Goal: Task Accomplishment & Management: Complete application form

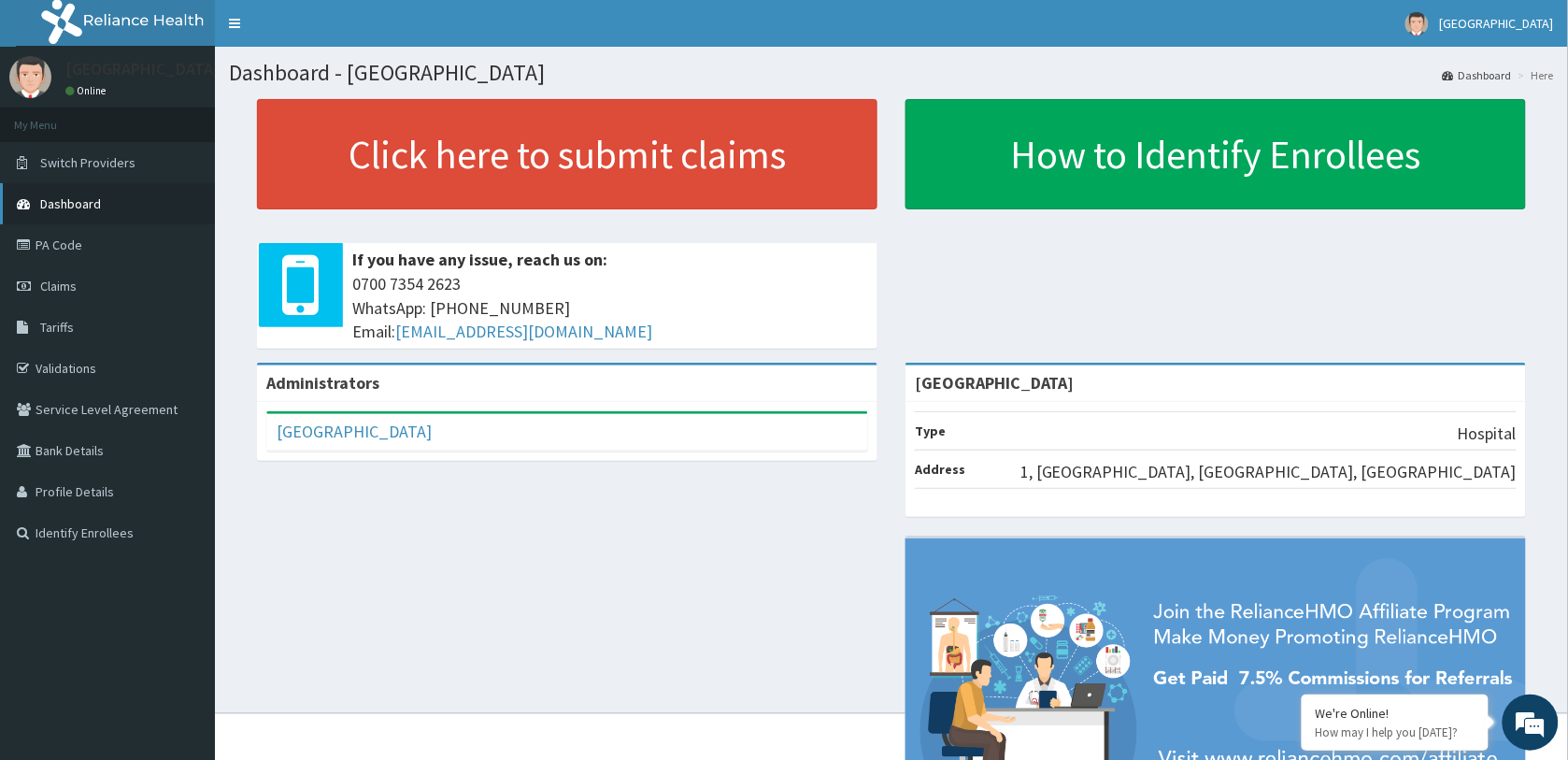
click at [71, 212] on link "Dashboard" at bounding box center [107, 203] width 215 height 41
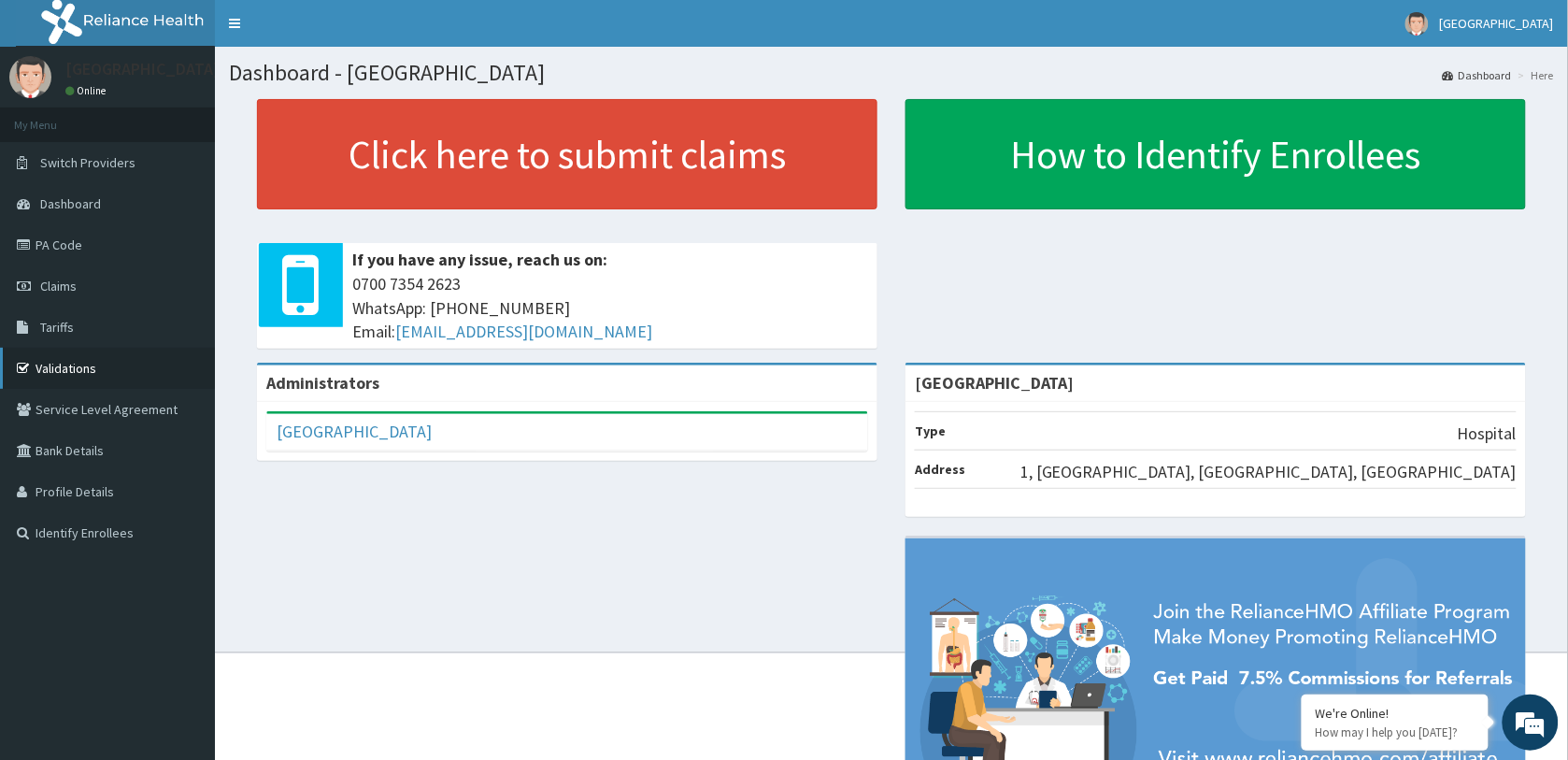
click at [68, 365] on link "Validations" at bounding box center [107, 368] width 215 height 41
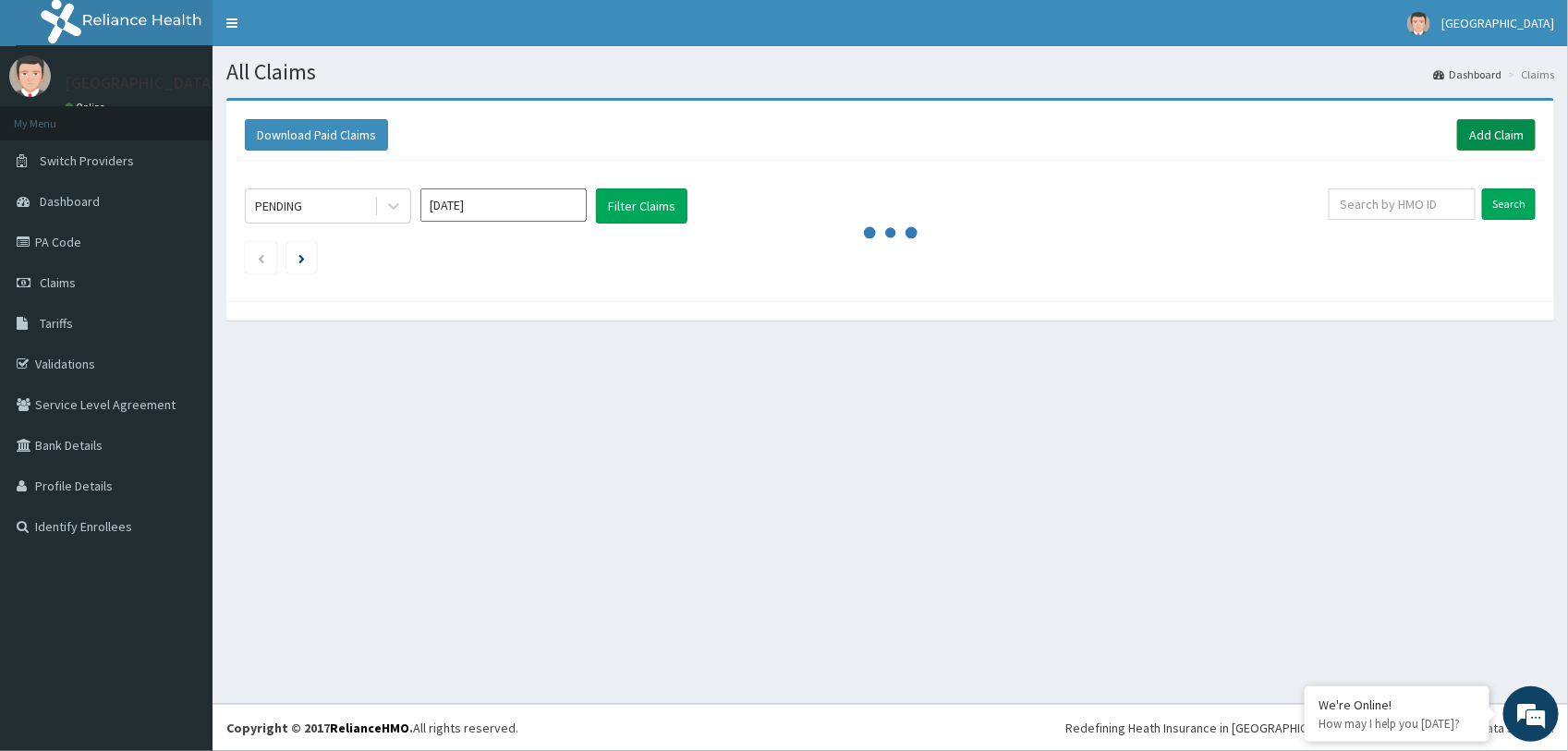
click at [1489, 136] on link "Add Claim" at bounding box center [1495, 134] width 78 height 31
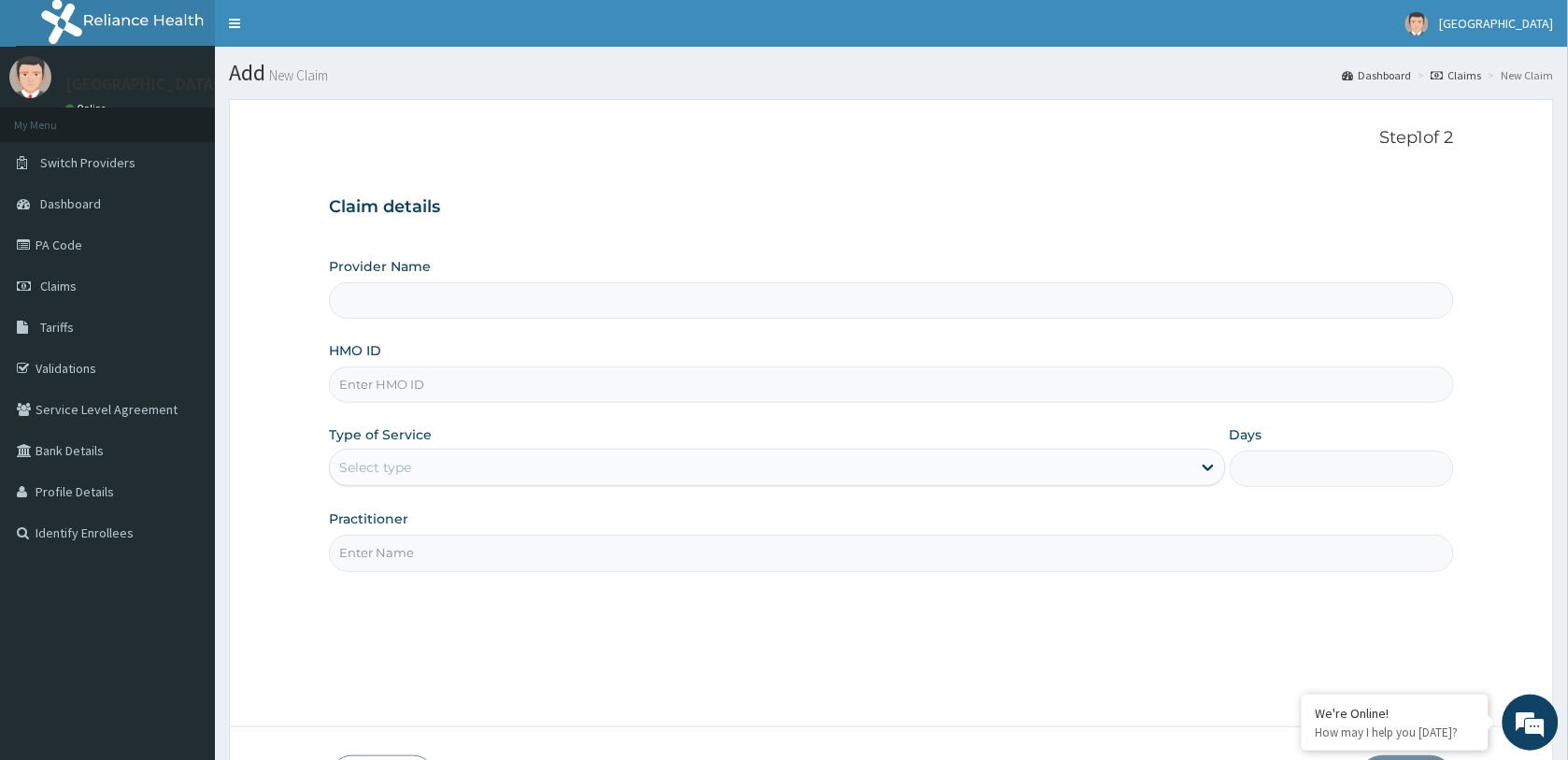
click at [459, 383] on input "HMO ID" at bounding box center [891, 385] width 1125 height 36
paste input "EAI/10026/A"
type input "EAI/10026/A"
click at [870, 456] on div "Select type" at bounding box center [760, 467] width 861 height 30
type input "[GEOGRAPHIC_DATA]"
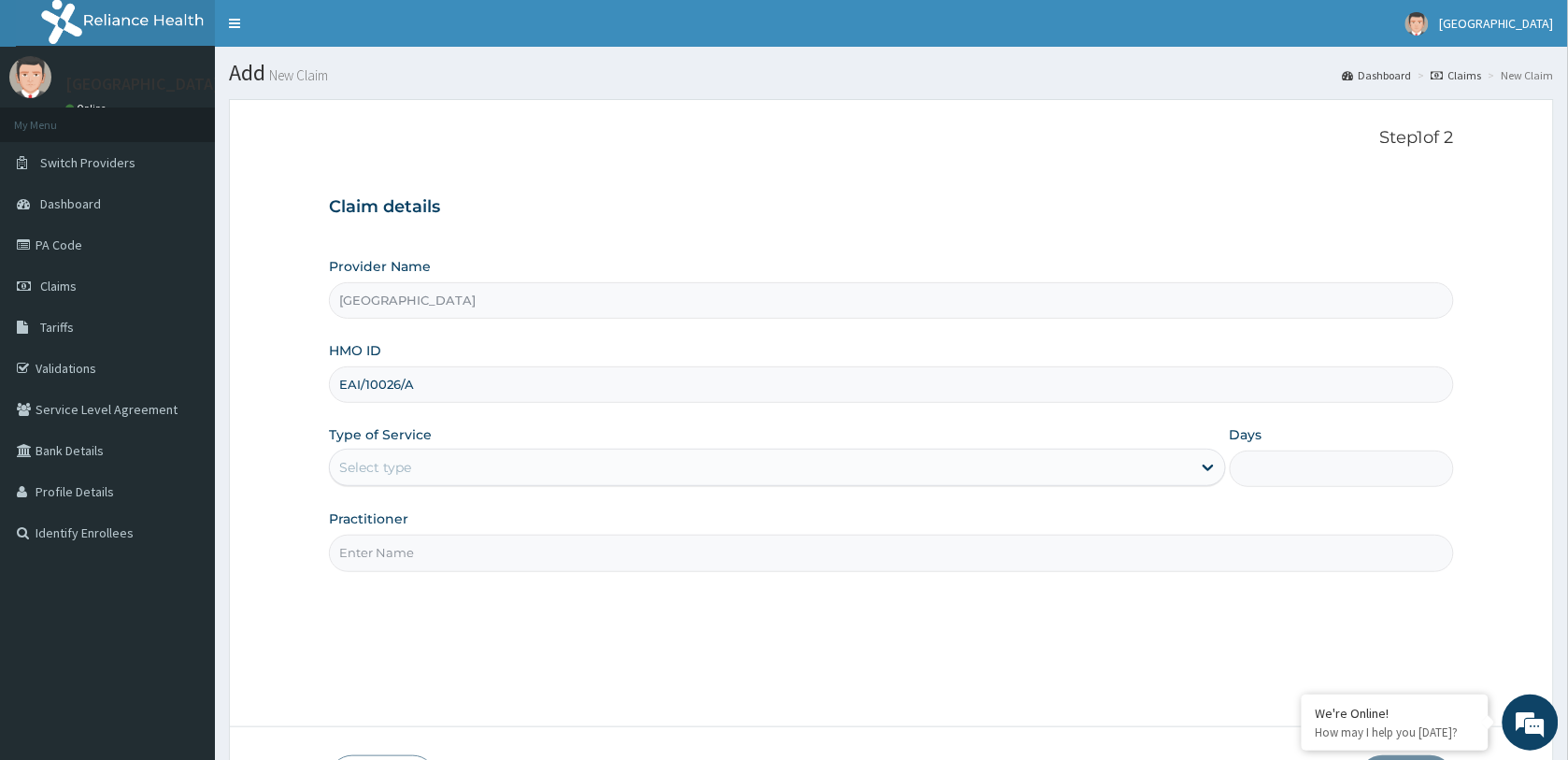
click at [680, 470] on div "Select type" at bounding box center [760, 467] width 861 height 30
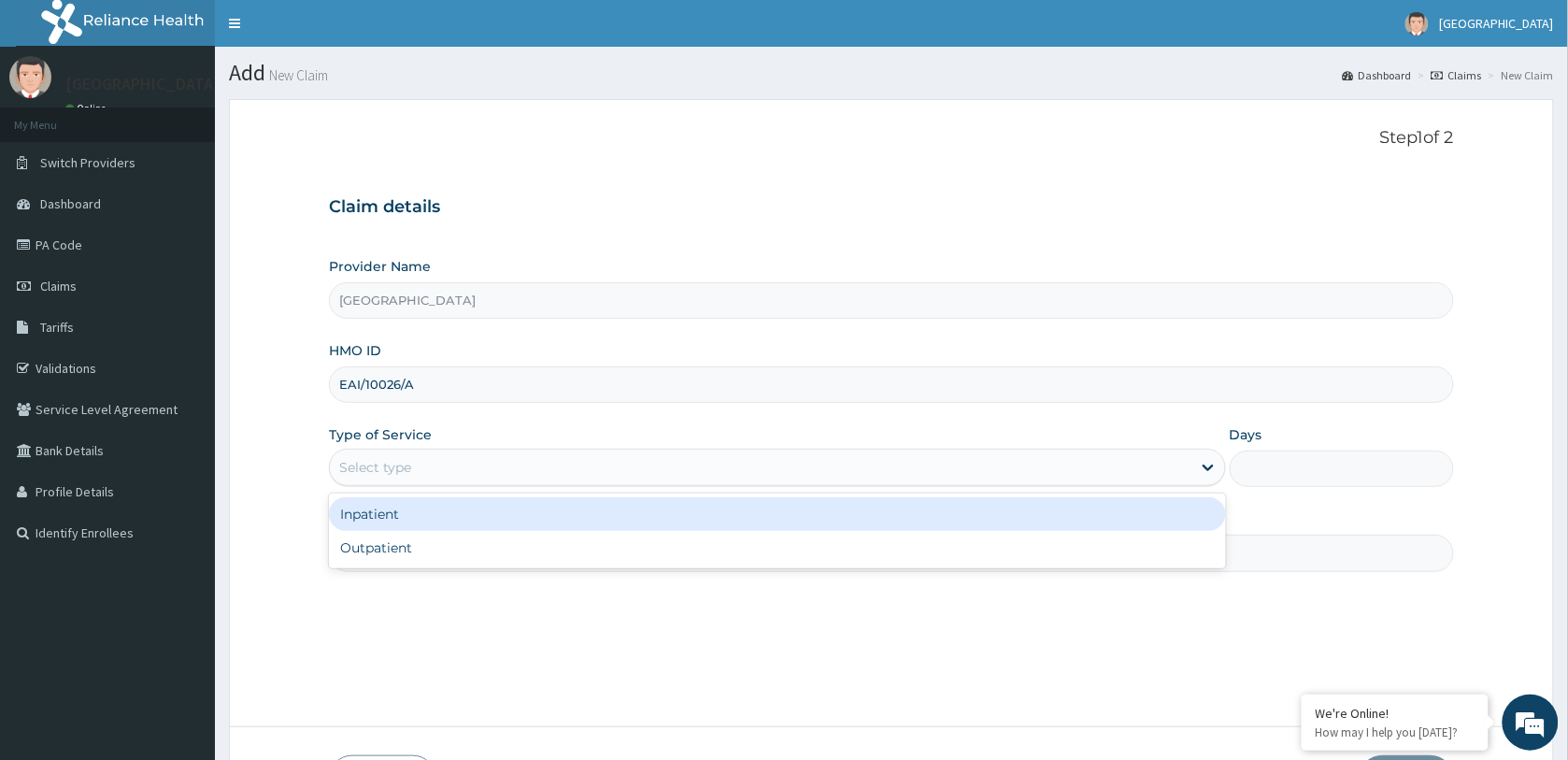
click at [589, 469] on div "Select type" at bounding box center [760, 467] width 861 height 30
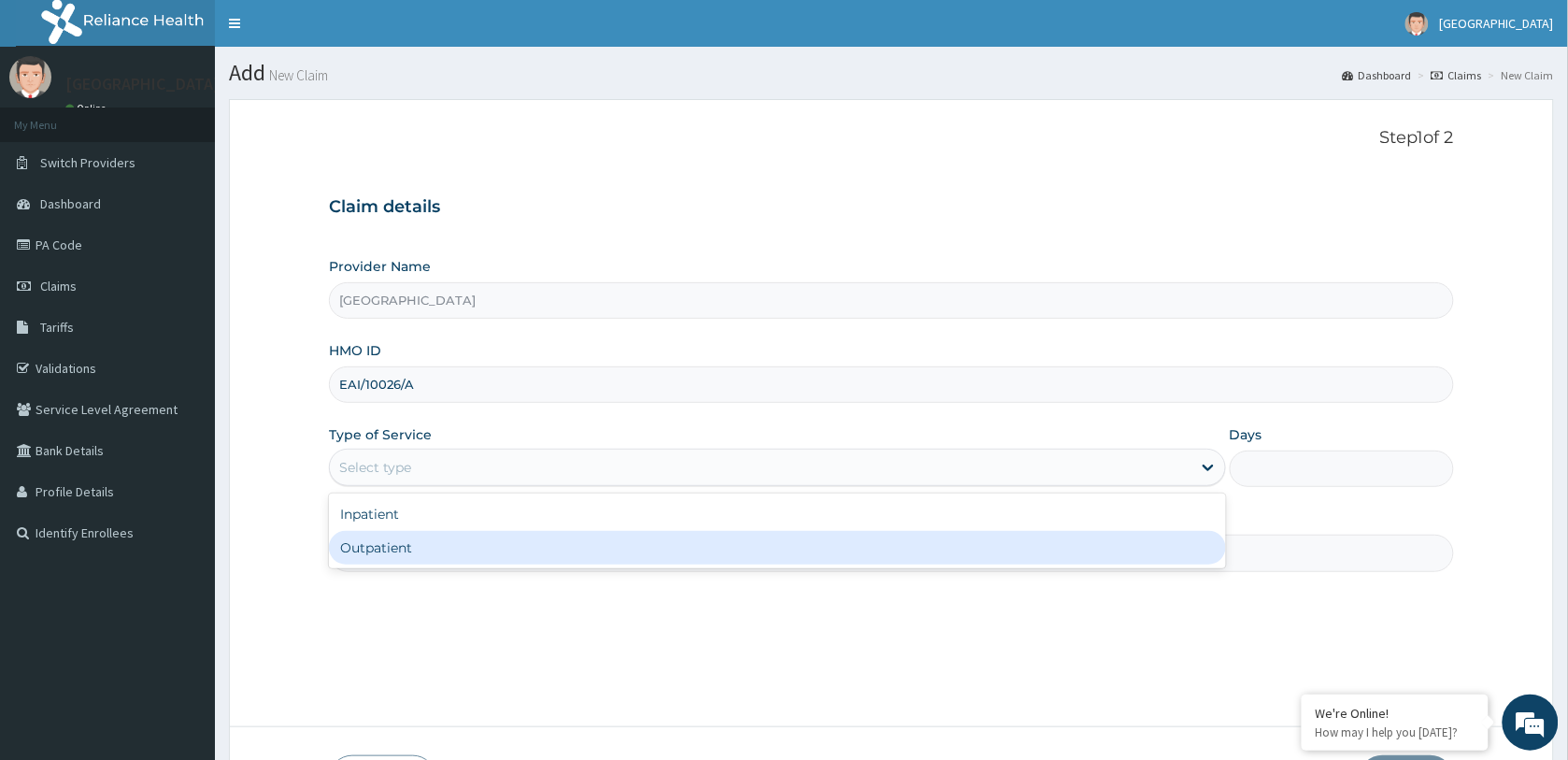
click at [534, 558] on div "Outpatient" at bounding box center [776, 547] width 897 height 33
type input "1"
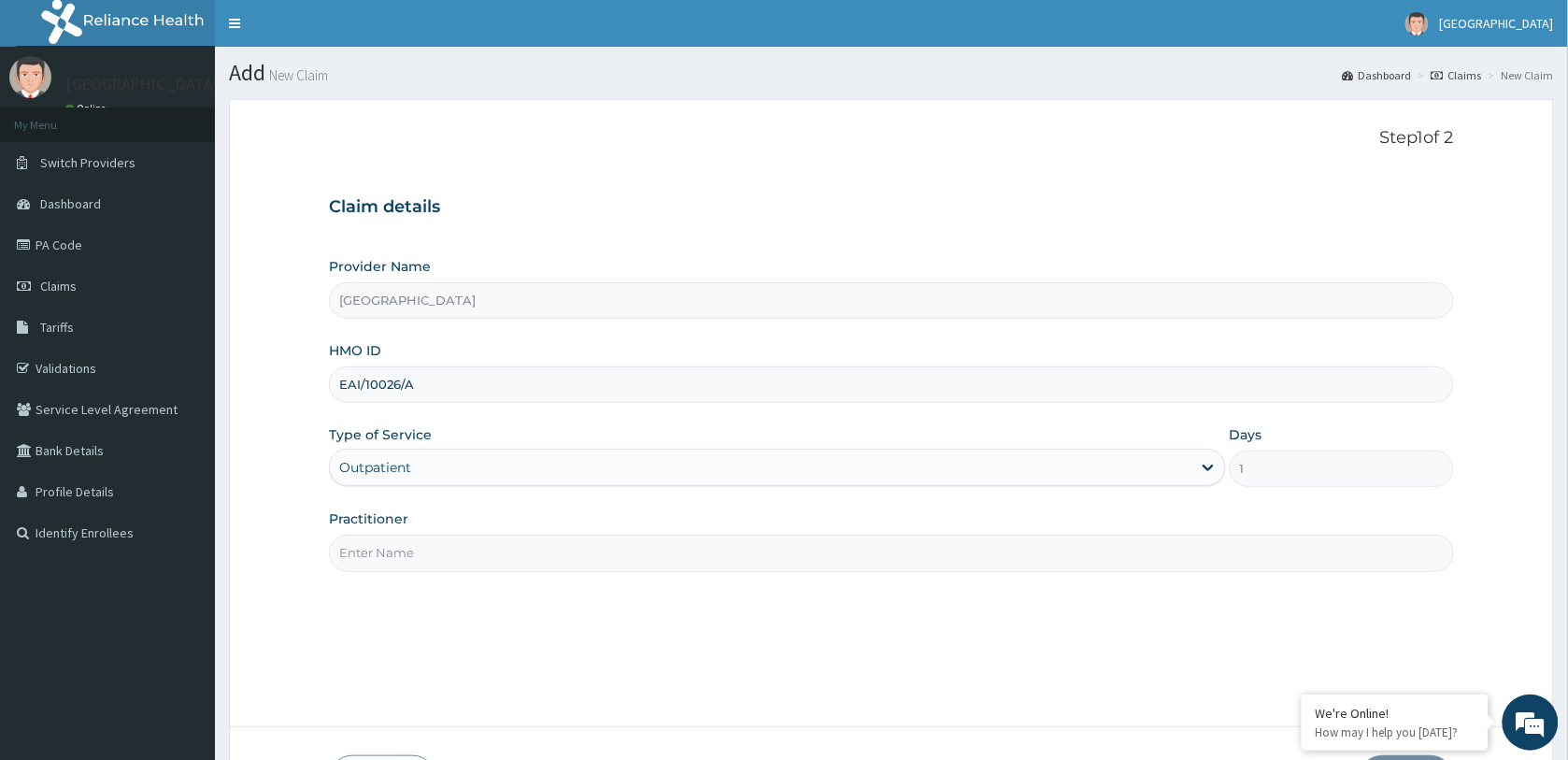
click at [601, 563] on input "Practitioner" at bounding box center [891, 553] width 1125 height 36
type input "[PERSON_NAME]"
click at [750, 657] on div "Step 1 of 2 Claim details Provider Name Springsworth Specialist Hospital HMO ID…" at bounding box center [891, 412] width 1125 height 570
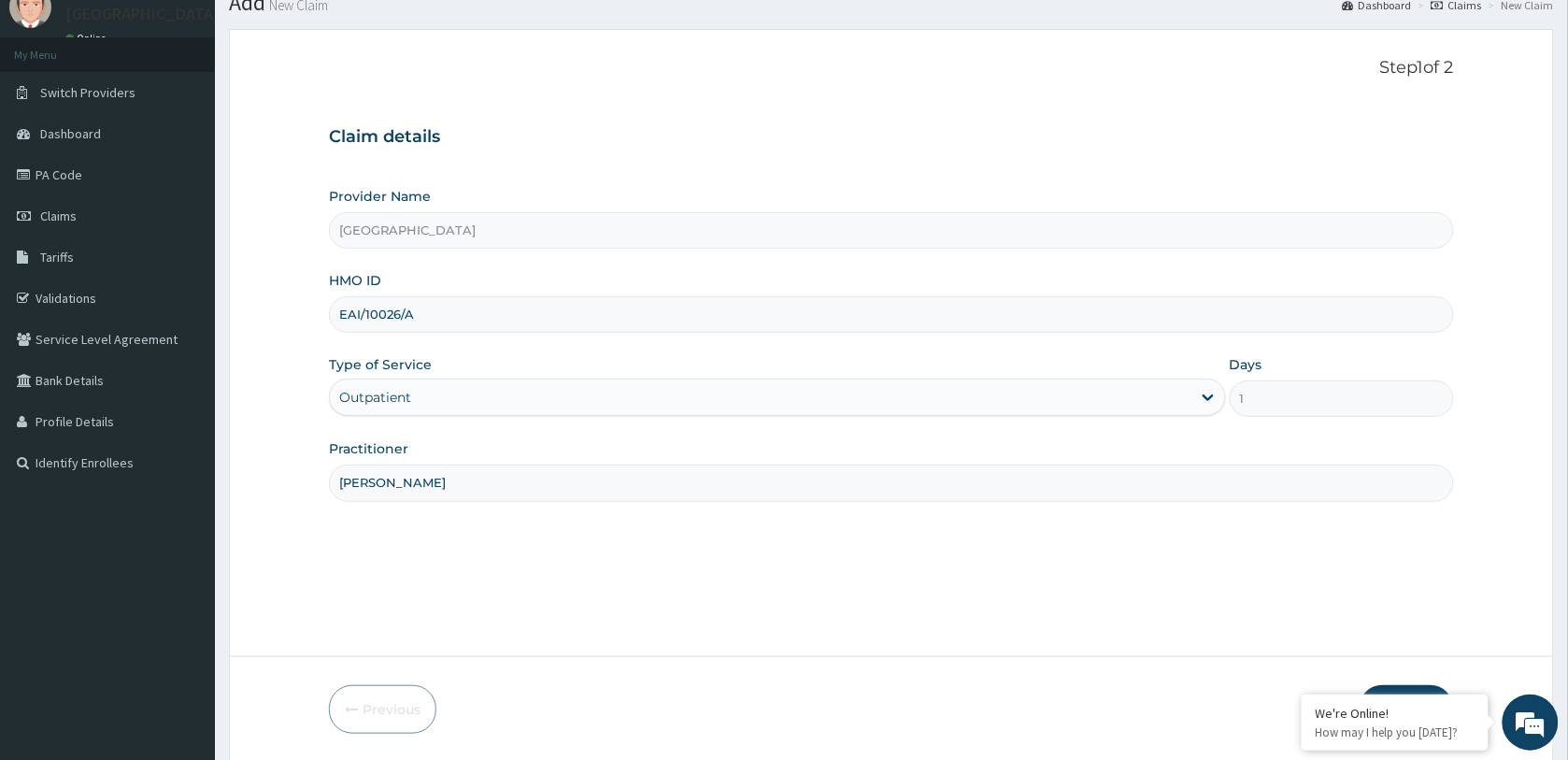
scroll to position [136, 0]
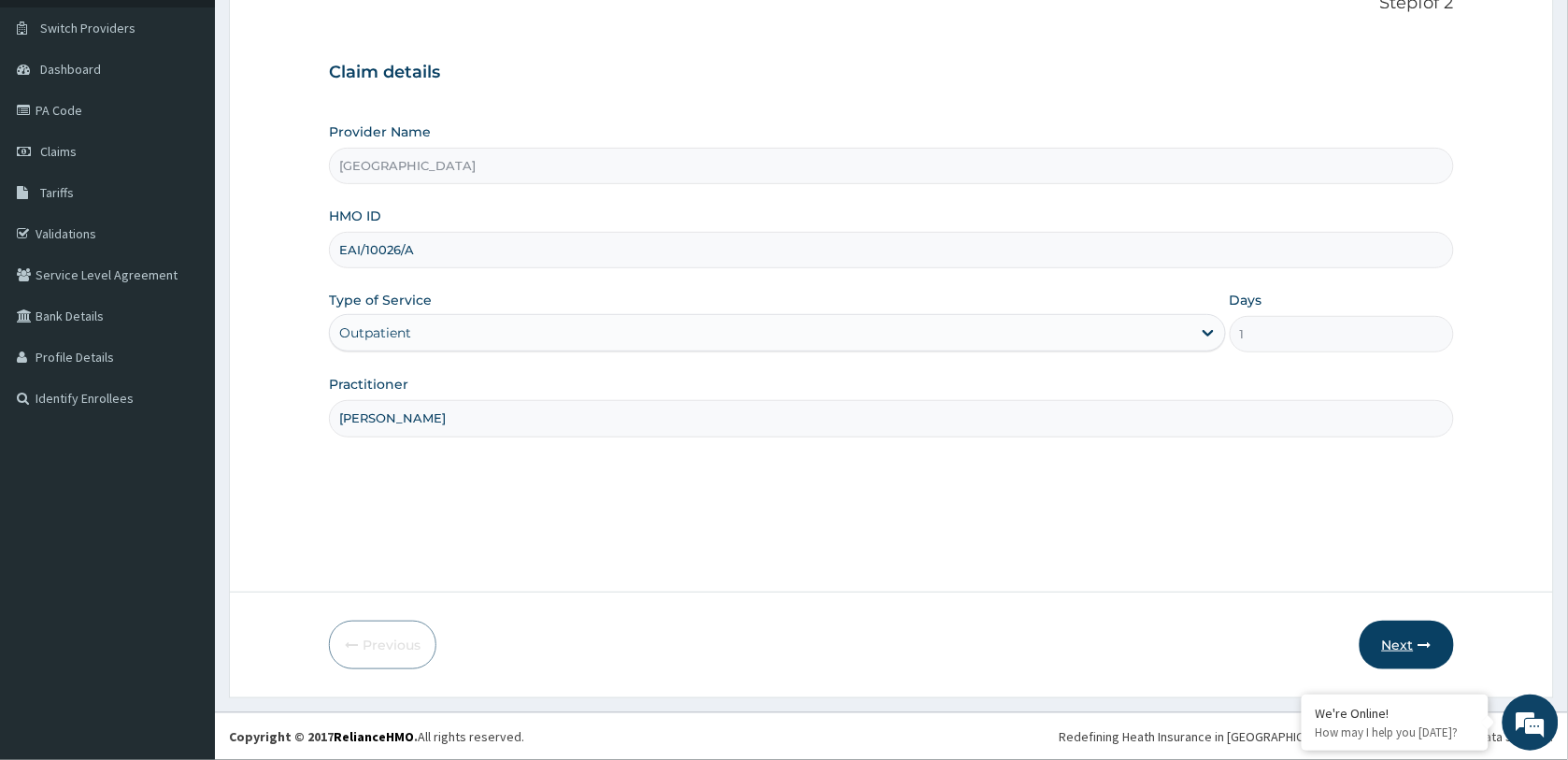
click at [1383, 645] on button "Next" at bounding box center [1407, 644] width 95 height 49
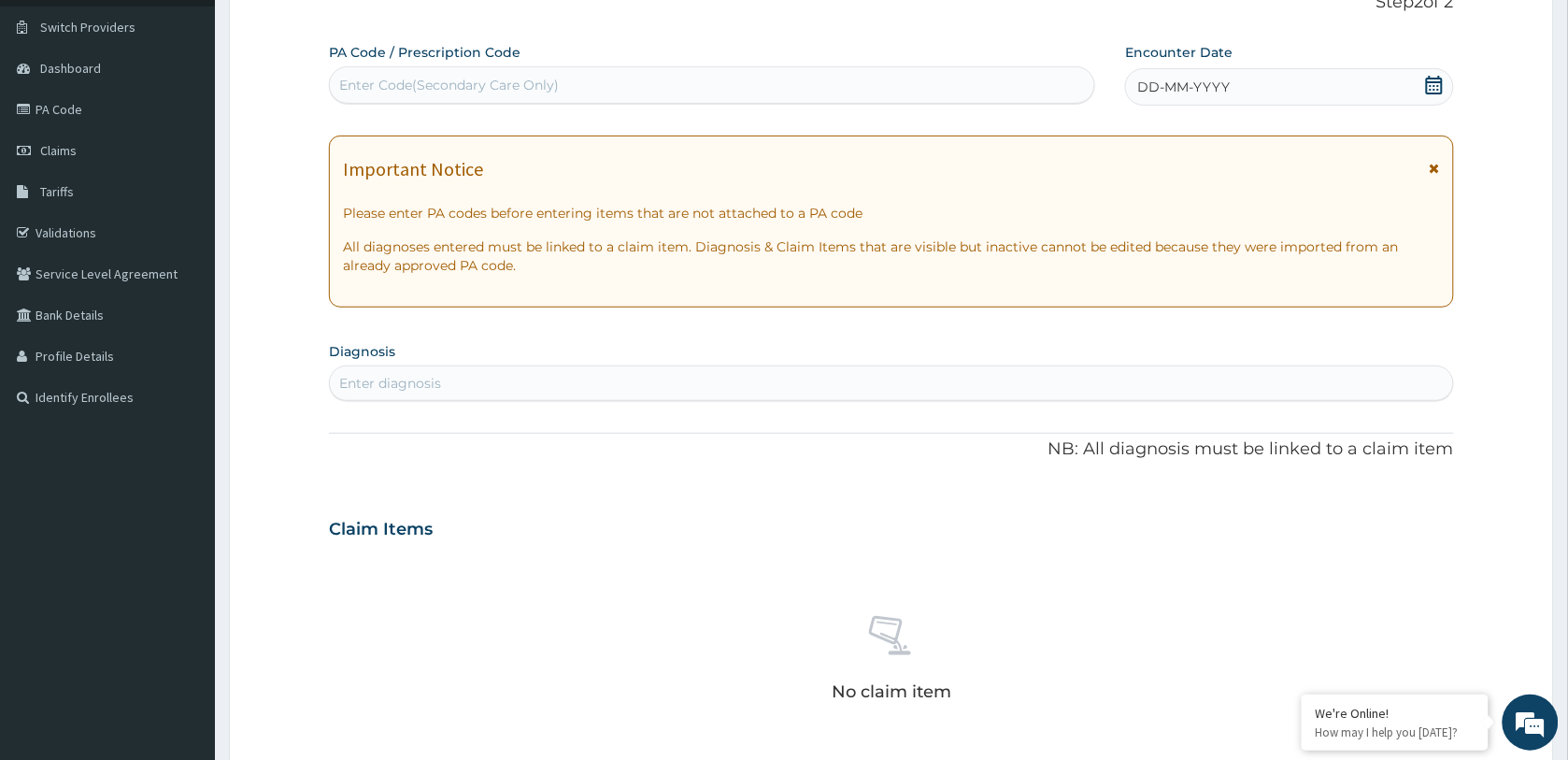
click at [1431, 91] on icon at bounding box center [1434, 85] width 19 height 19
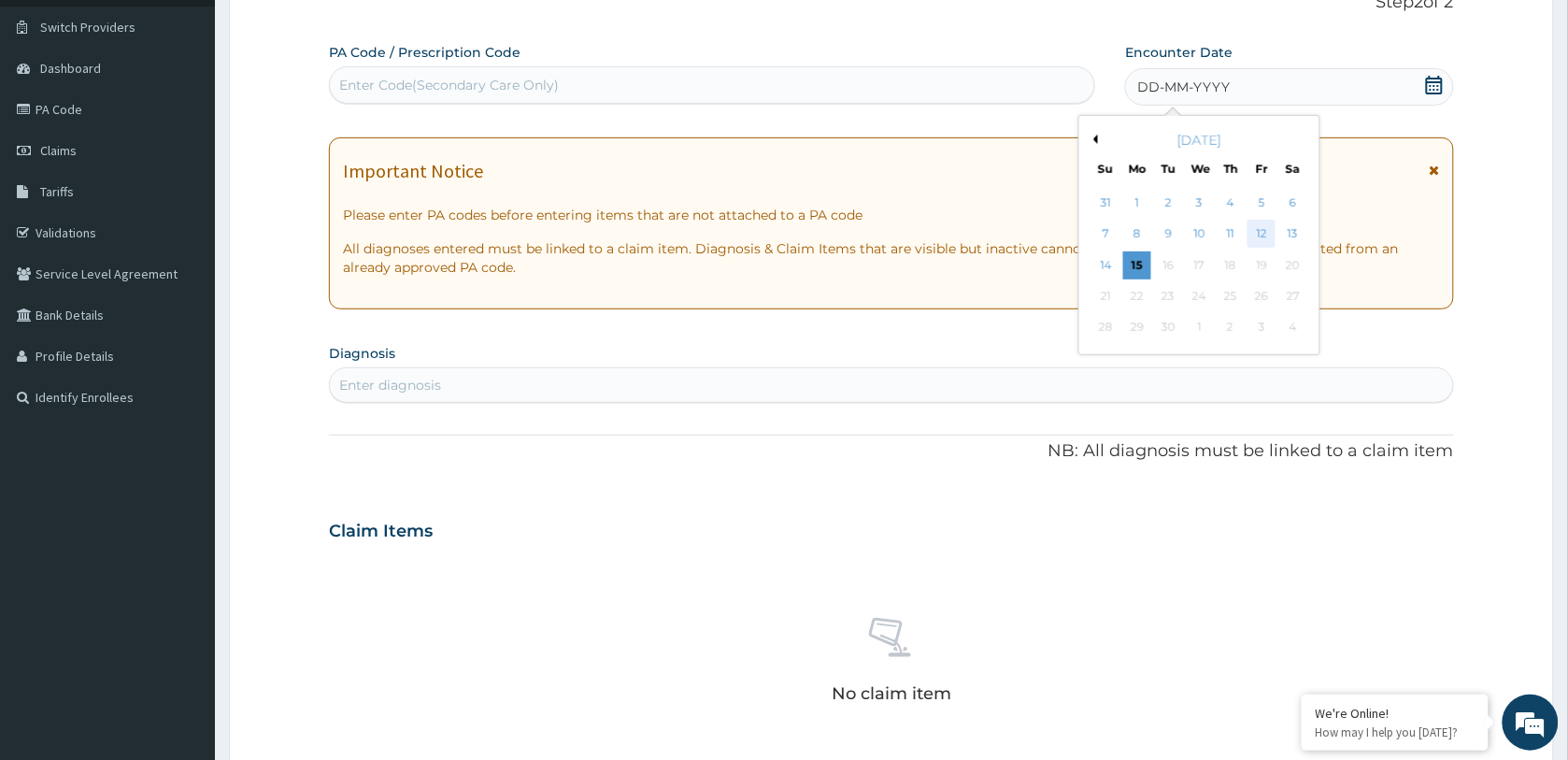
click at [1253, 236] on div "12" at bounding box center [1261, 234] width 28 height 28
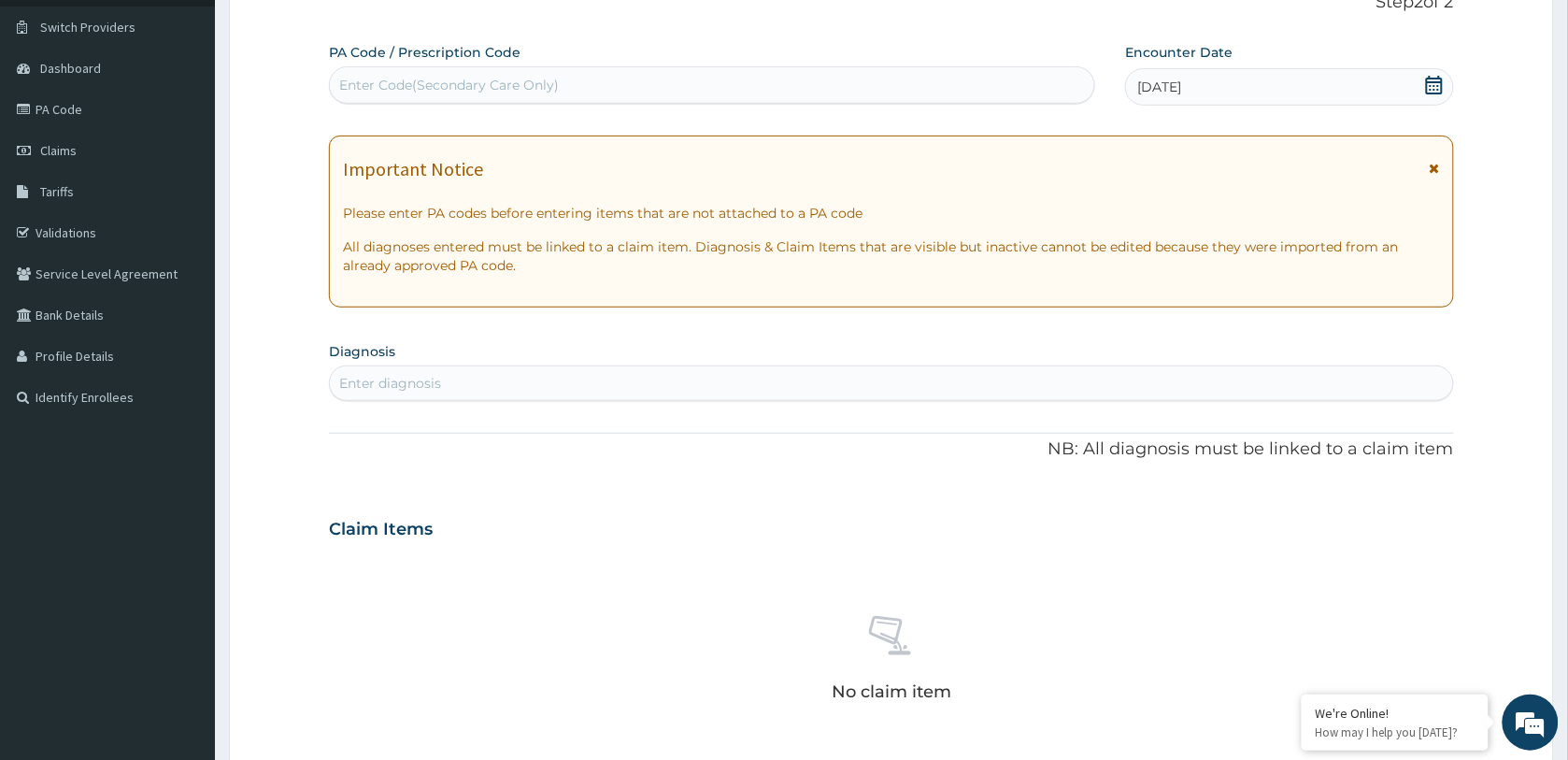
click at [519, 374] on div "Enter diagnosis" at bounding box center [891, 383] width 1123 height 30
type input "UPPER RESPIRAT"
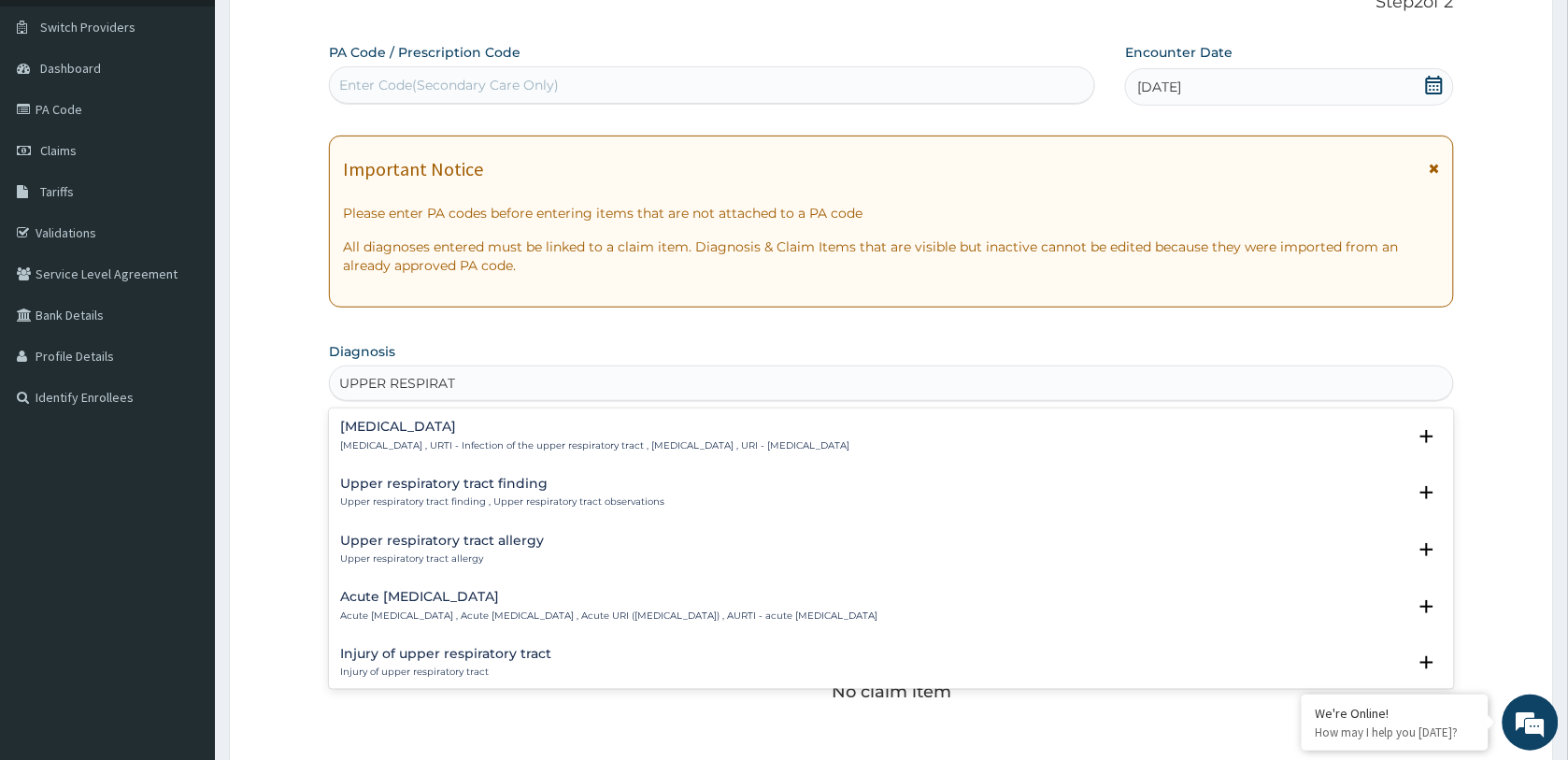
click at [465, 435] on div "[MEDICAL_DATA] [MEDICAL_DATA] , URTI - Infection of the upper respiratory tract…" at bounding box center [594, 435] width 509 height 32
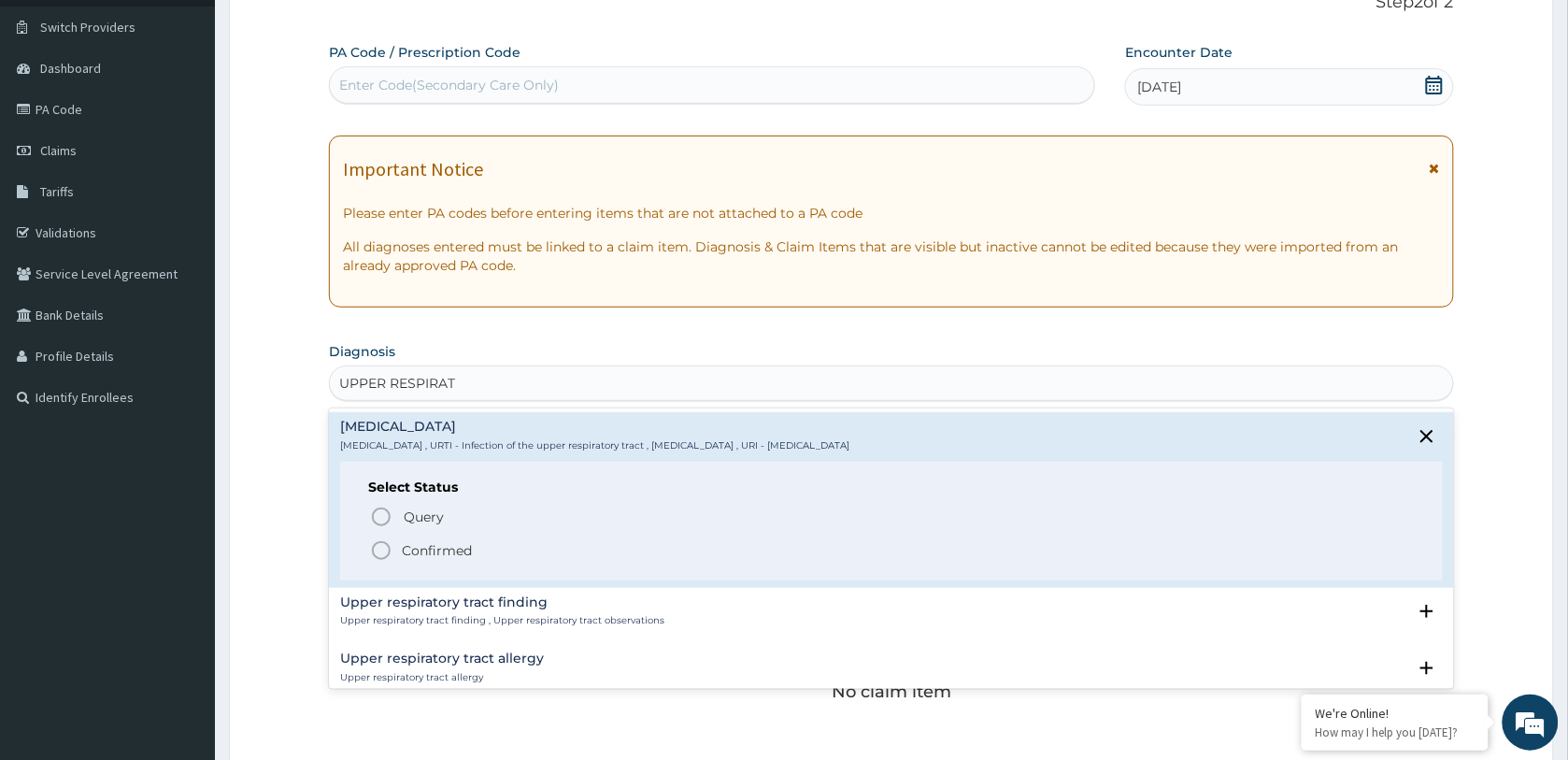
click at [454, 547] on p "Confirmed" at bounding box center [436, 551] width 70 height 19
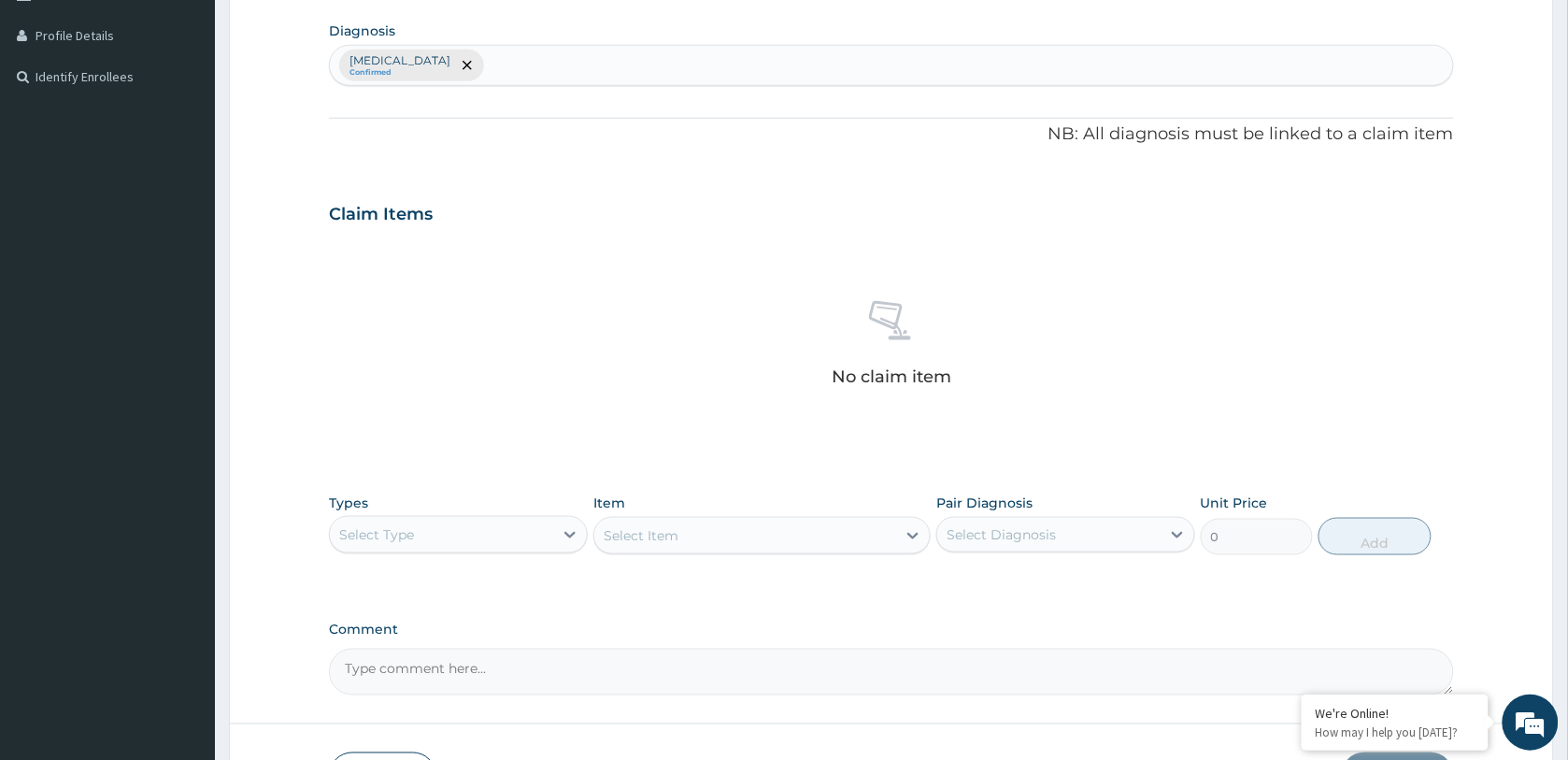
scroll to position [486, 0]
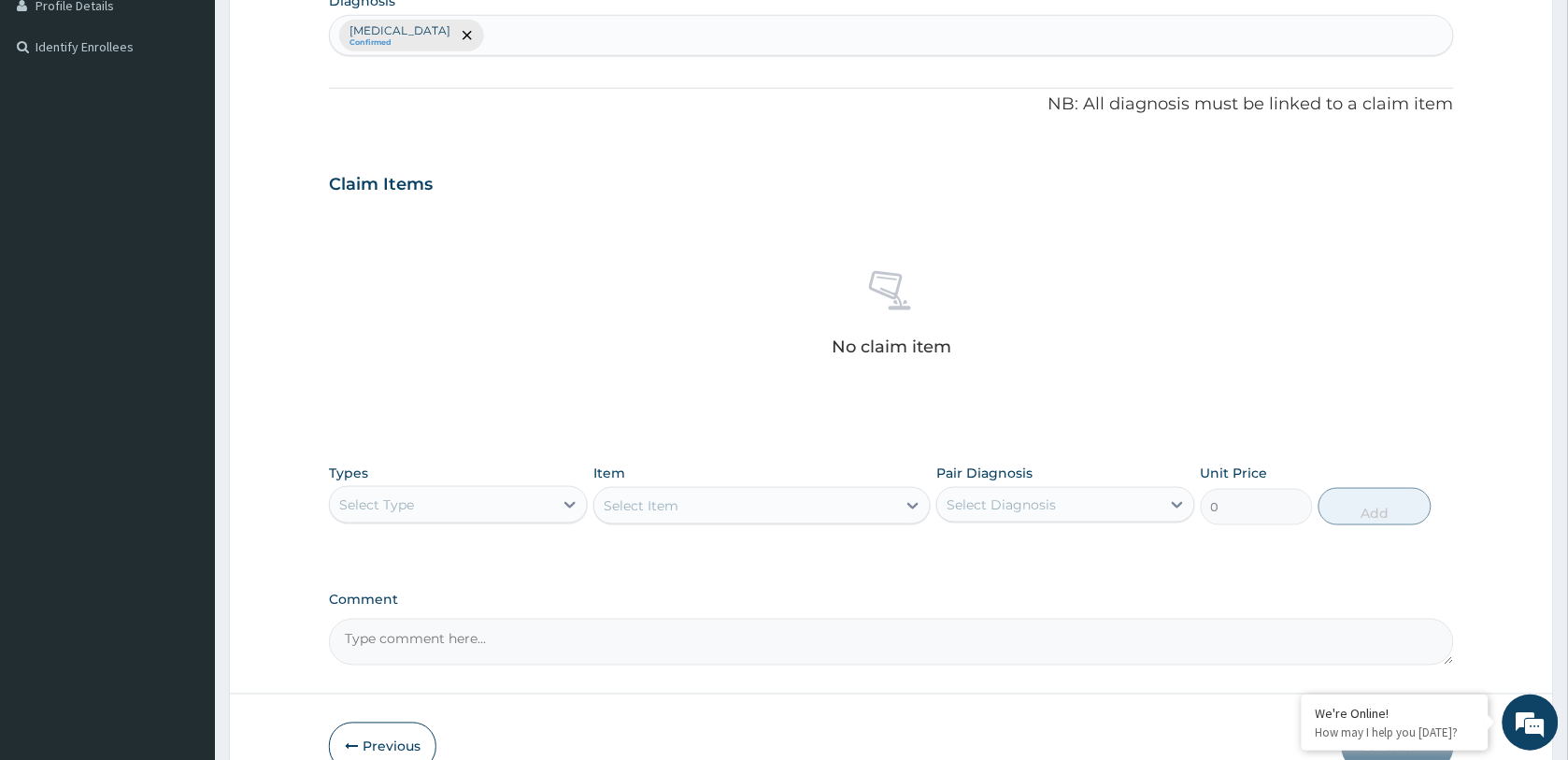
click at [516, 501] on div "Select Type" at bounding box center [441, 504] width 223 height 30
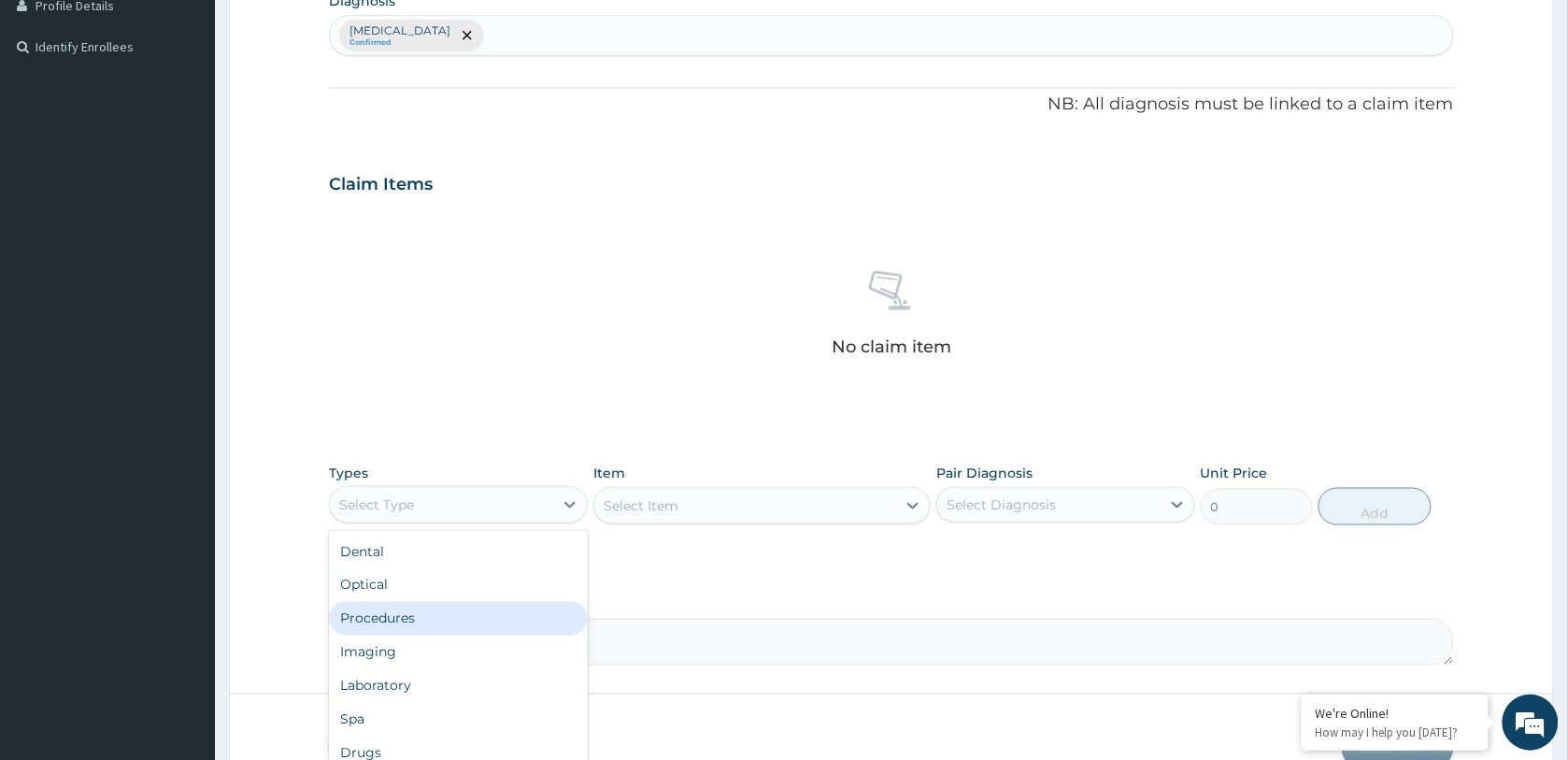
click at [434, 618] on div "Procedures" at bounding box center [457, 618] width 259 height 33
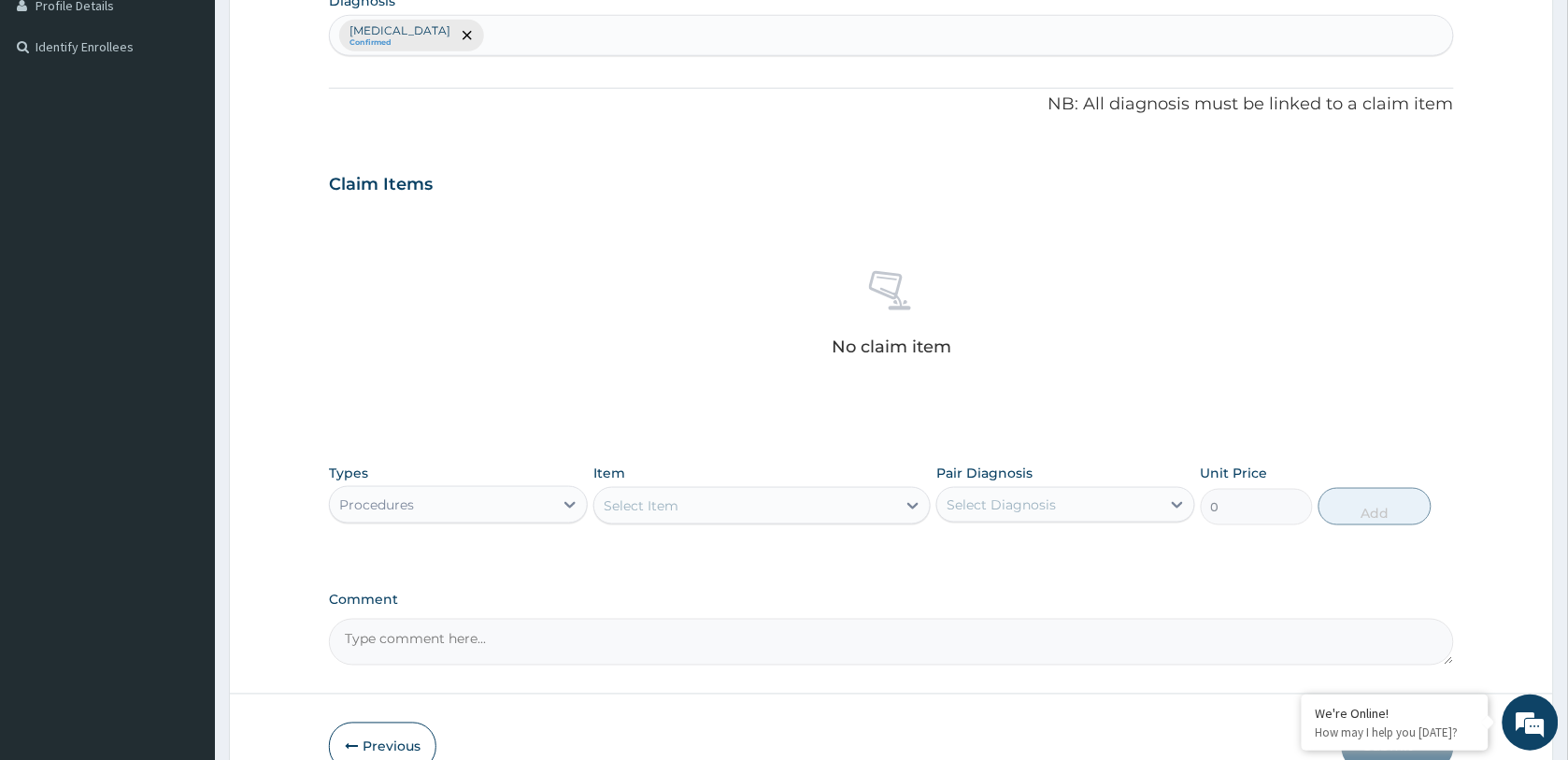
click at [693, 505] on div "Select Item" at bounding box center [761, 505] width 337 height 37
click at [693, 505] on div "Select Item" at bounding box center [745, 505] width 302 height 30
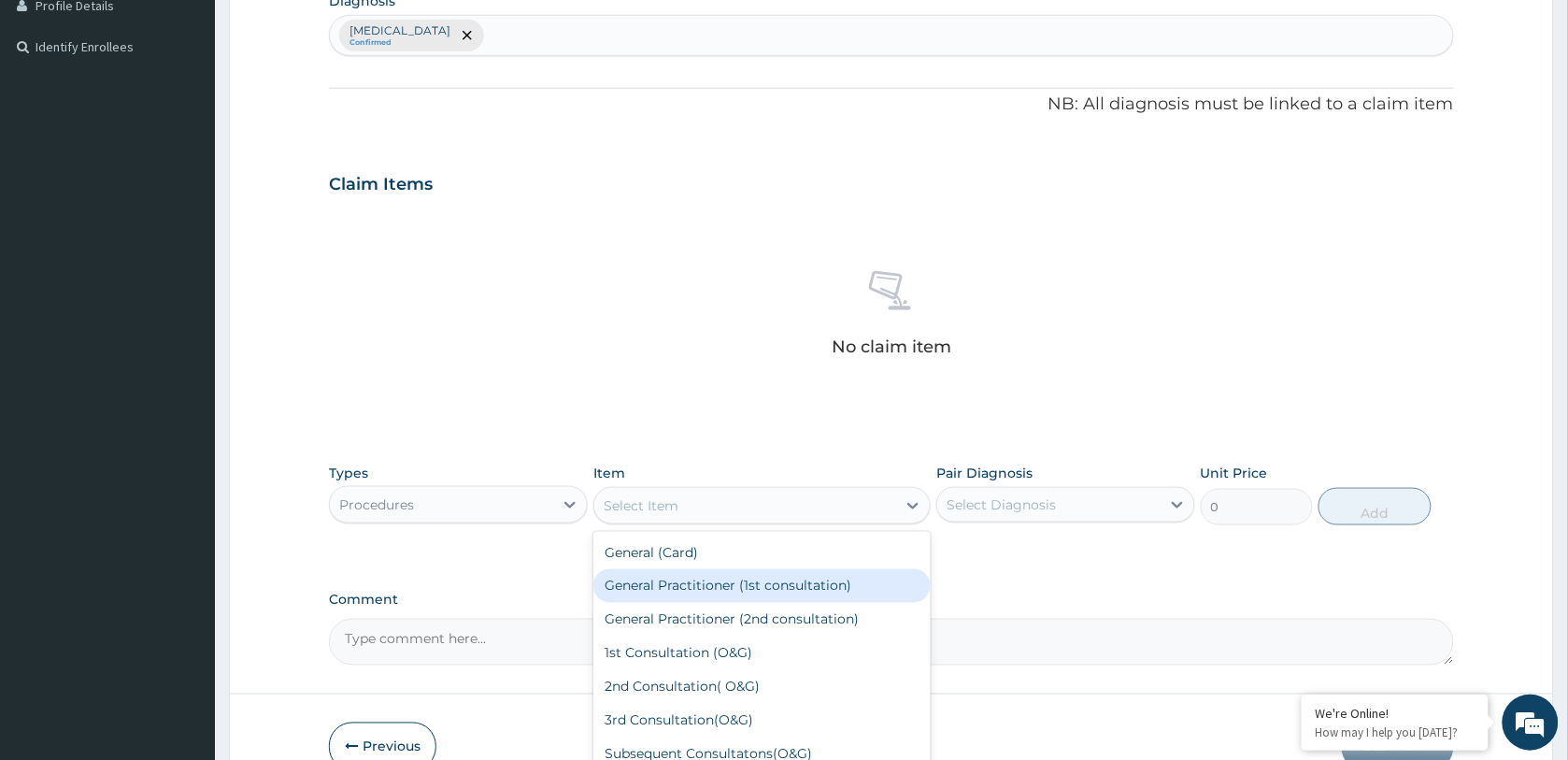
click at [697, 586] on div "General Practitioner (1st consultation)" at bounding box center [761, 585] width 337 height 33
type input "1500"
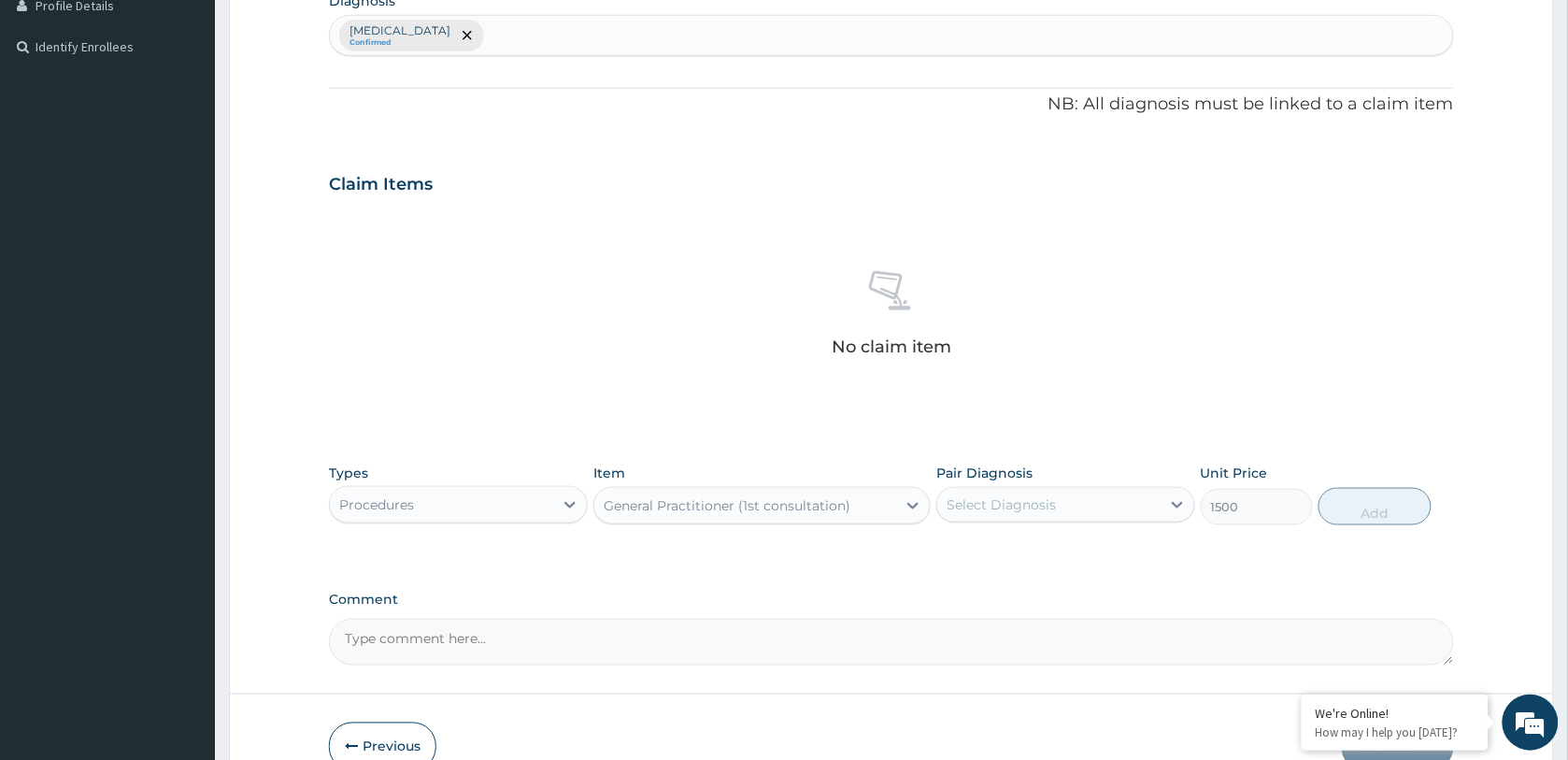
click at [1045, 504] on div "Select Diagnosis" at bounding box center [1001, 505] width 109 height 19
click at [1045, 553] on label "[MEDICAL_DATA]" at bounding box center [1025, 551] width 116 height 19
checkbox input "true"
click at [1337, 512] on button "Add" at bounding box center [1374, 506] width 112 height 37
type input "0"
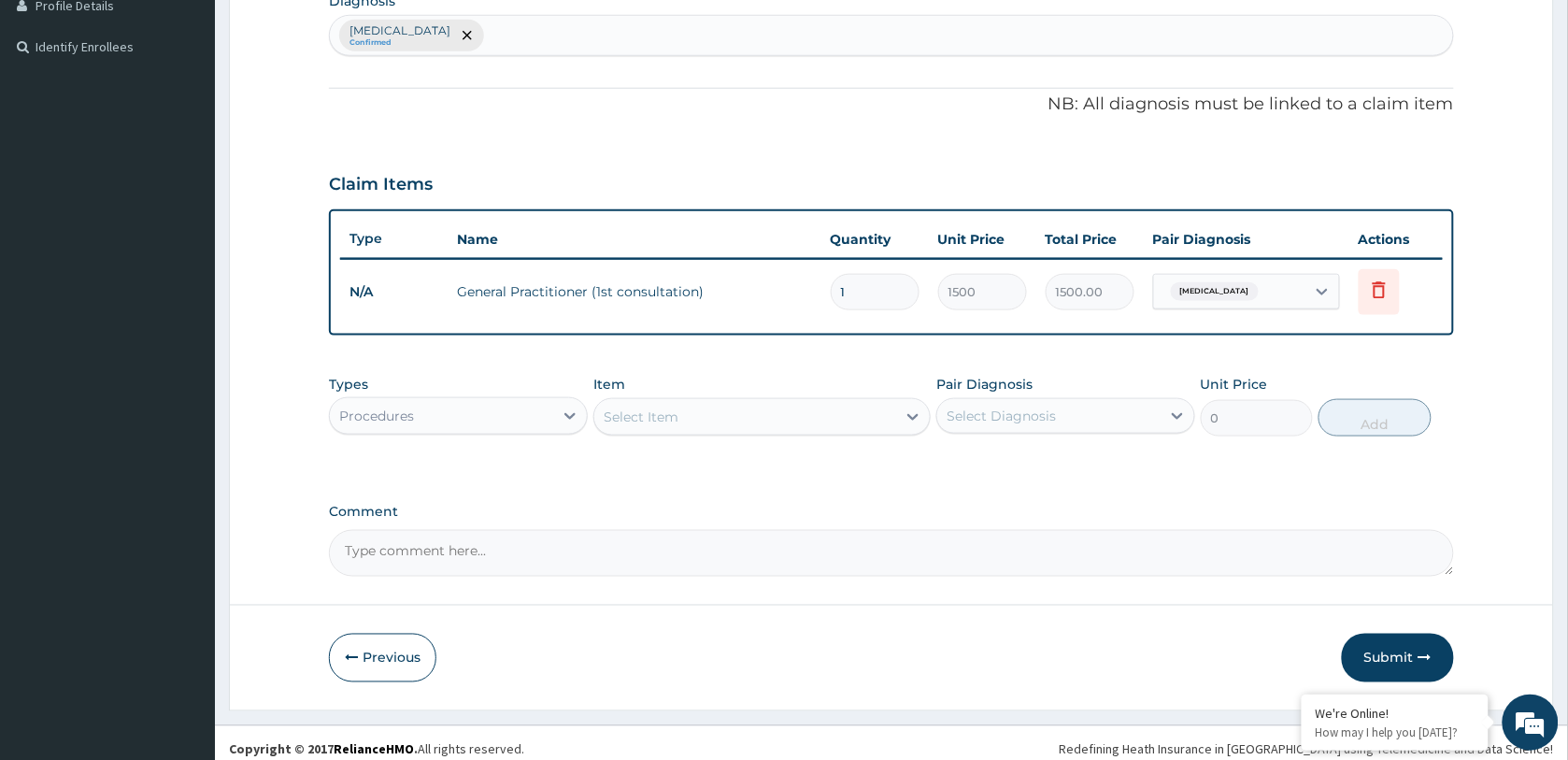
click at [603, 31] on div "[MEDICAL_DATA] Confirmed" at bounding box center [891, 35] width 1123 height 39
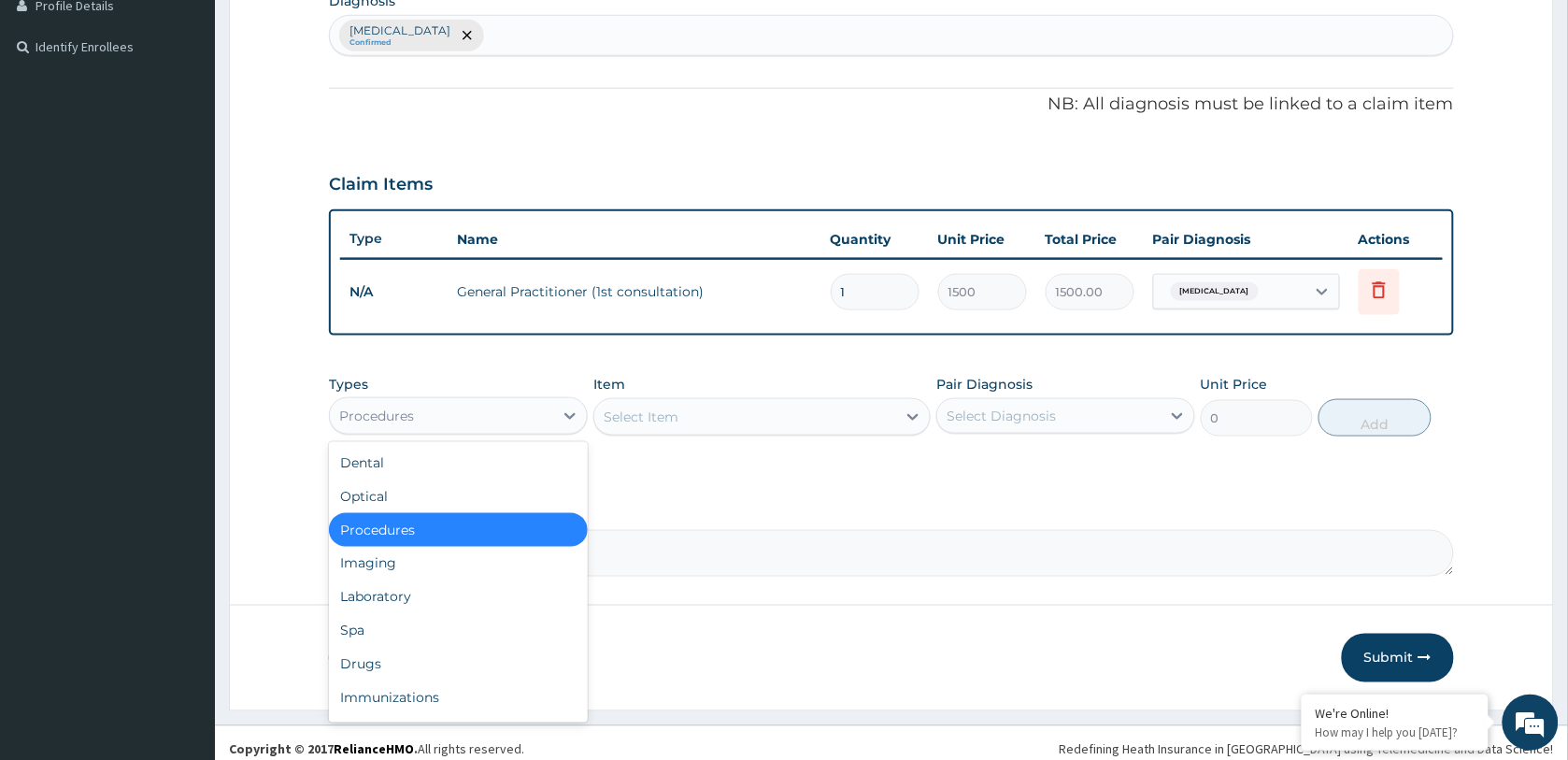
click at [511, 417] on div "Procedures" at bounding box center [441, 415] width 223 height 30
click at [436, 595] on div "Laboratory" at bounding box center [457, 597] width 259 height 33
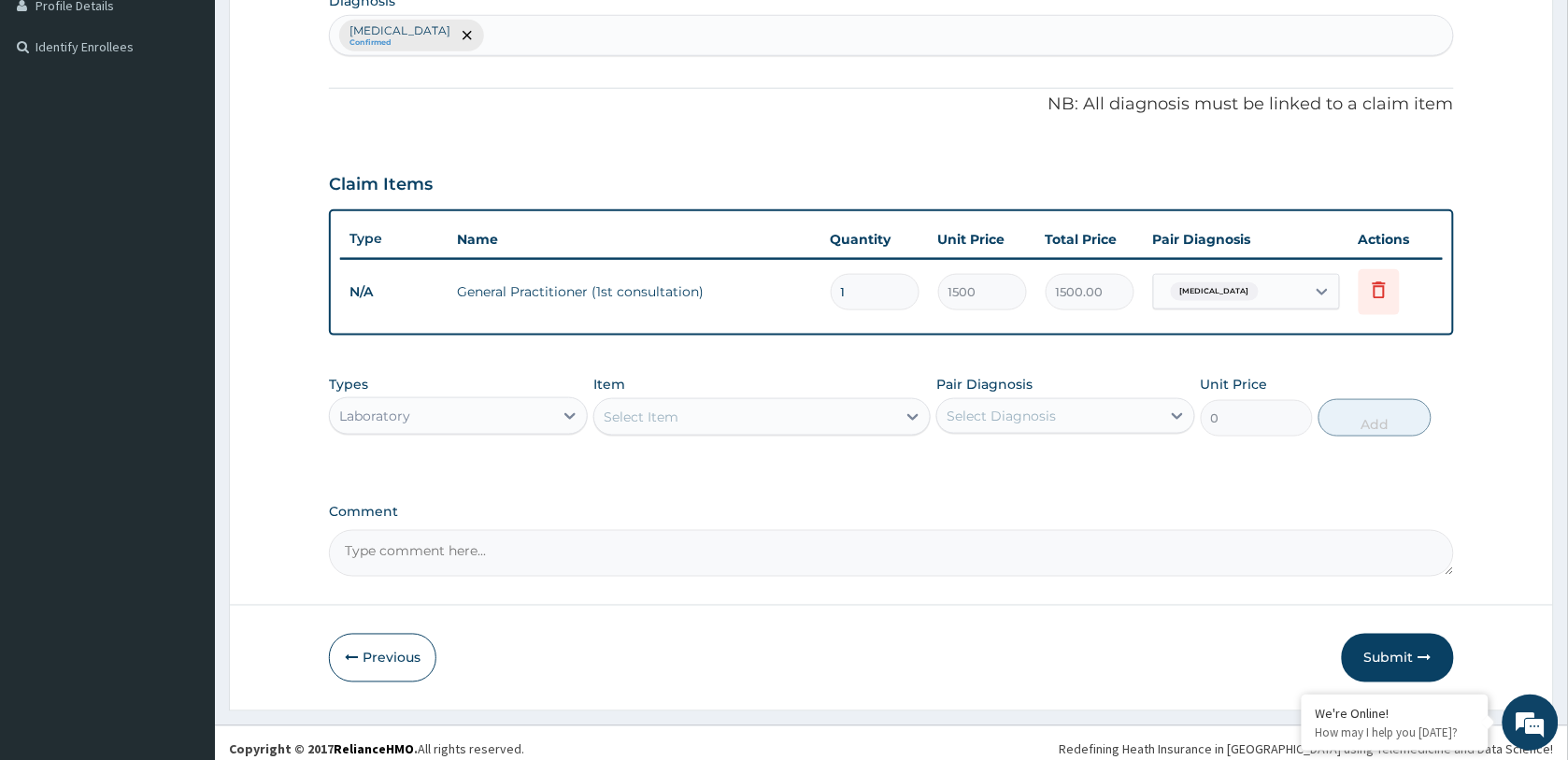
click at [720, 420] on div "Select Item" at bounding box center [745, 416] width 302 height 30
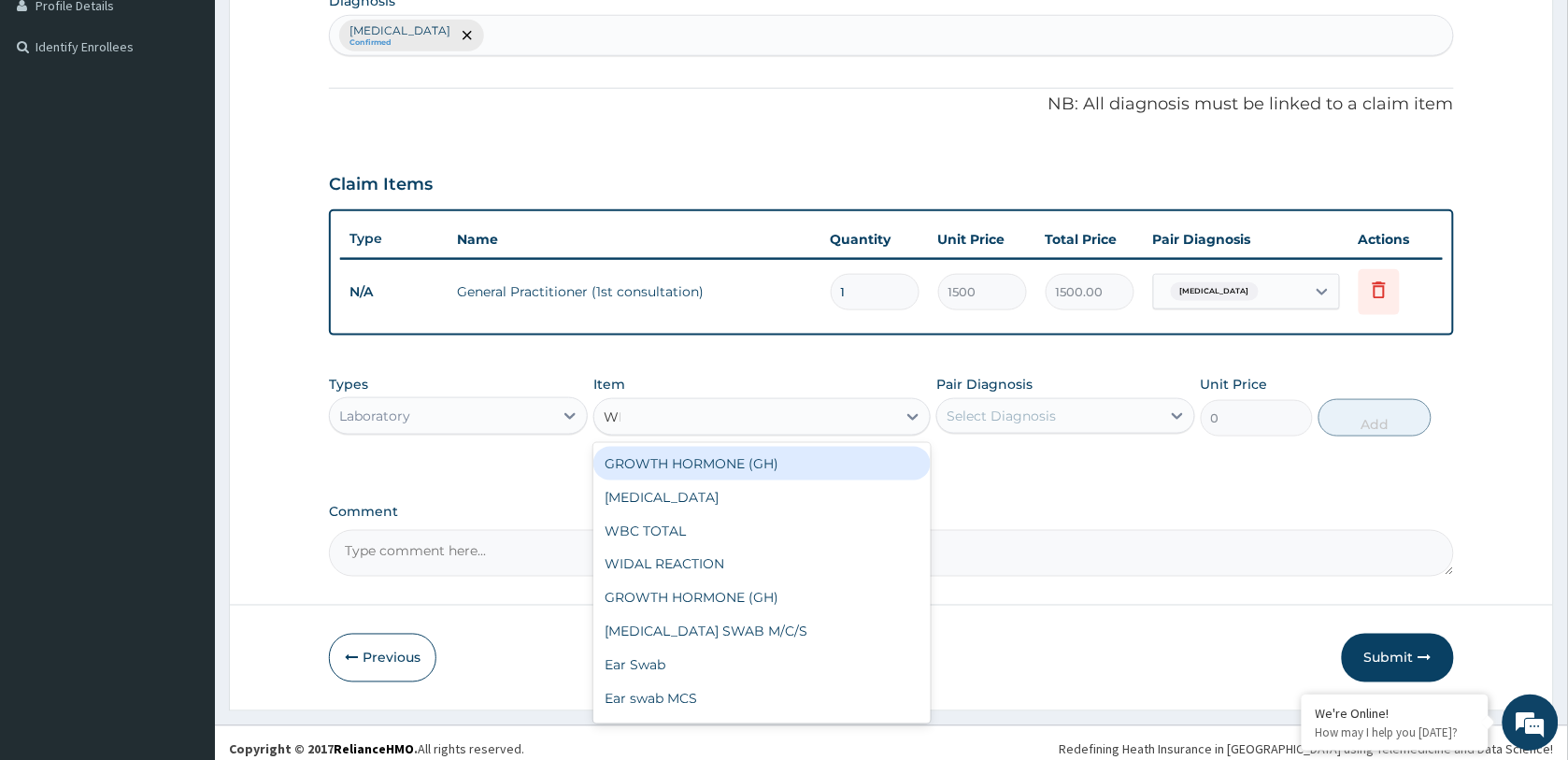
type input "WBC"
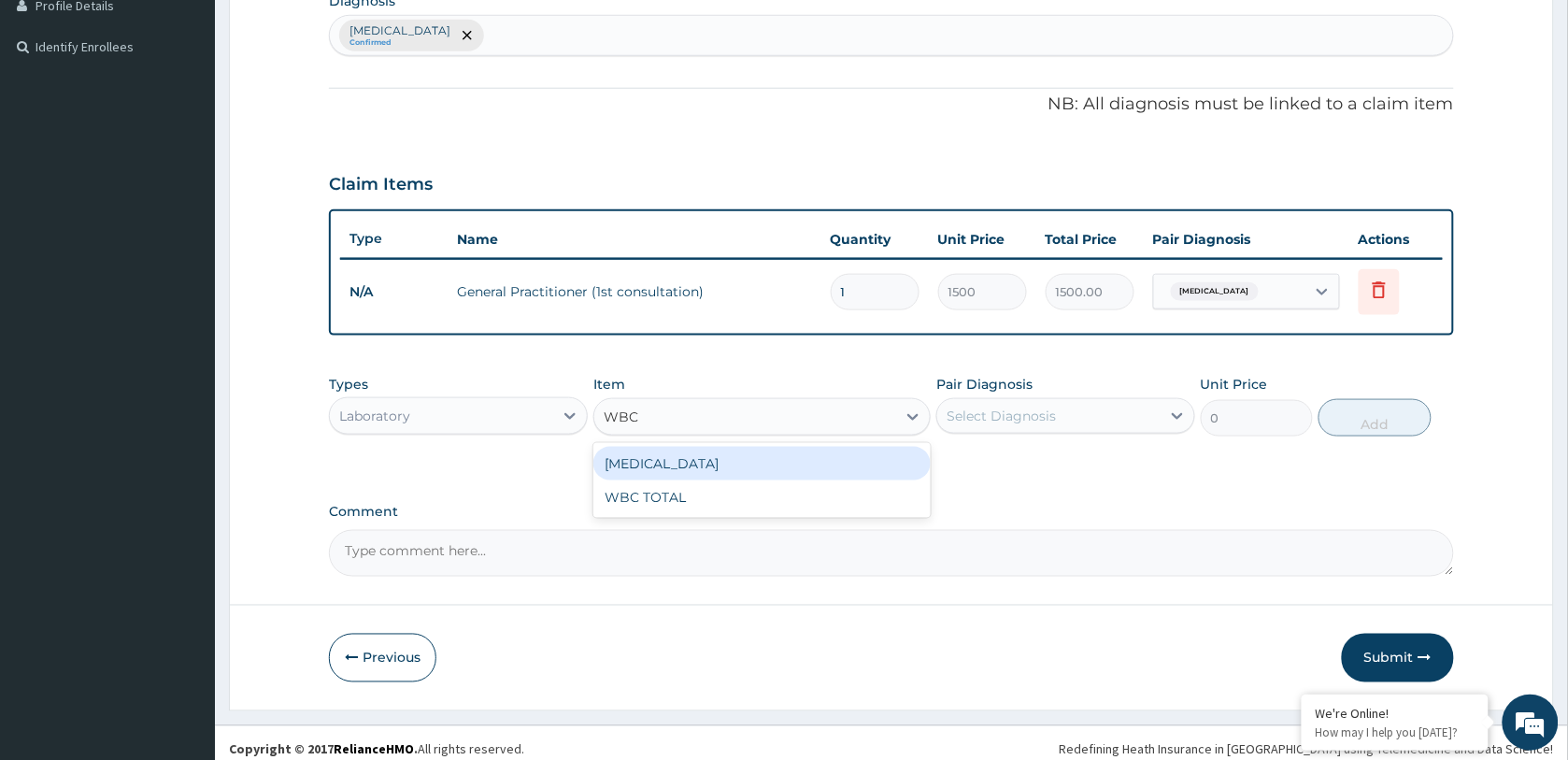
click at [748, 458] on div "[MEDICAL_DATA]" at bounding box center [761, 463] width 337 height 33
type input "2000"
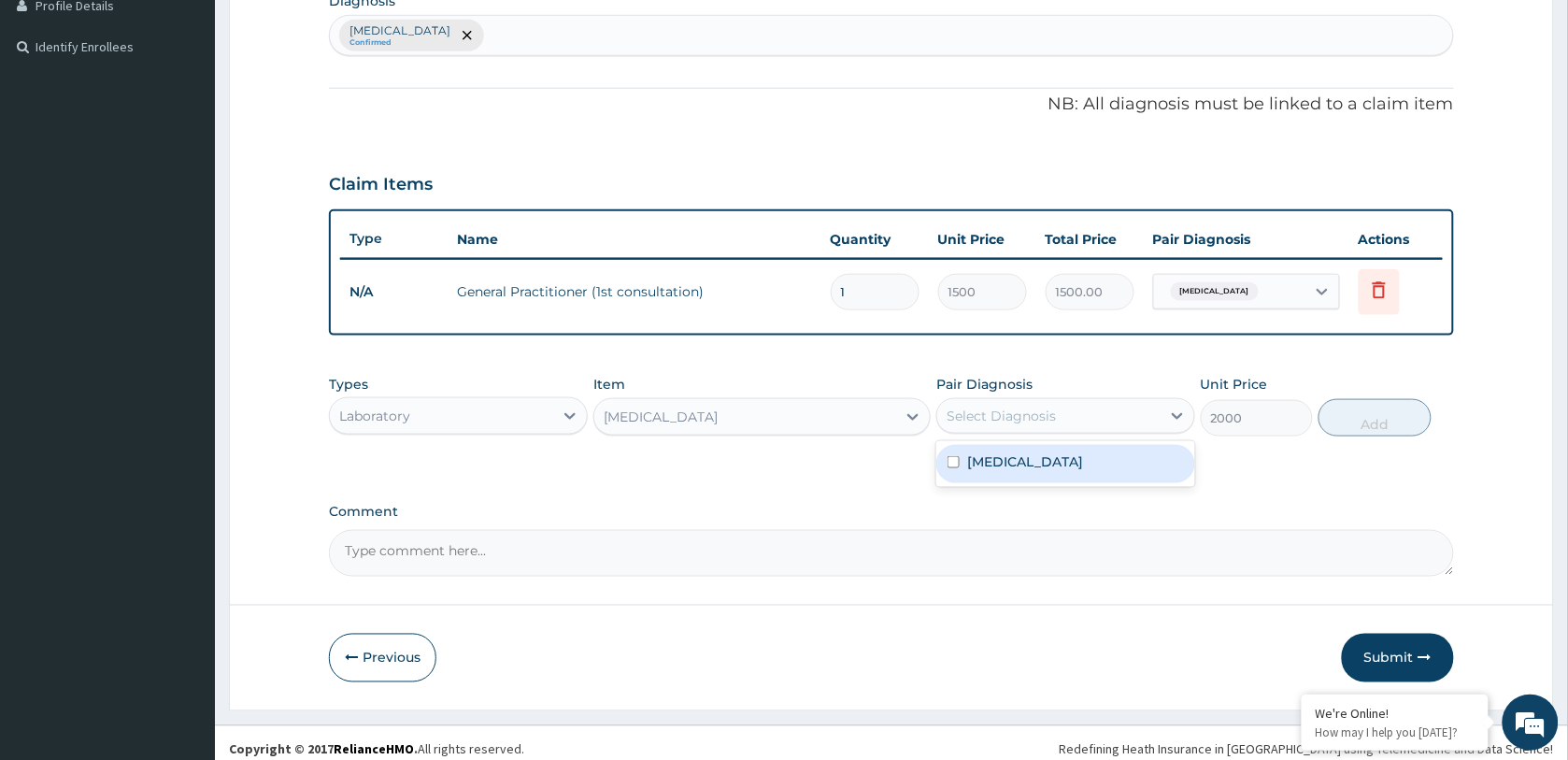
click at [974, 415] on div "Select Diagnosis" at bounding box center [1001, 416] width 109 height 19
click at [1011, 459] on label "[MEDICAL_DATA]" at bounding box center [1025, 462] width 116 height 19
checkbox input "true"
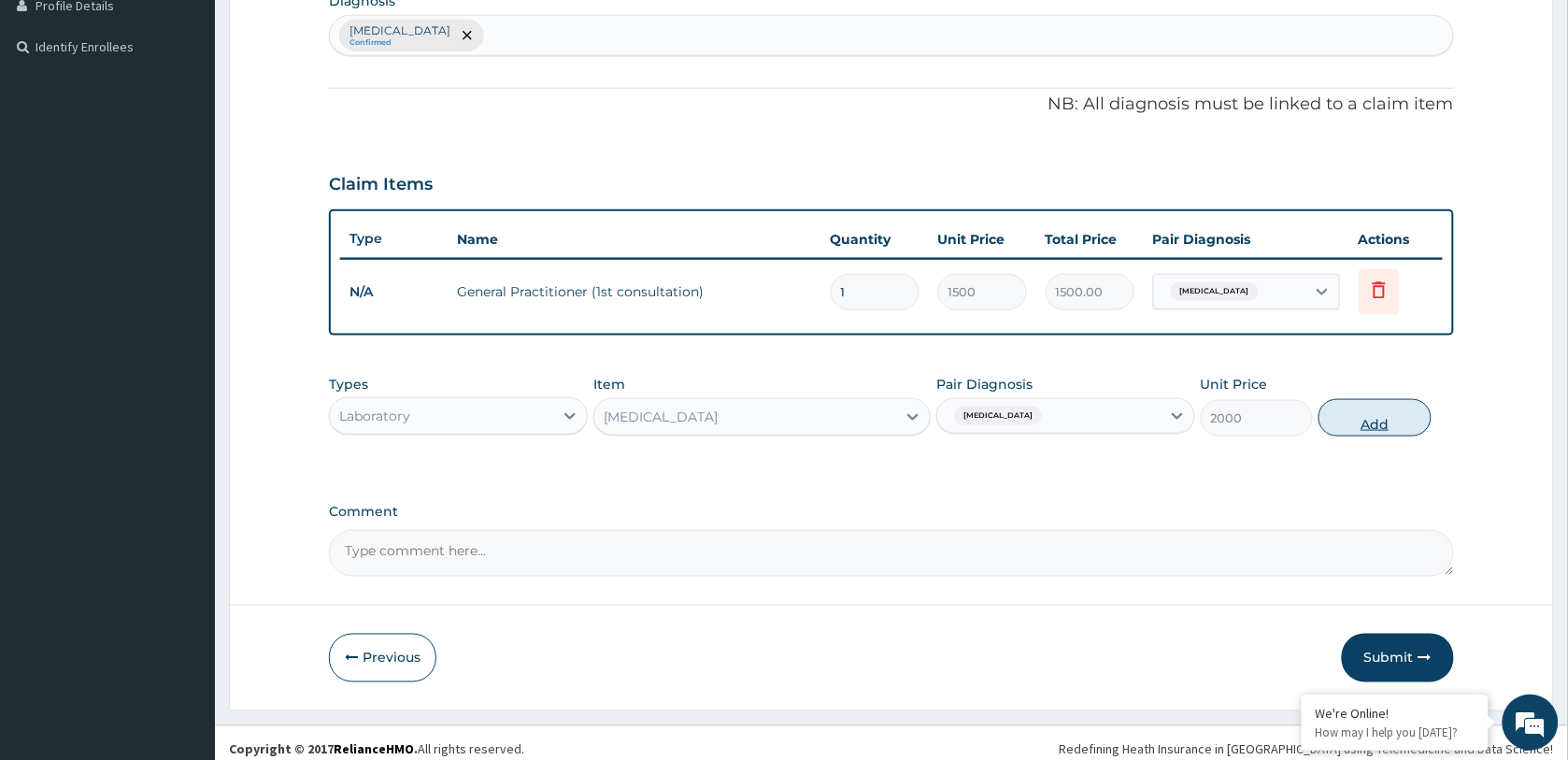
click at [1379, 422] on button "Add" at bounding box center [1374, 417] width 112 height 37
type input "0"
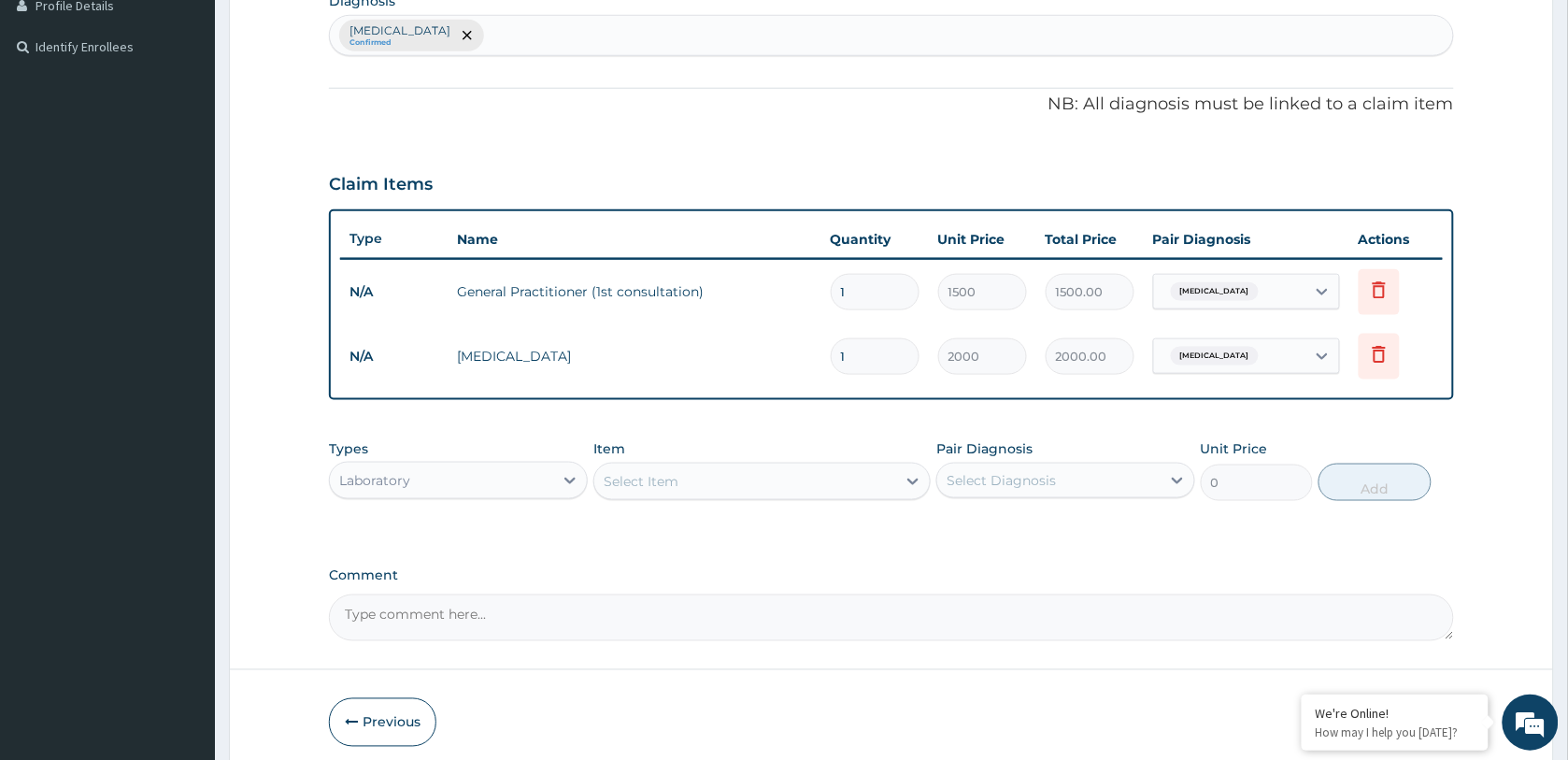
click at [645, 476] on div "Select Item" at bounding box center [641, 481] width 74 height 19
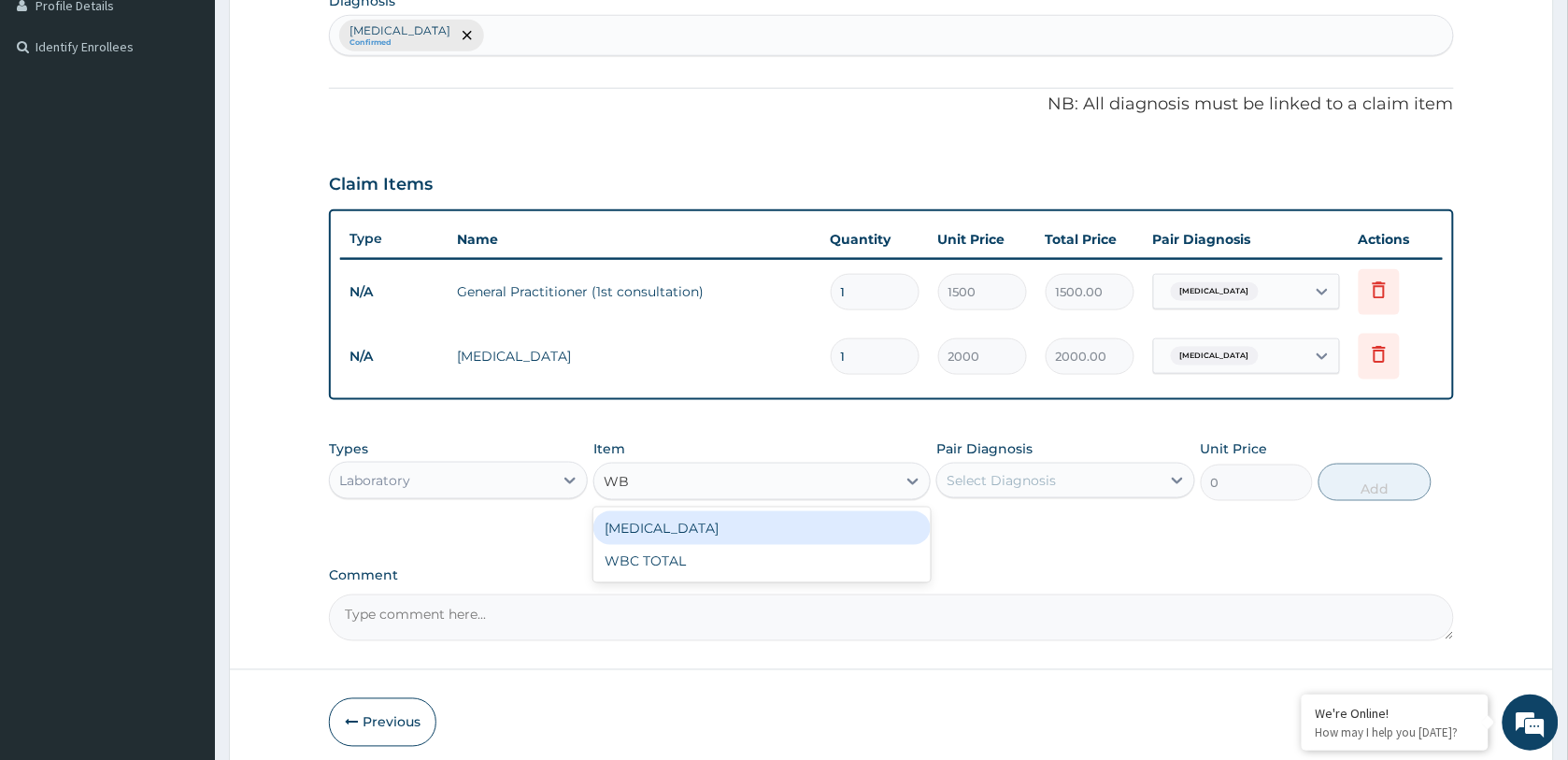
type input "WBC"
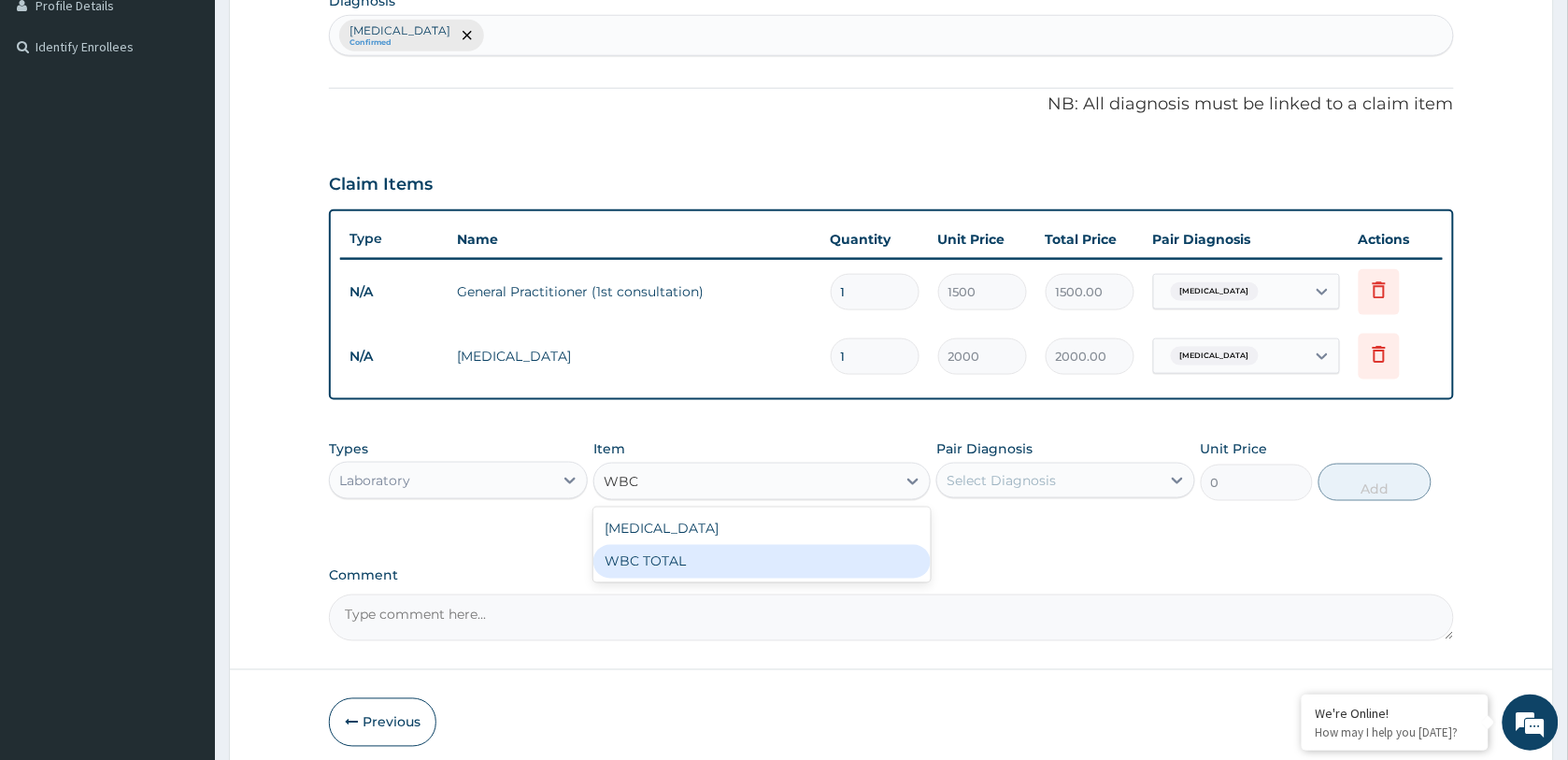
click at [661, 554] on div "WBC TOTAL" at bounding box center [761, 561] width 337 height 33
type input "2000"
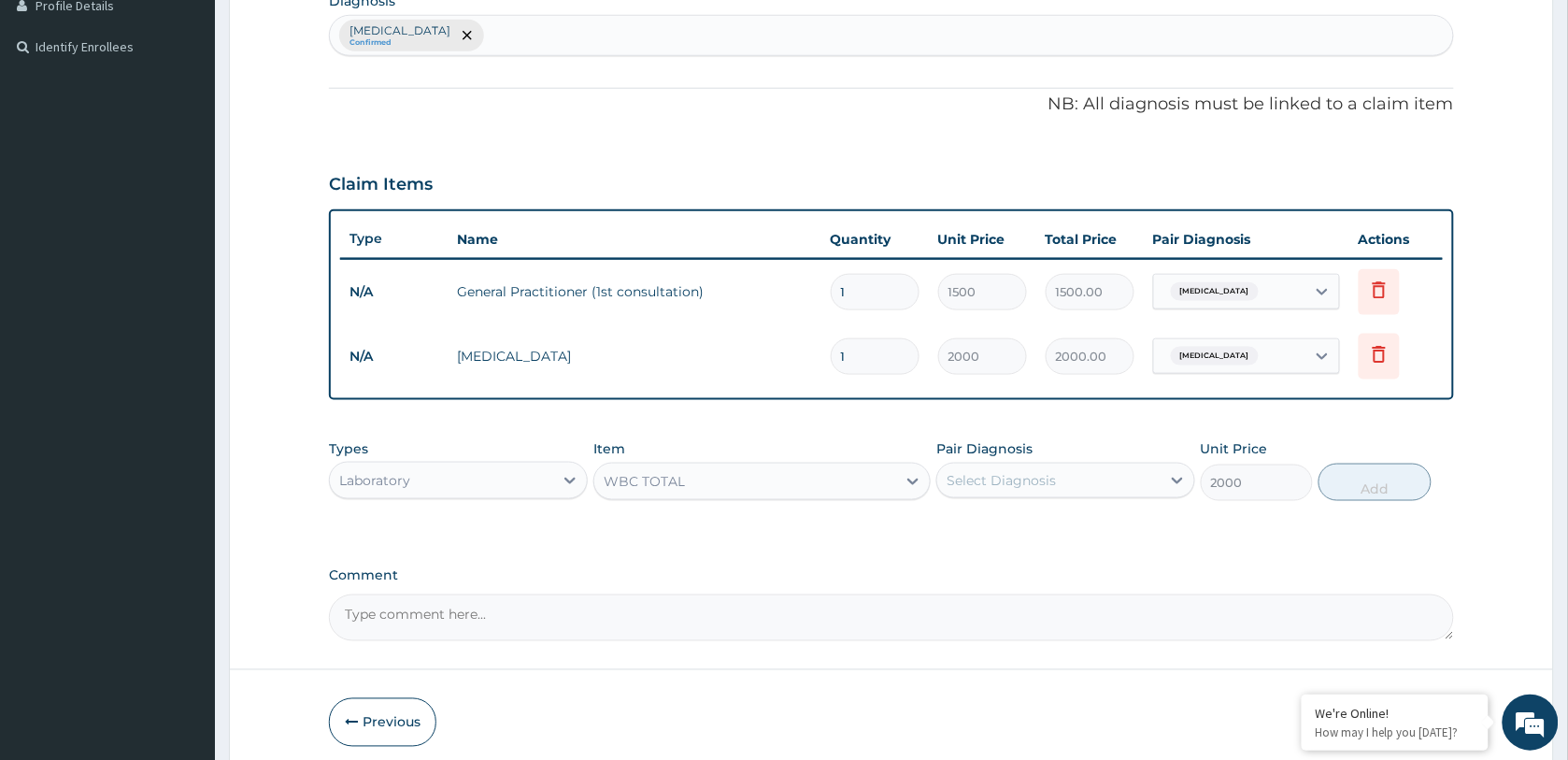
click at [1126, 482] on div "Select Diagnosis" at bounding box center [1049, 479] width 223 height 30
click at [1074, 517] on label "[MEDICAL_DATA]" at bounding box center [1025, 526] width 116 height 19
checkbox input "true"
click at [1362, 483] on button "Add" at bounding box center [1374, 481] width 112 height 37
type input "0"
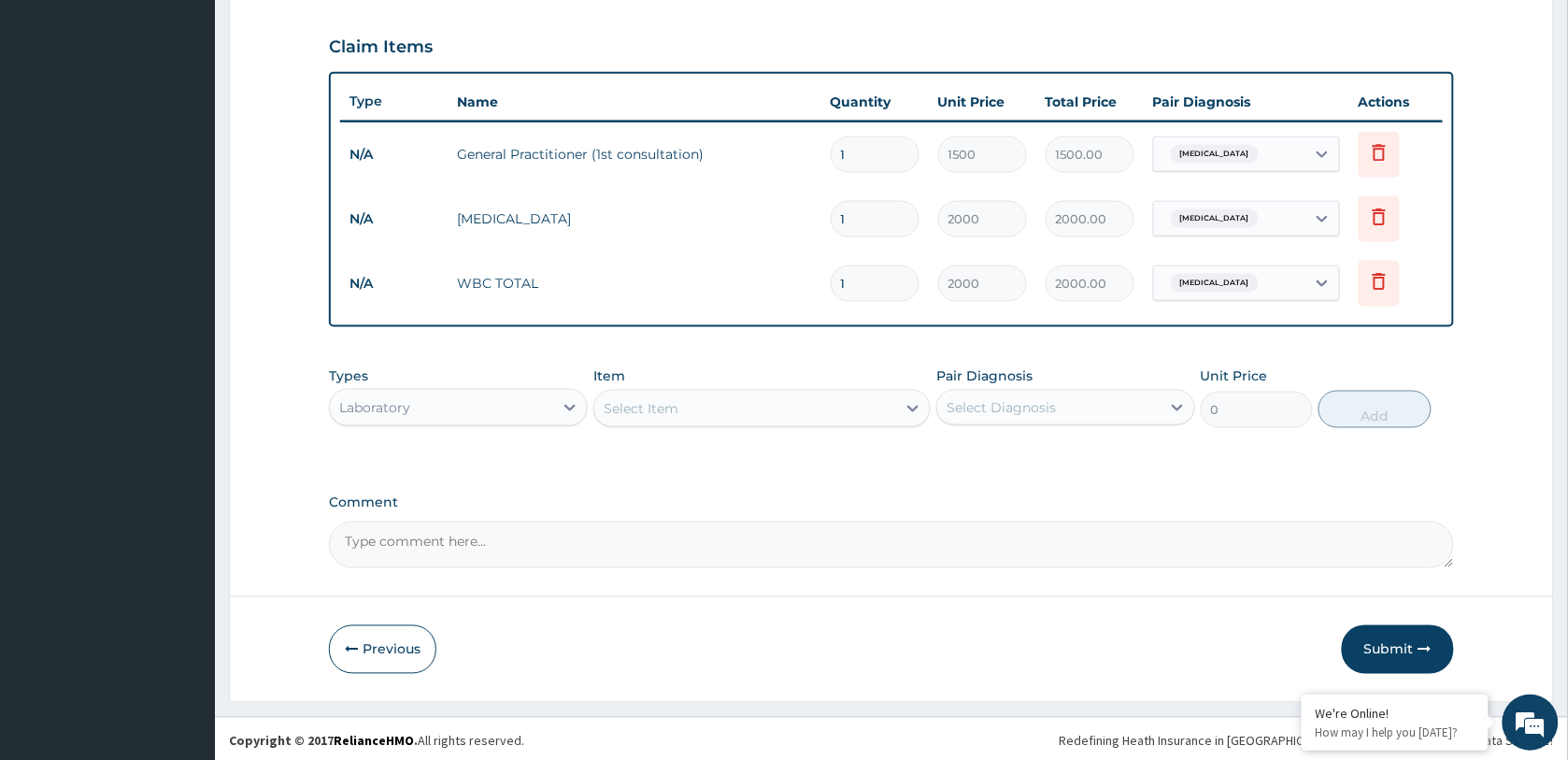
scroll to position [627, 0]
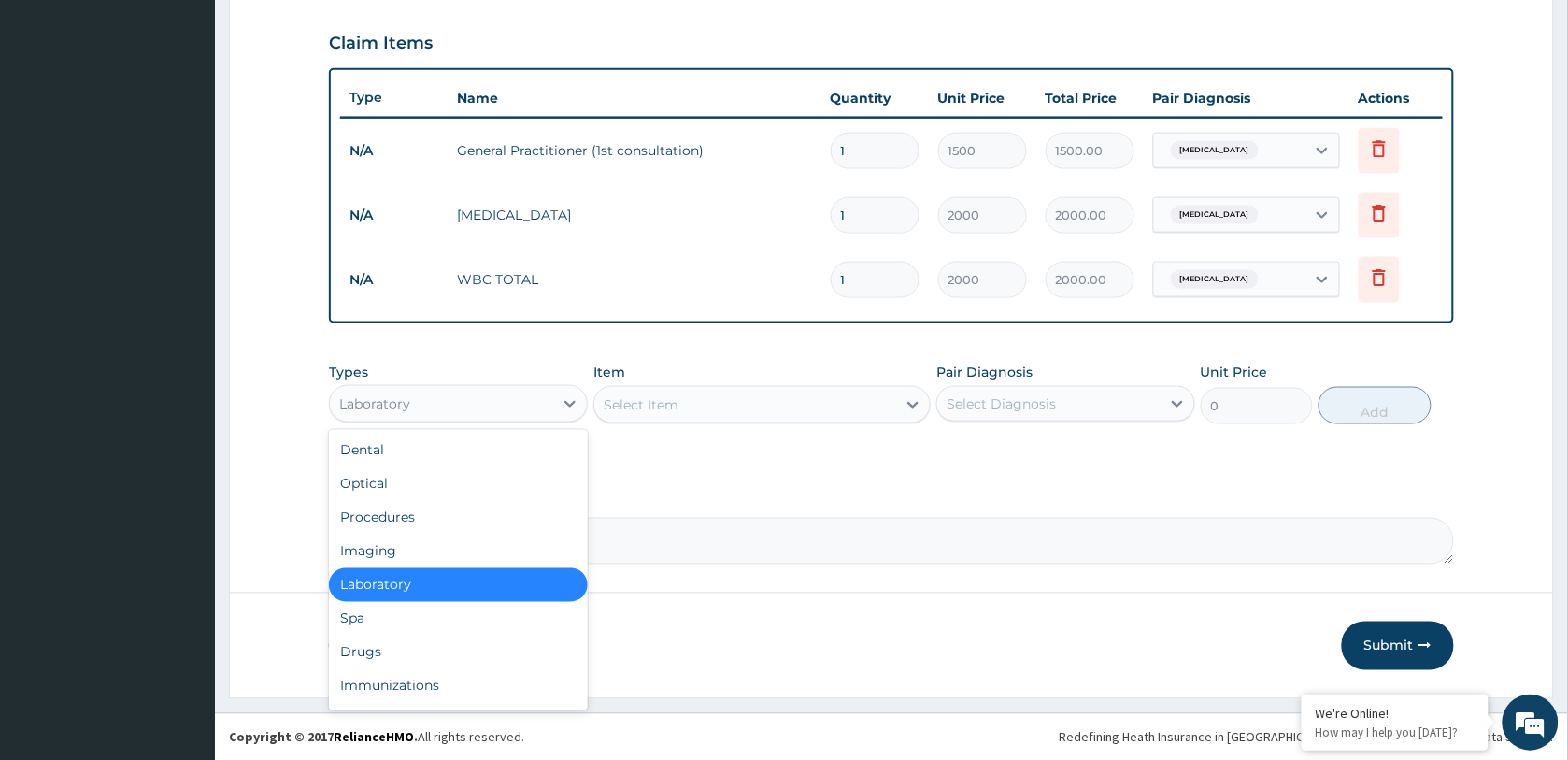
click at [540, 403] on div "Laboratory" at bounding box center [441, 403] width 223 height 30
click at [405, 650] on div "Drugs" at bounding box center [457, 651] width 259 height 33
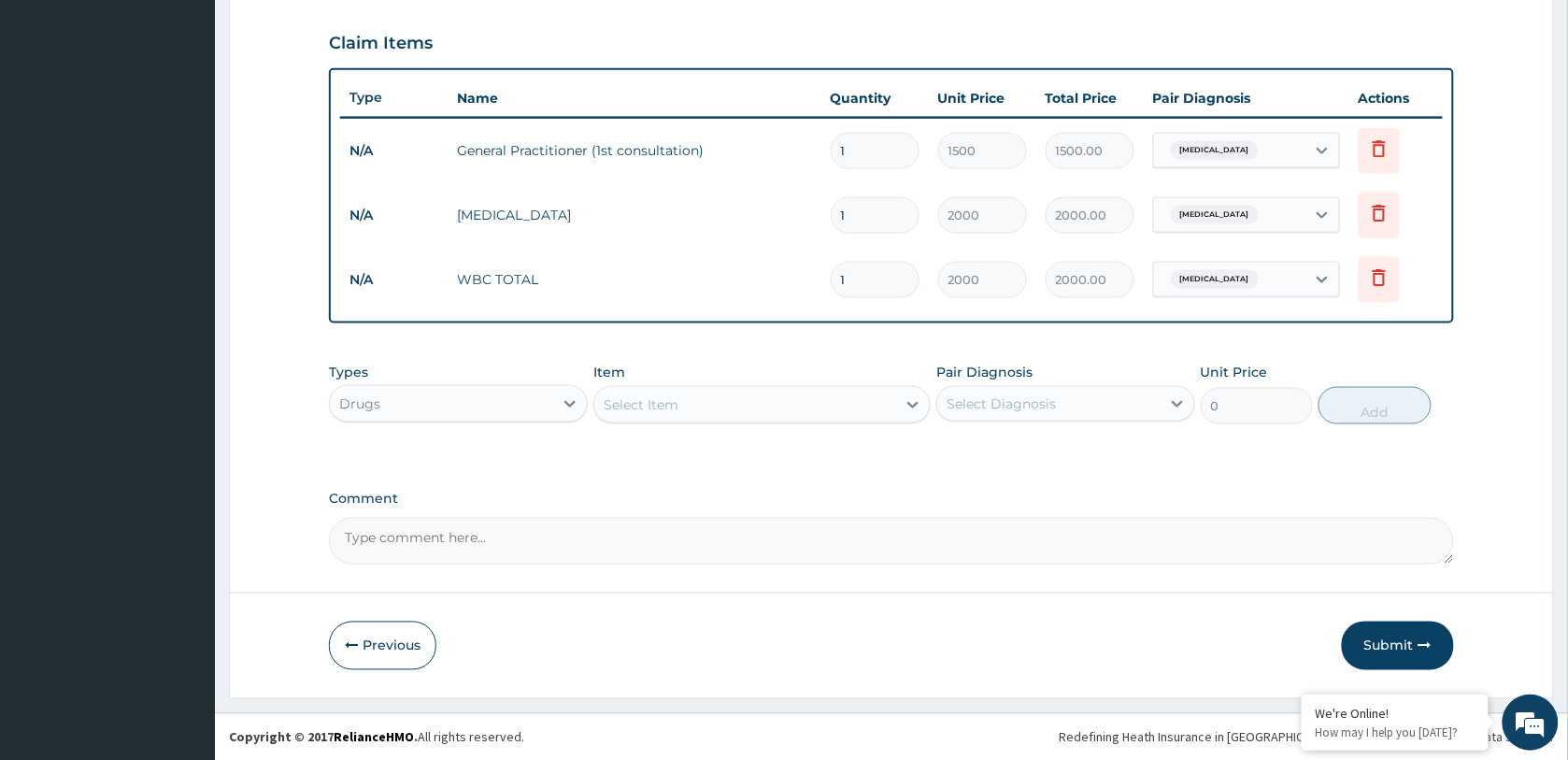
click at [740, 409] on div "Select Item" at bounding box center [745, 404] width 302 height 30
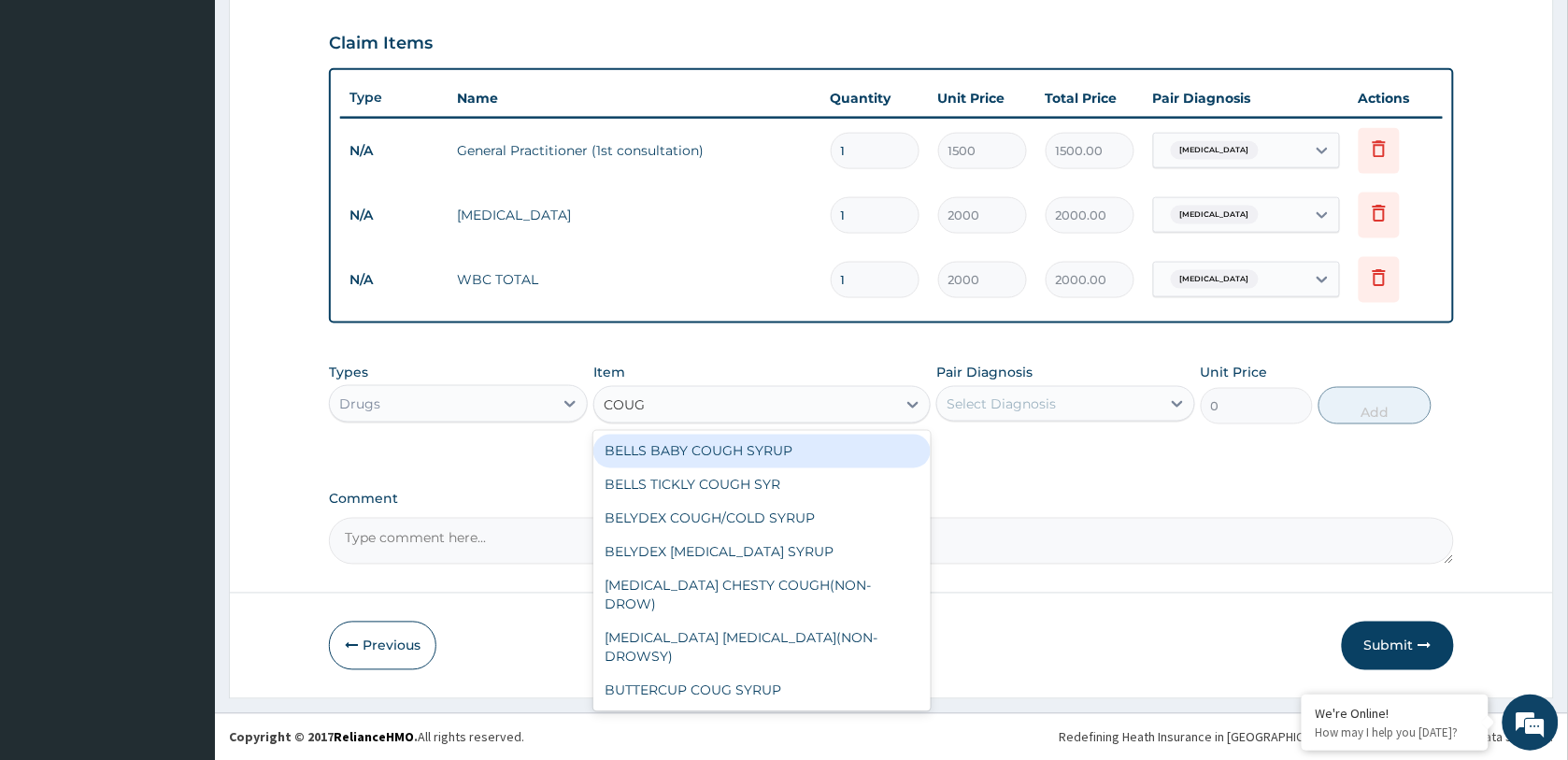
type input "COUGH"
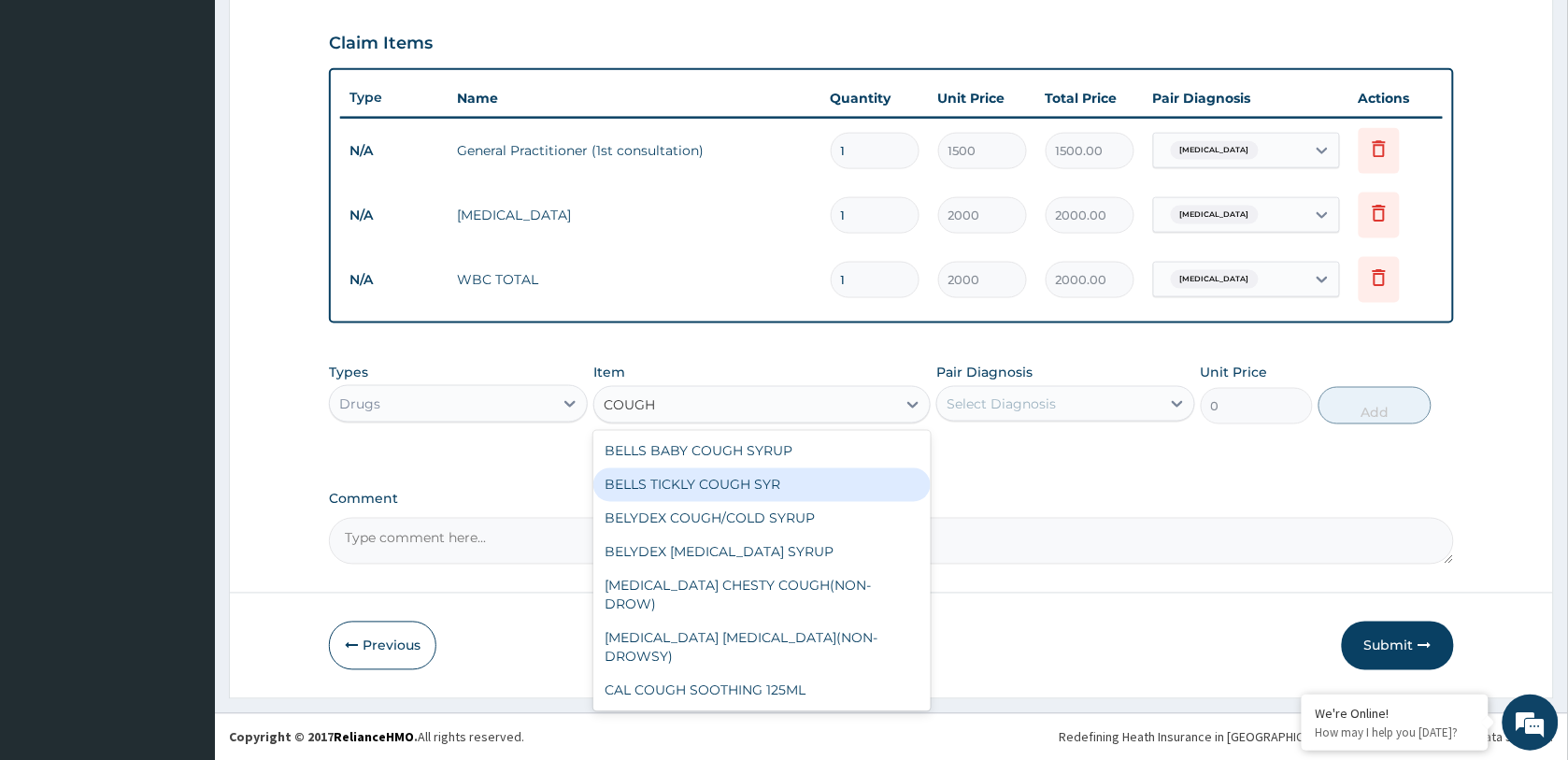
click at [691, 483] on div "BELLS TICKLY COUGH SYR" at bounding box center [761, 484] width 337 height 33
type input "1090"
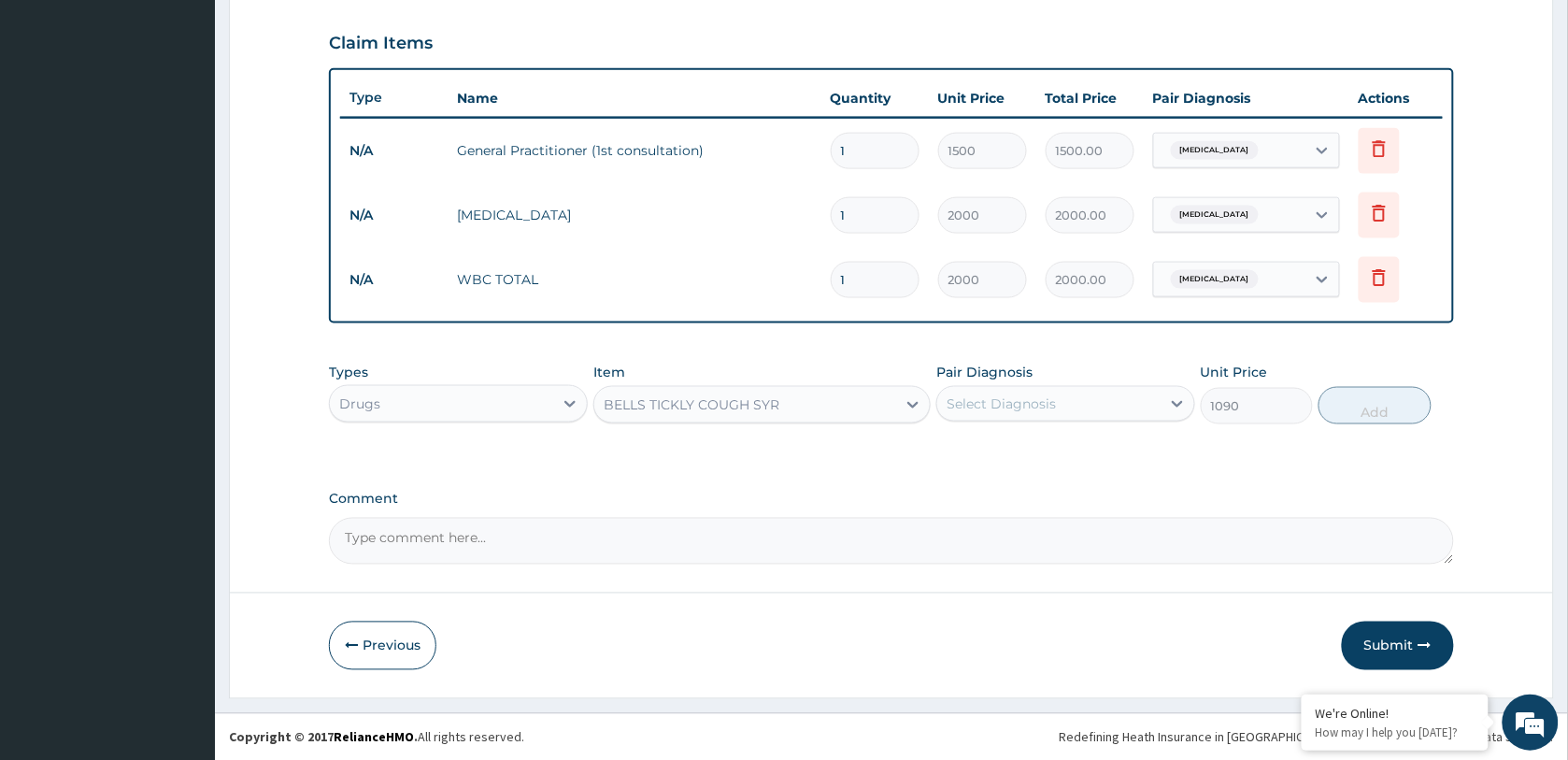
click at [1003, 394] on div "Select Diagnosis" at bounding box center [1001, 404] width 109 height 19
click at [1016, 459] on div "[MEDICAL_DATA]" at bounding box center [1066, 452] width 259 height 38
checkbox input "true"
drag, startPoint x: 1393, startPoint y: 409, endPoint x: 1250, endPoint y: 394, distance: 143.8
click at [1390, 409] on button "Add" at bounding box center [1374, 405] width 112 height 37
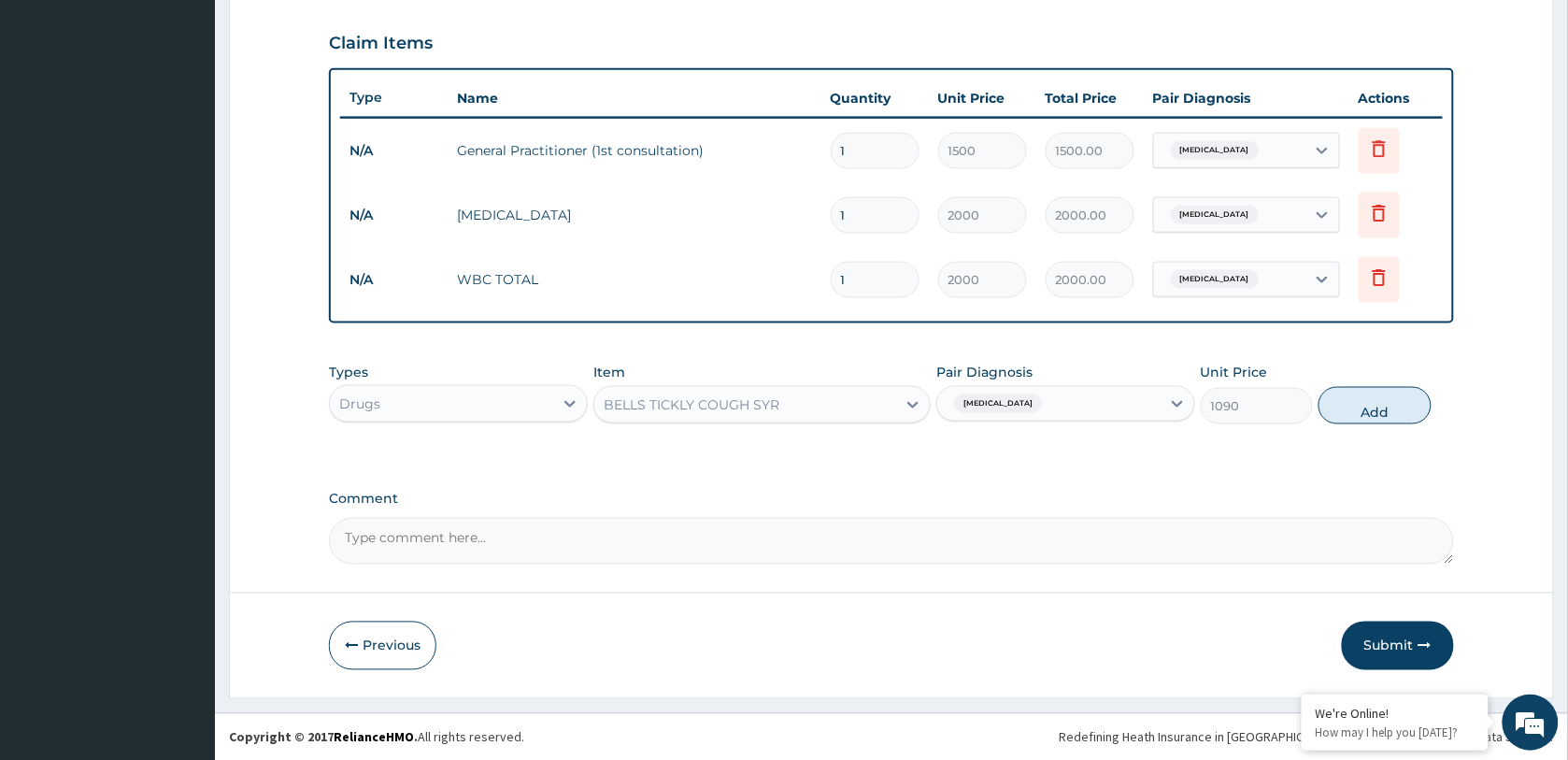
type input "0"
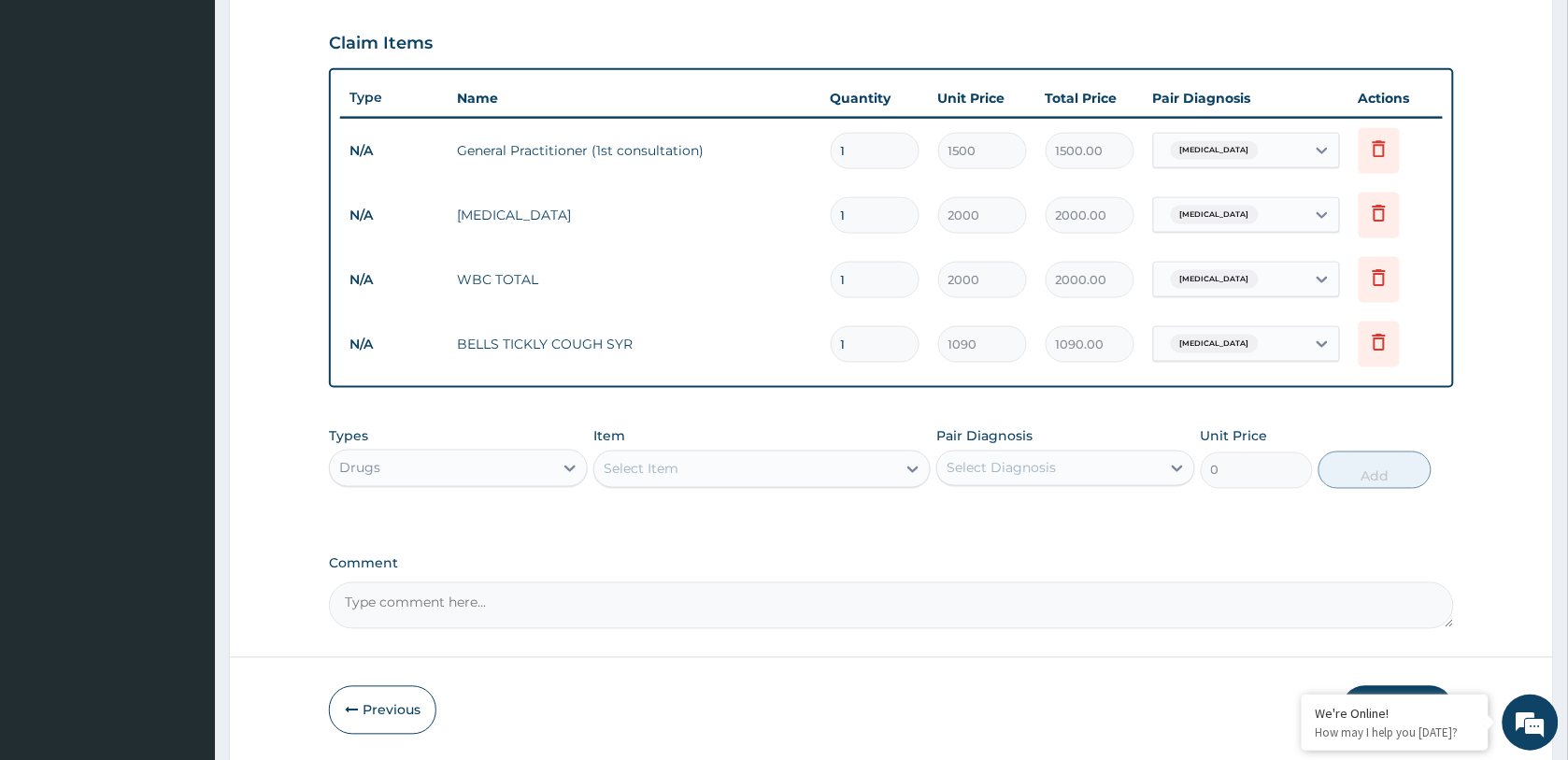
click at [662, 459] on div "Select Item" at bounding box center [641, 469] width 74 height 19
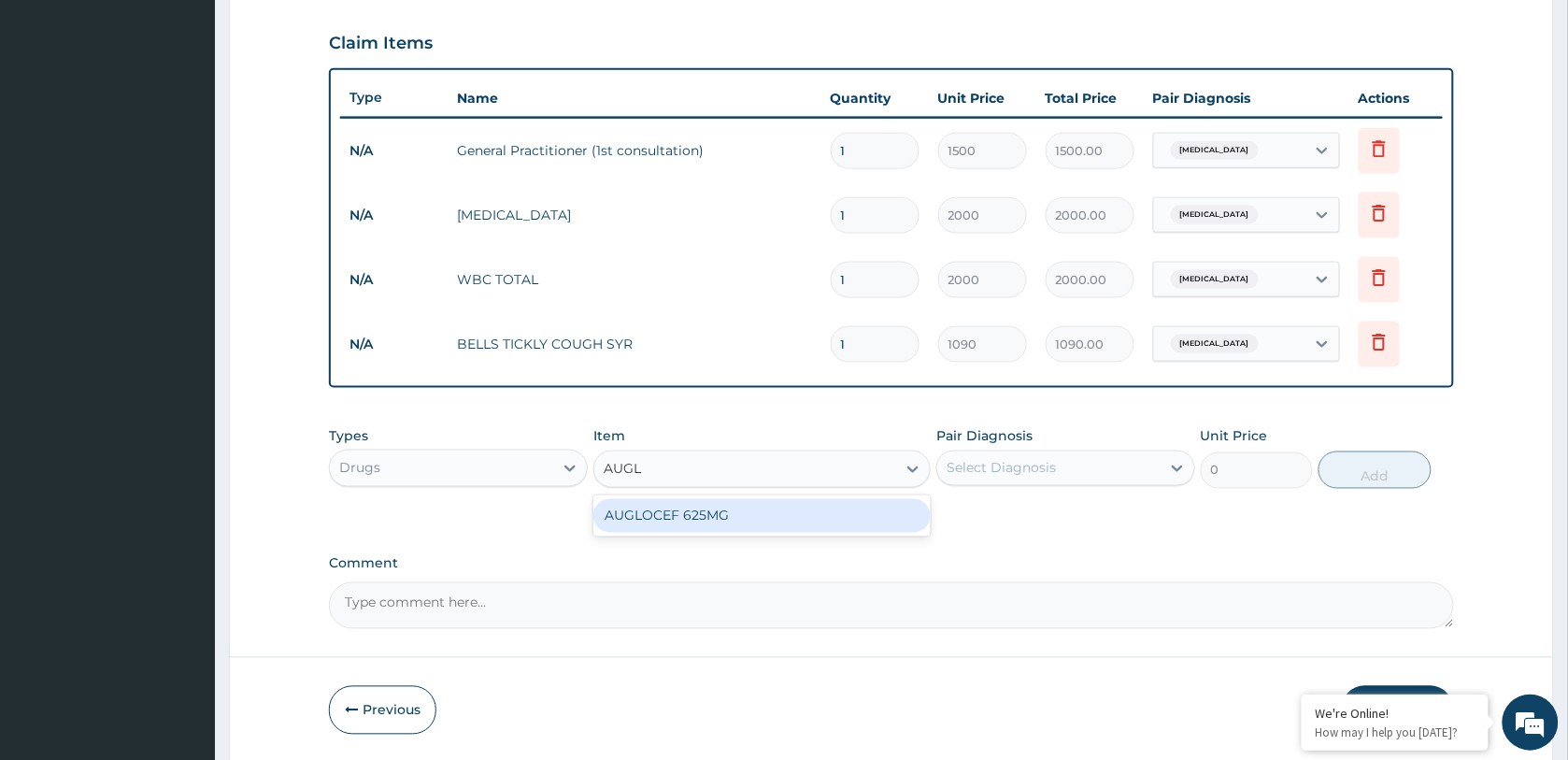
type input "AUGLO"
click at [750, 517] on div "AUGLOCEF 625MG" at bounding box center [761, 516] width 337 height 33
type input "735"
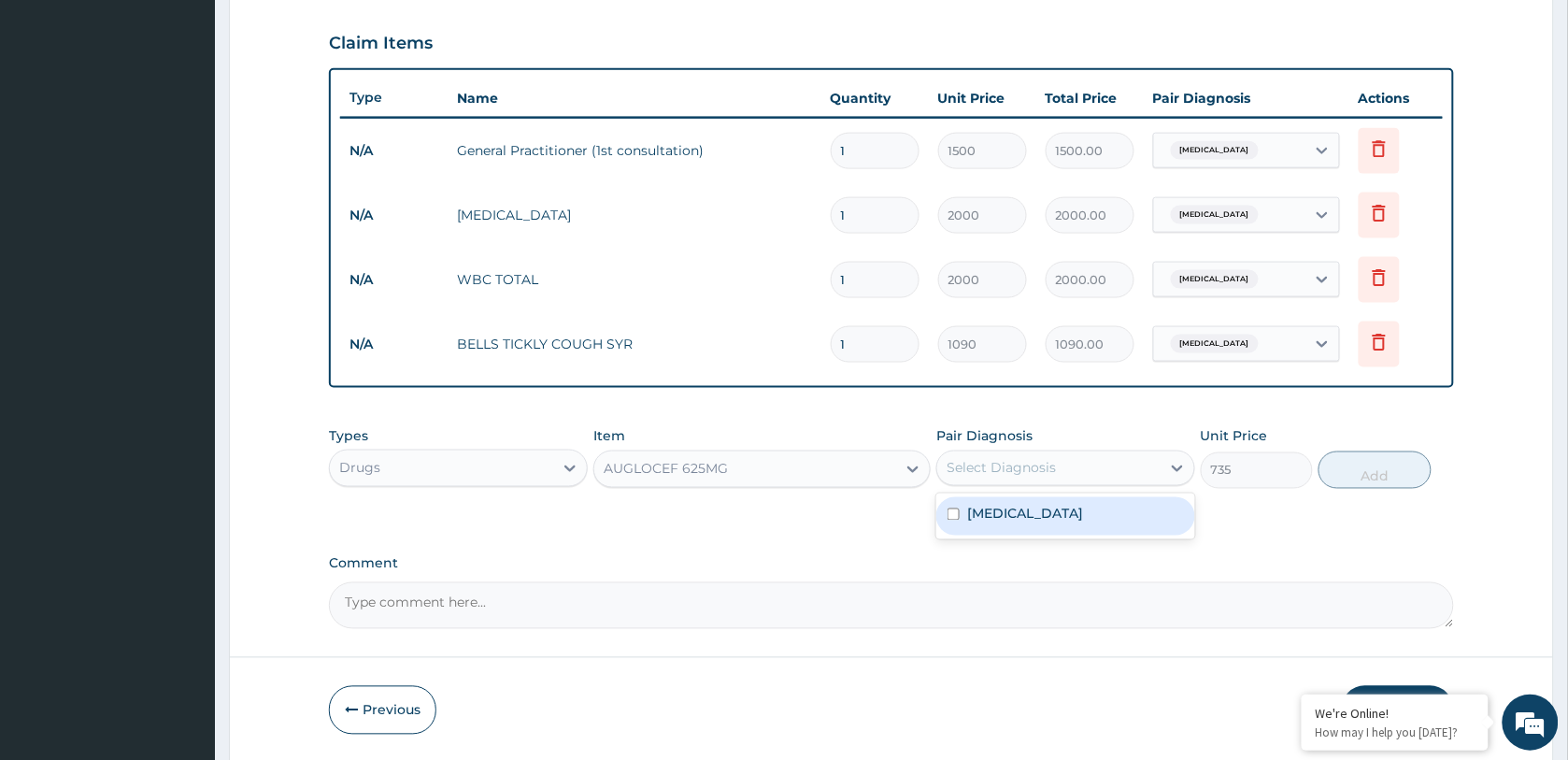
click at [983, 469] on div "Select Diagnosis" at bounding box center [1001, 468] width 109 height 19
click at [1015, 514] on label "[MEDICAL_DATA]" at bounding box center [1025, 514] width 116 height 19
checkbox input "true"
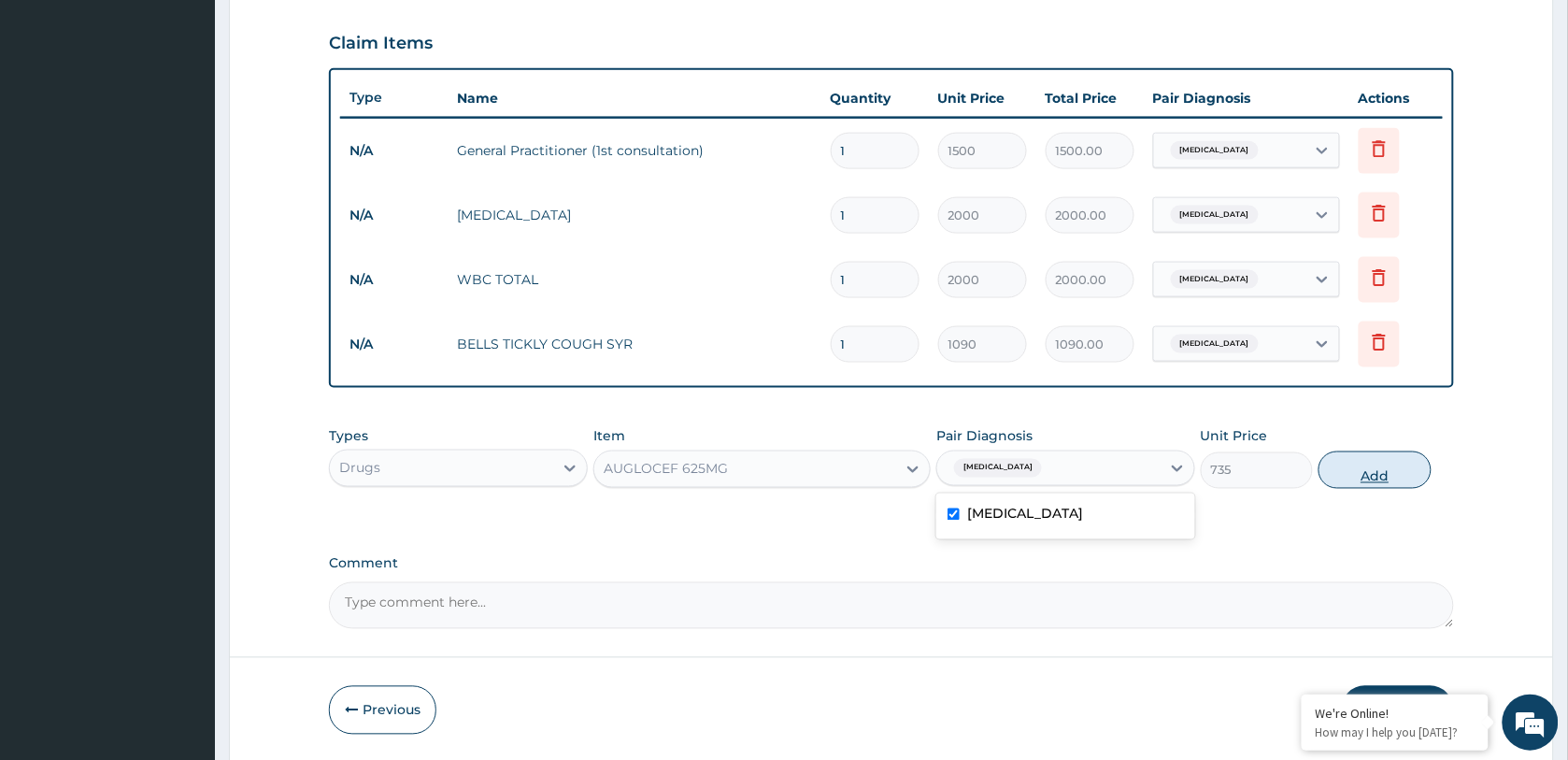
click at [1383, 472] on button "Add" at bounding box center [1374, 470] width 112 height 37
type input "0"
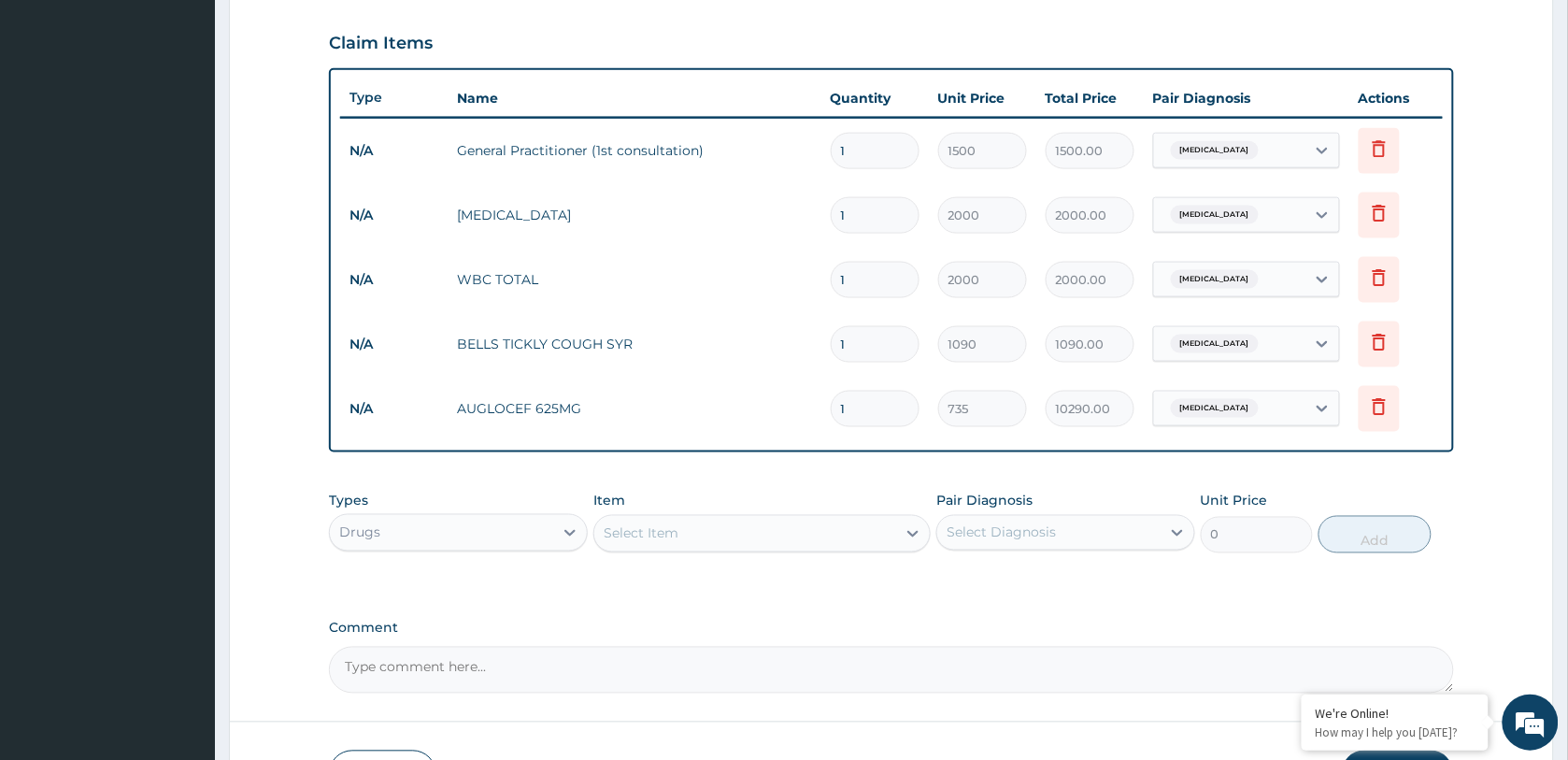
type input "14"
type input "10290.00"
type input "14"
click at [768, 484] on div "Types Drugs Item Select Item Pair Diagnosis Select Diagnosis Unit Price 0 Add" at bounding box center [891, 522] width 1125 height 80
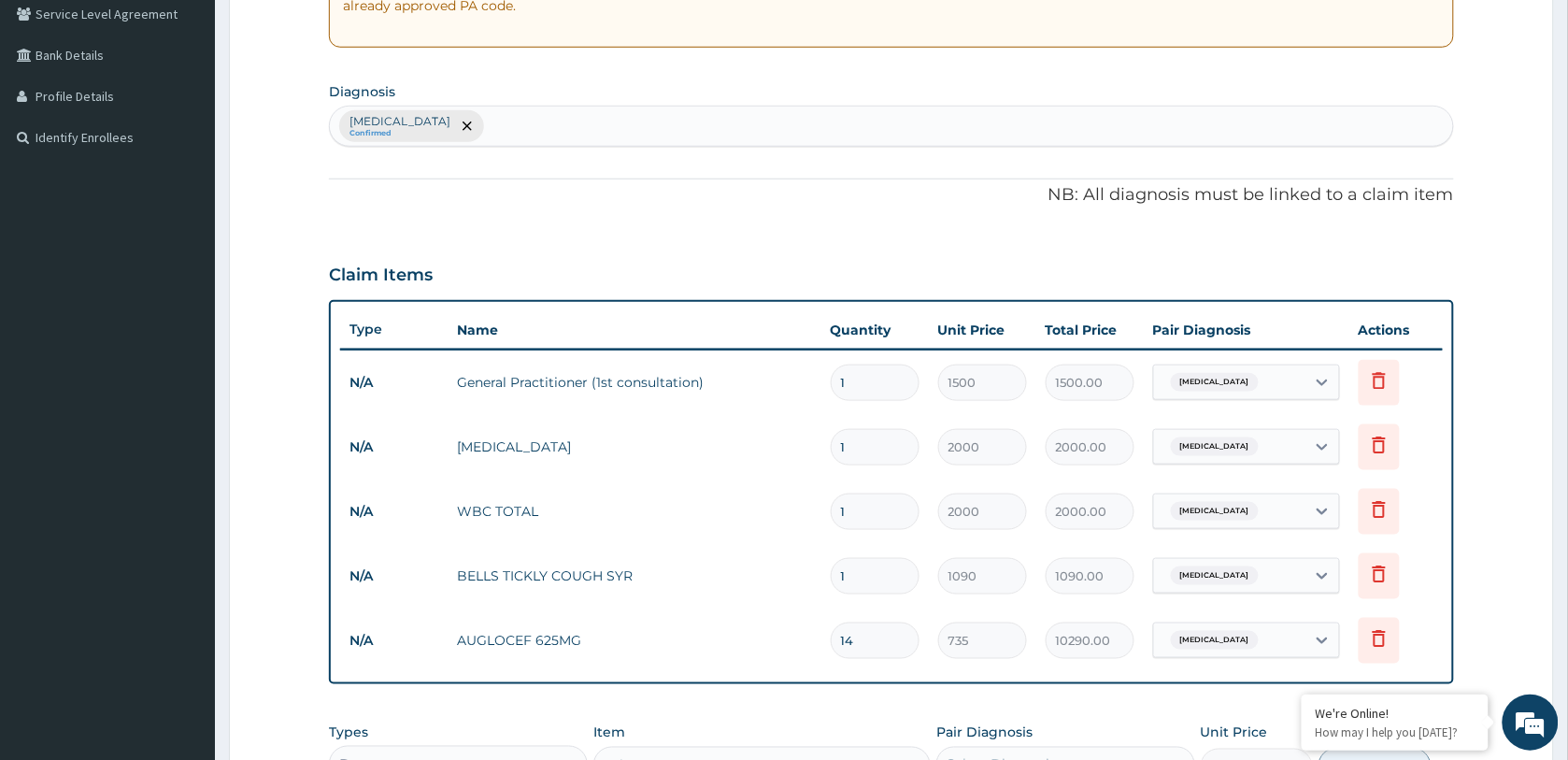
scroll to position [393, 0]
click at [679, 131] on div "[MEDICAL_DATA] Confirmed" at bounding box center [891, 128] width 1123 height 39
type input "MYALGIA"
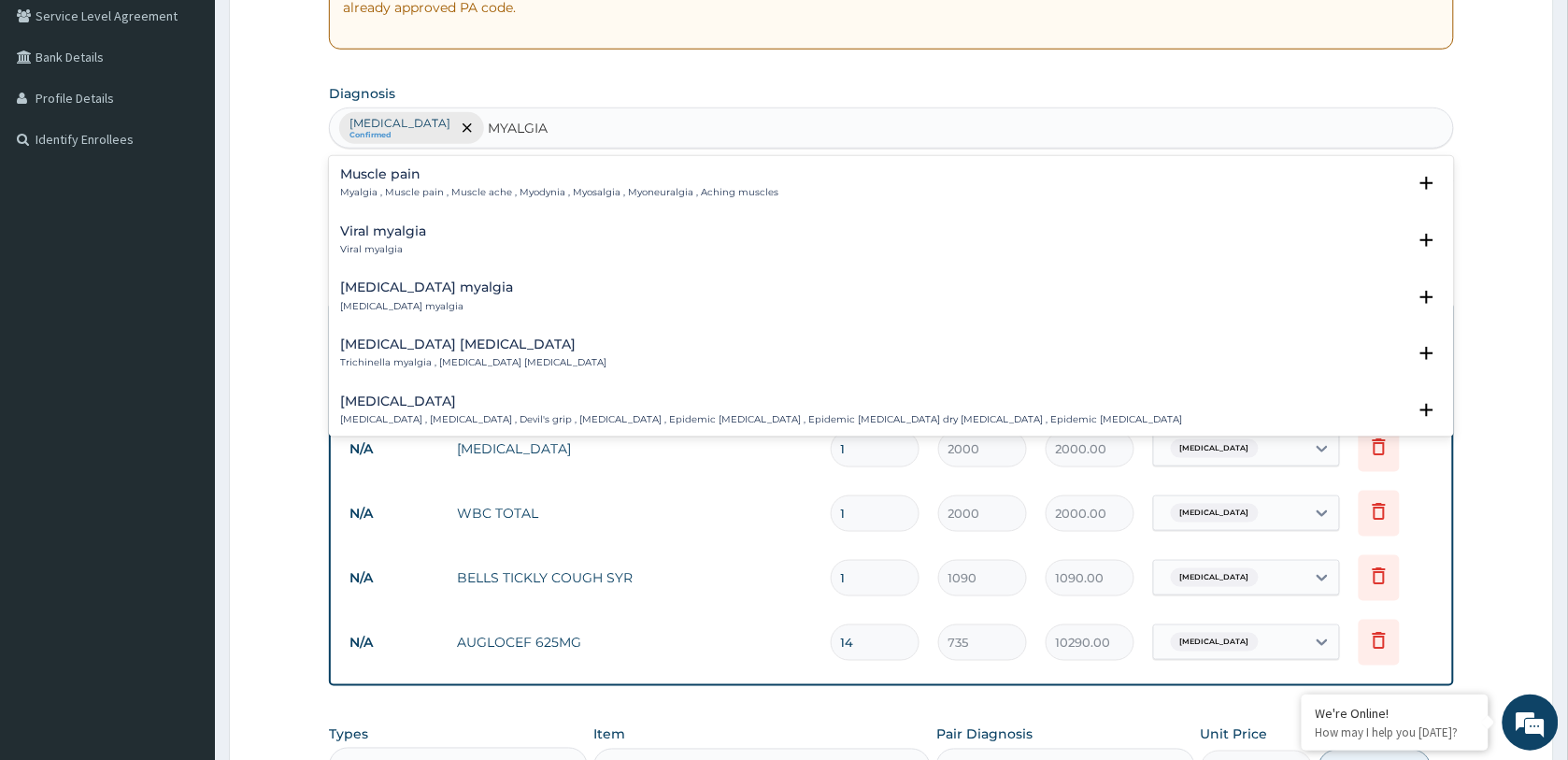
click at [425, 184] on div "Muscle pain Myalgia , Muscle pain , Muscle ache , Myodynia , Myosalgia , Myoneu…" at bounding box center [559, 183] width 438 height 32
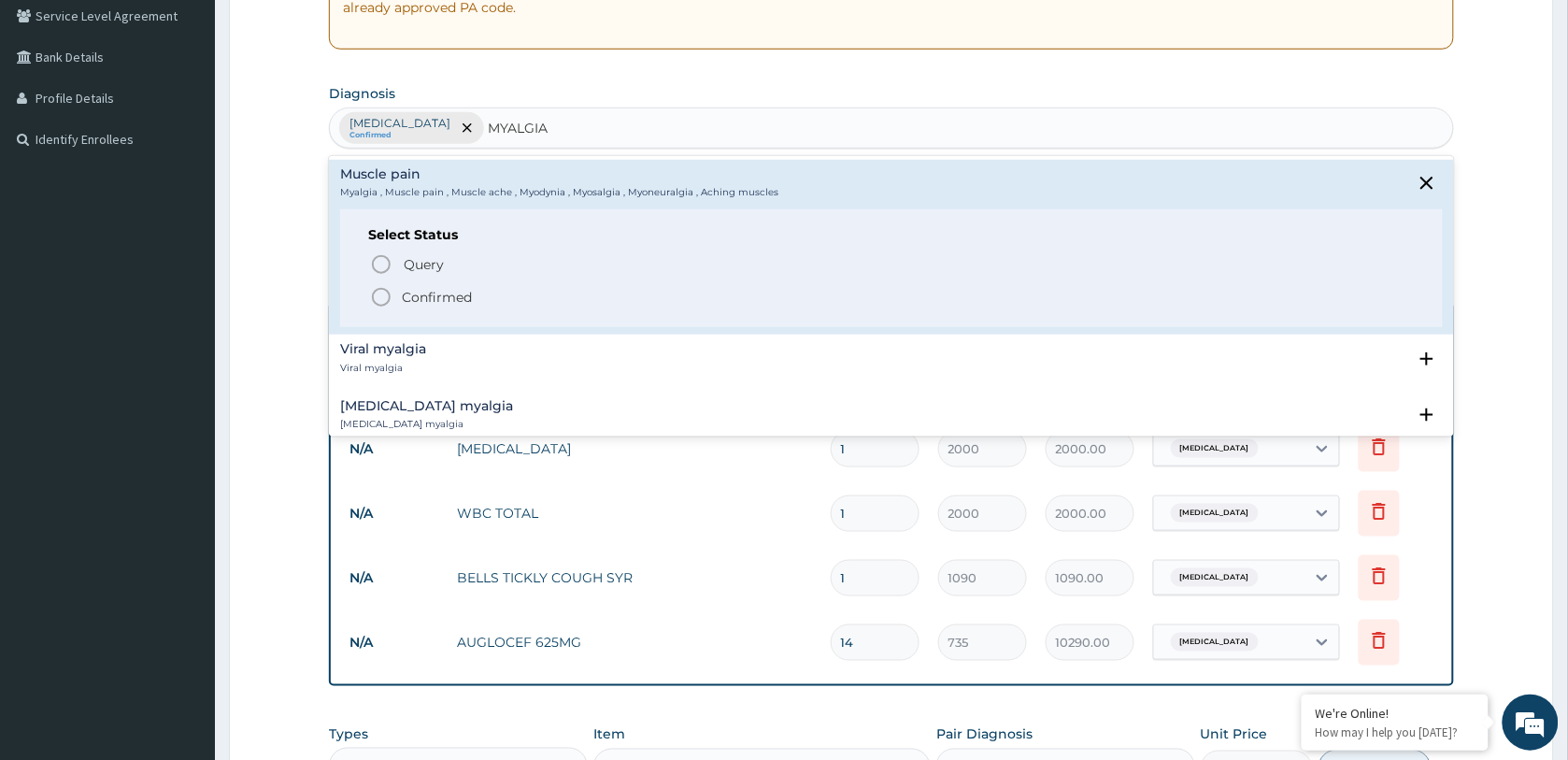
click at [425, 299] on p "Confirmed" at bounding box center [436, 297] width 70 height 19
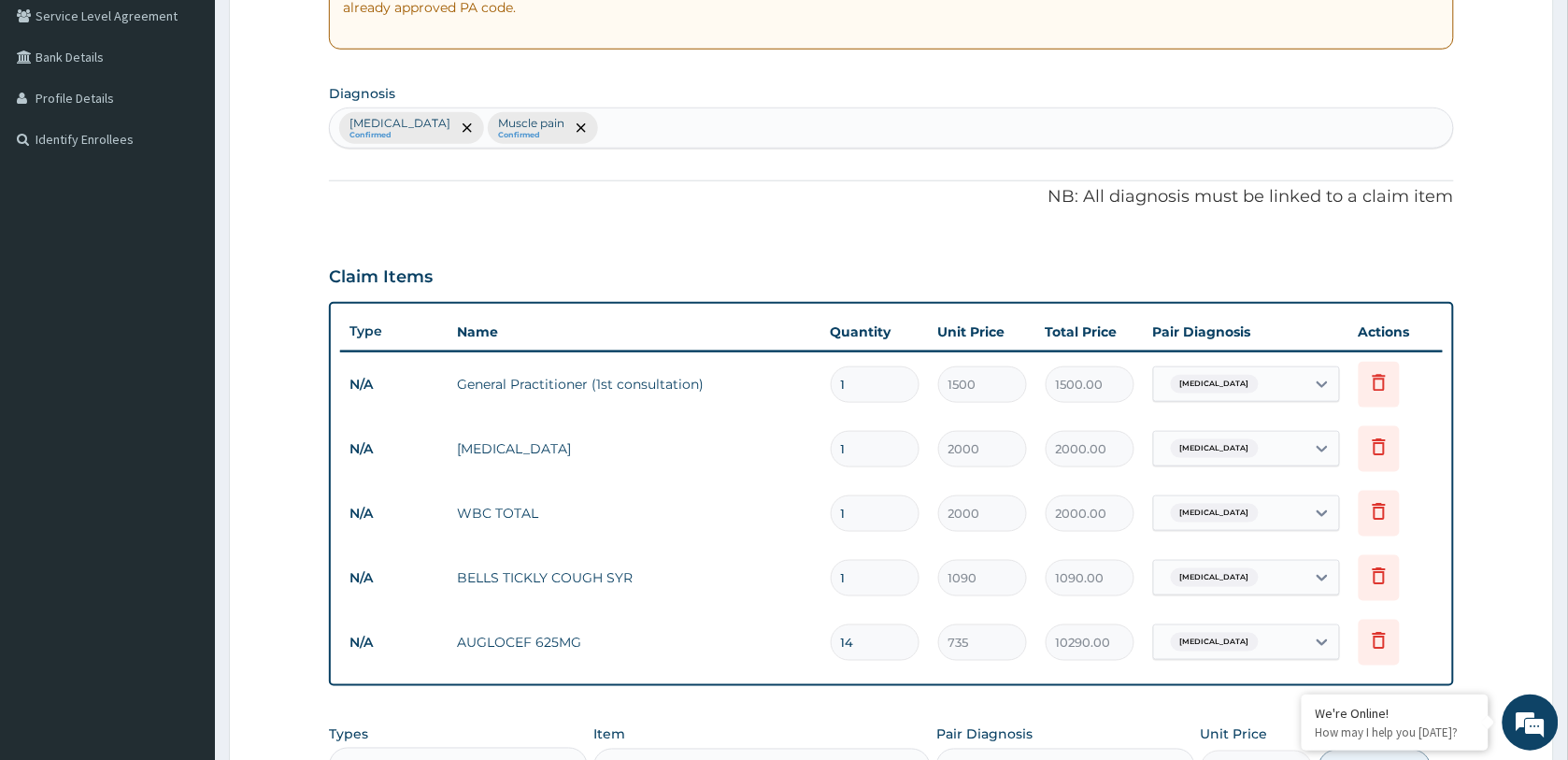
scroll to position [510, 0]
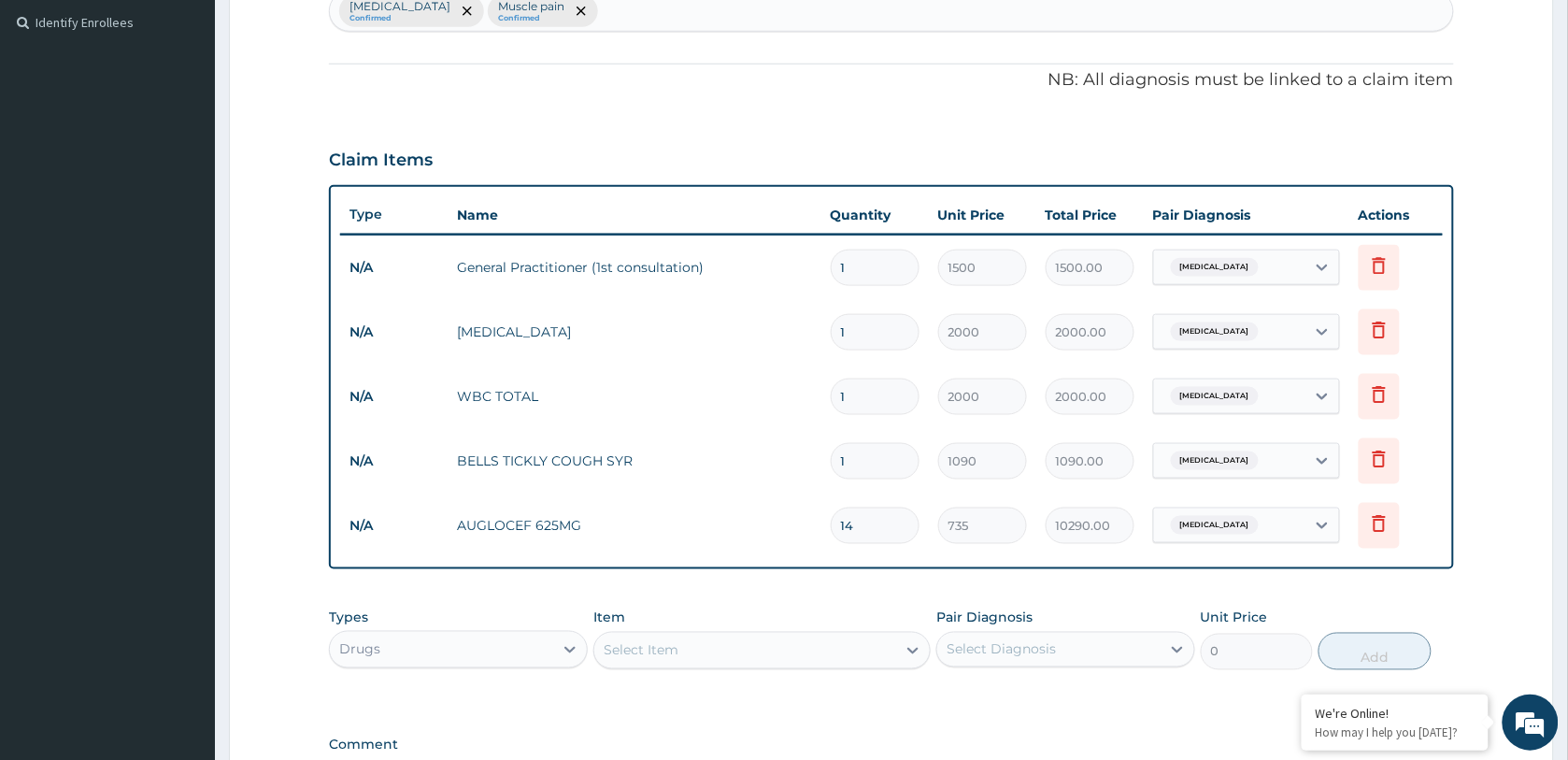
click at [652, 650] on div "Select Item" at bounding box center [641, 650] width 74 height 19
type input "LOFN"
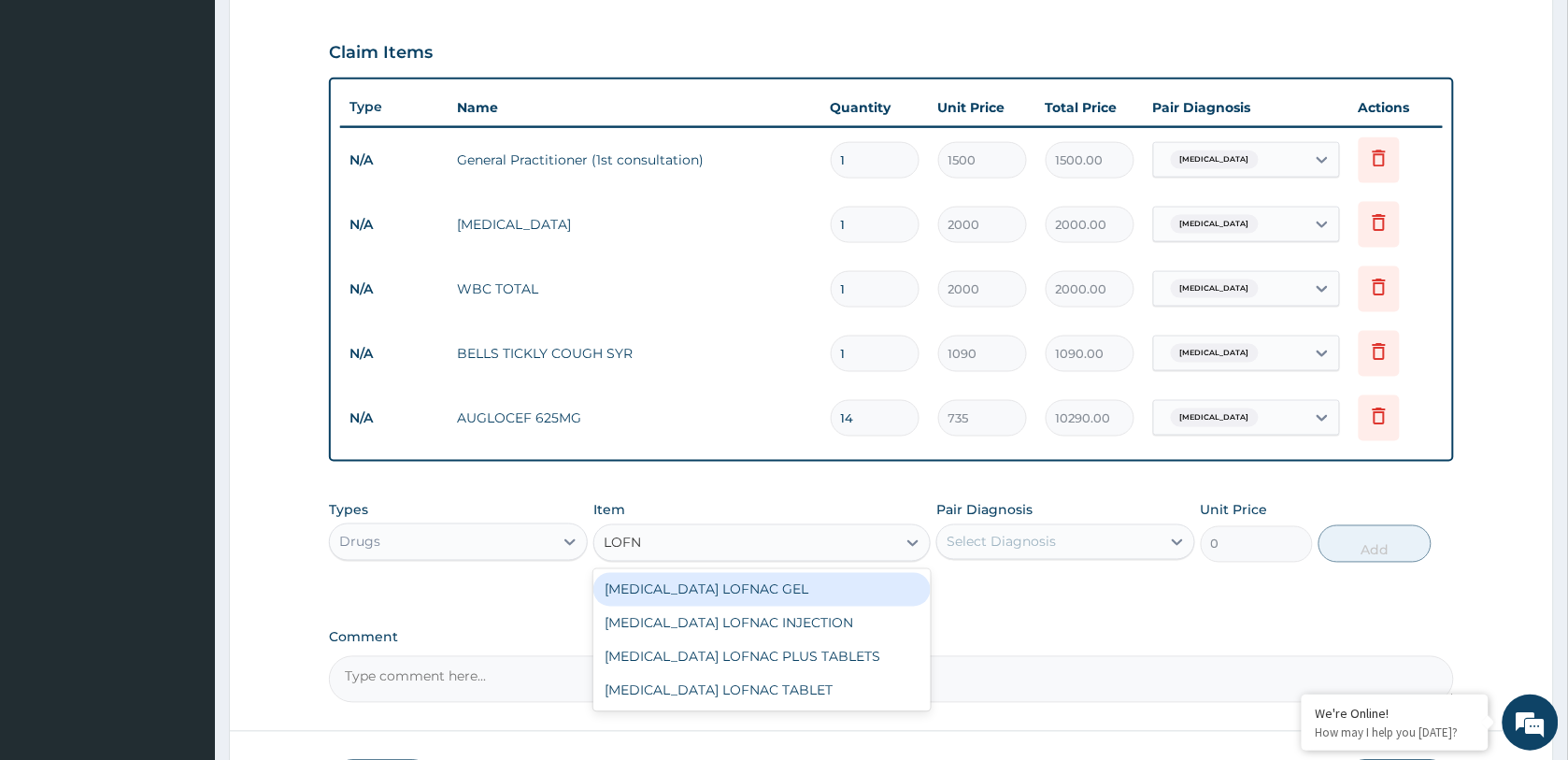
scroll to position [744, 0]
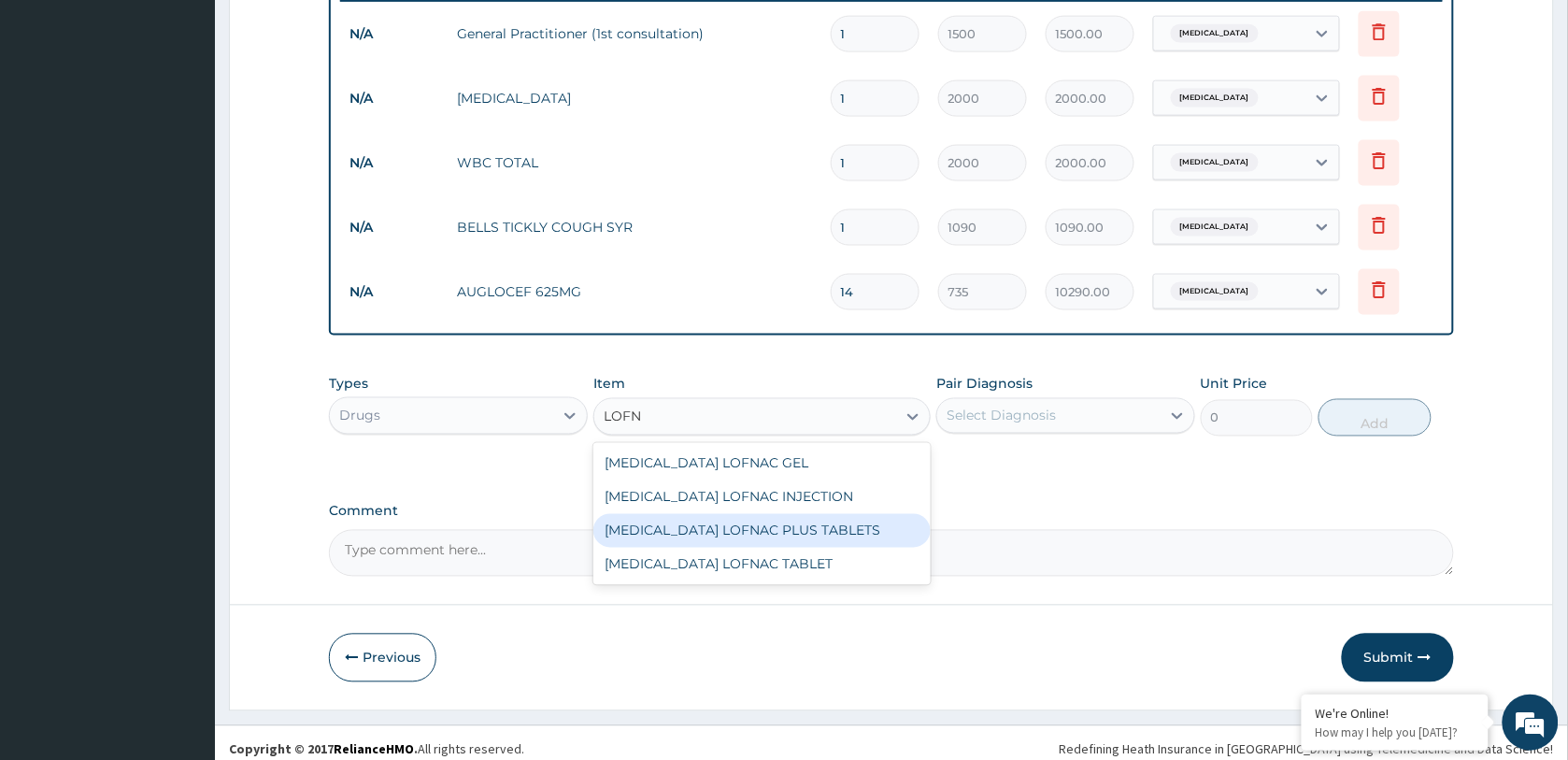
click at [724, 531] on div "[MEDICAL_DATA] LOFNAC PLUS TABLETS" at bounding box center [761, 530] width 337 height 33
type input "105"
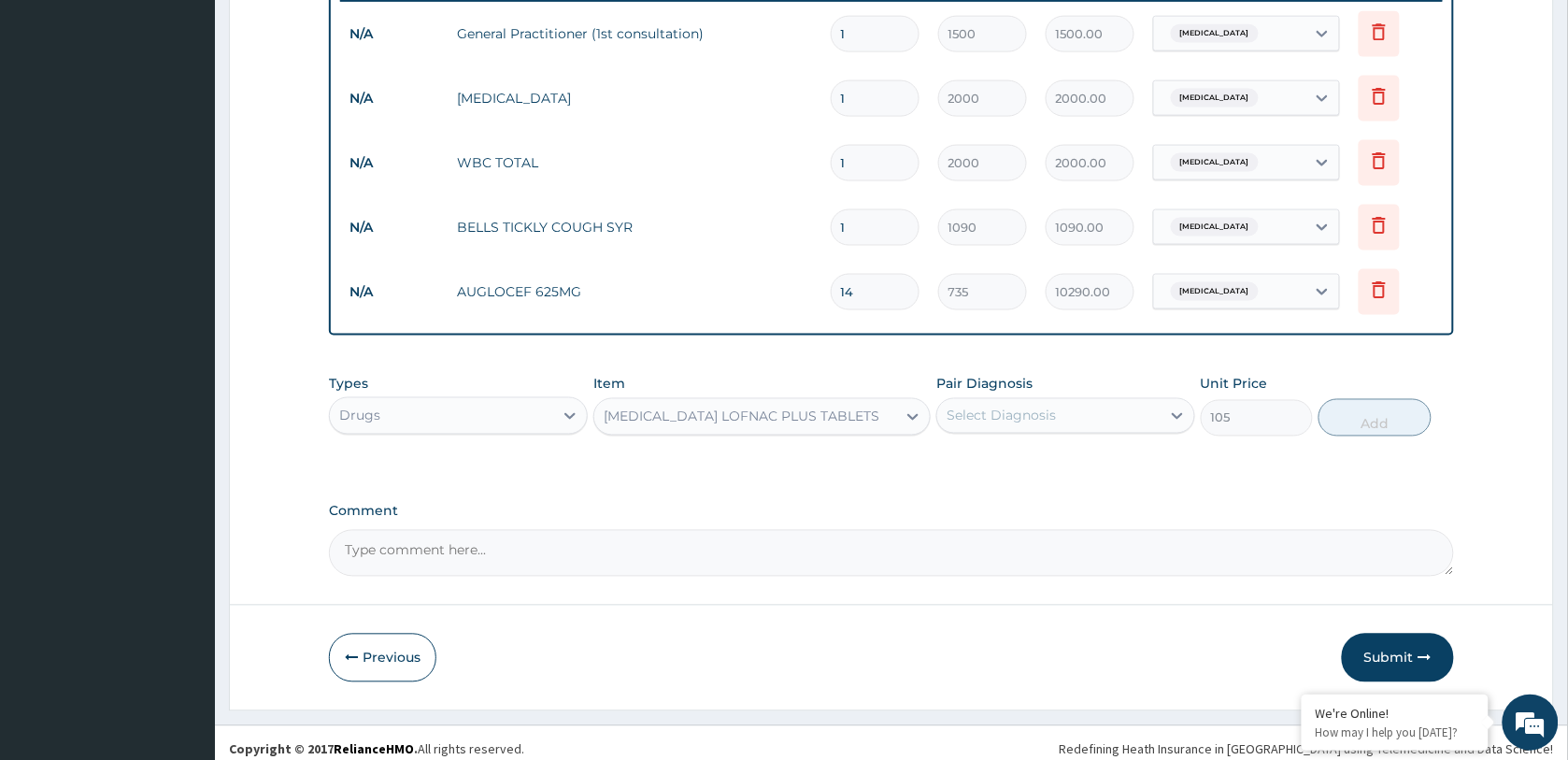
click at [1021, 422] on div "Select Diagnosis" at bounding box center [1001, 416] width 109 height 19
click at [1025, 464] on label "[MEDICAL_DATA]" at bounding box center [1025, 462] width 116 height 19
checkbox input "true"
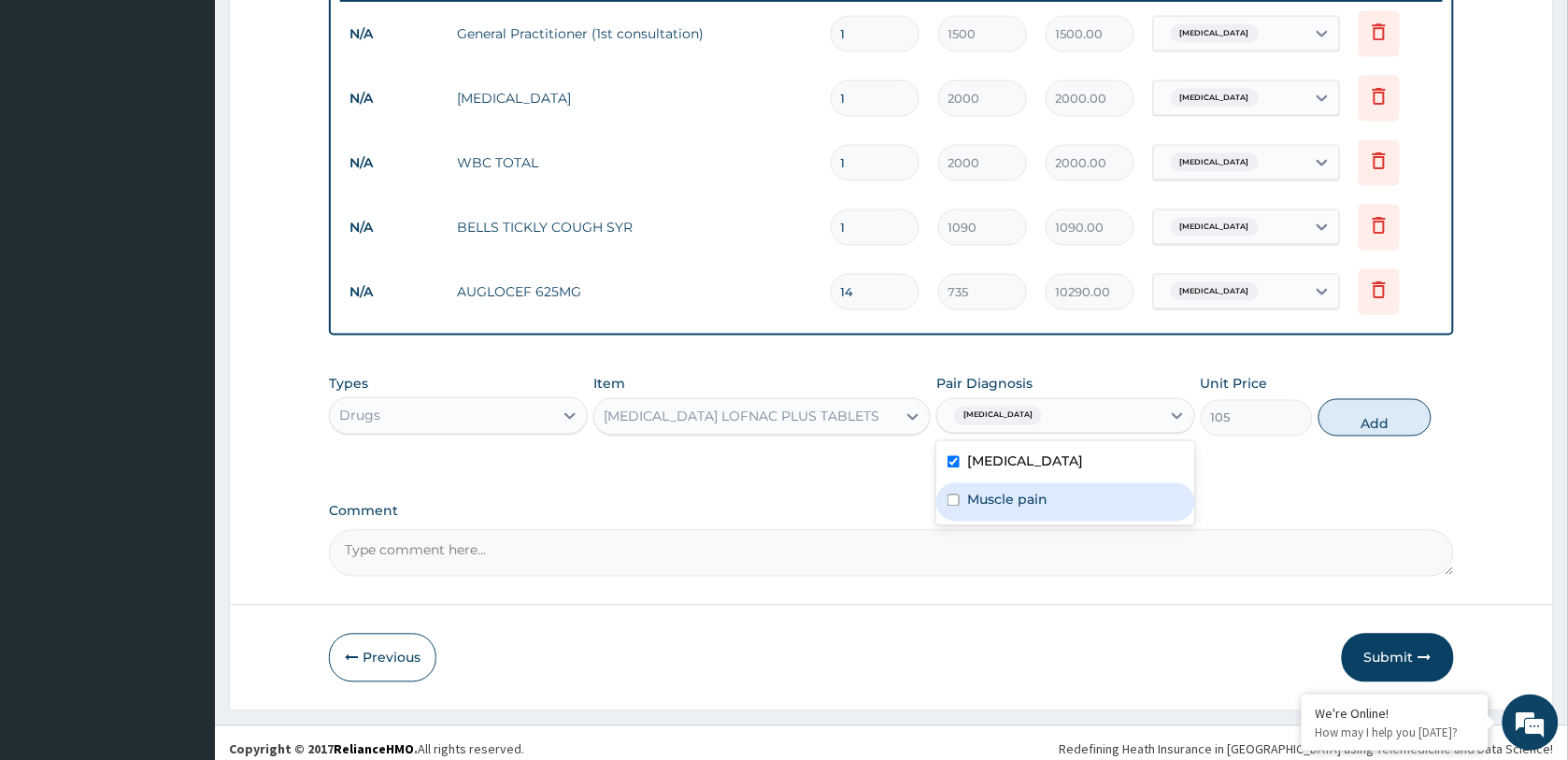
click at [1021, 501] on label "Muscle pain" at bounding box center [1007, 500] width 80 height 19
checkbox input "true"
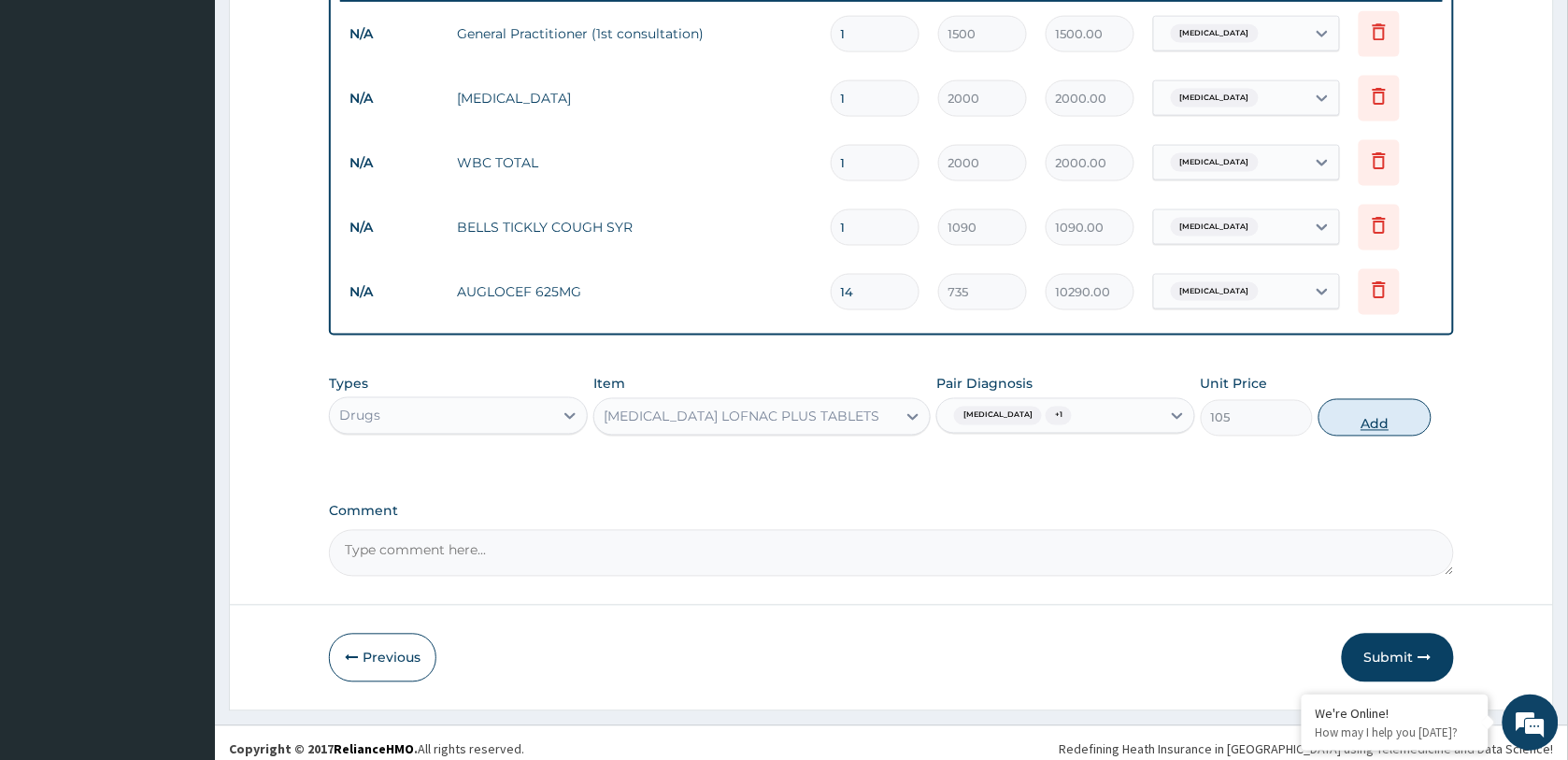
click at [1394, 417] on button "Add" at bounding box center [1374, 417] width 112 height 37
type input "0"
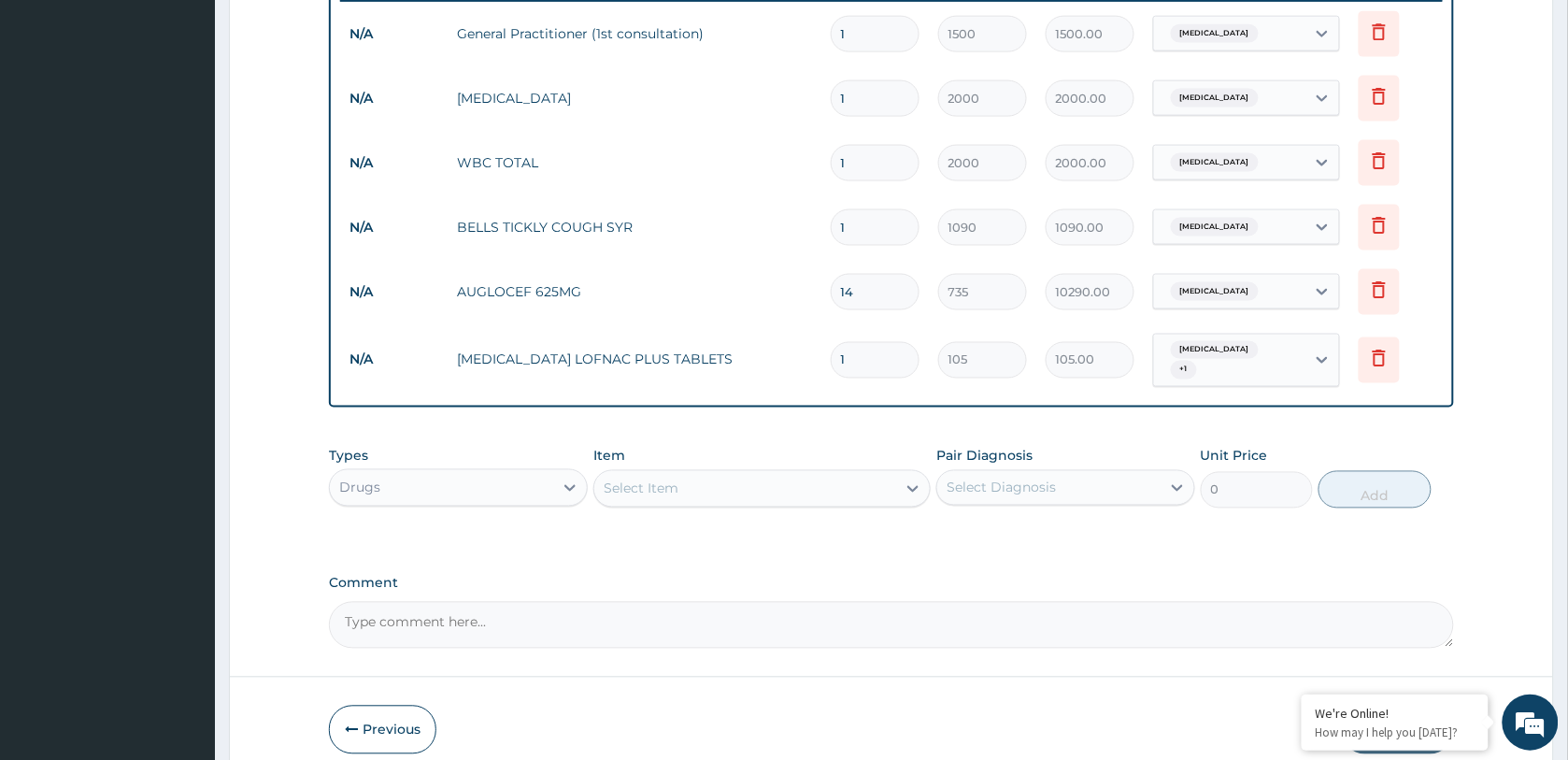
click at [1213, 366] on div "[MEDICAL_DATA] + 1" at bounding box center [1226, 360] width 127 height 45
click at [1245, 417] on label "[MEDICAL_DATA]" at bounding box center [1242, 415] width 116 height 19
checkbox input "false"
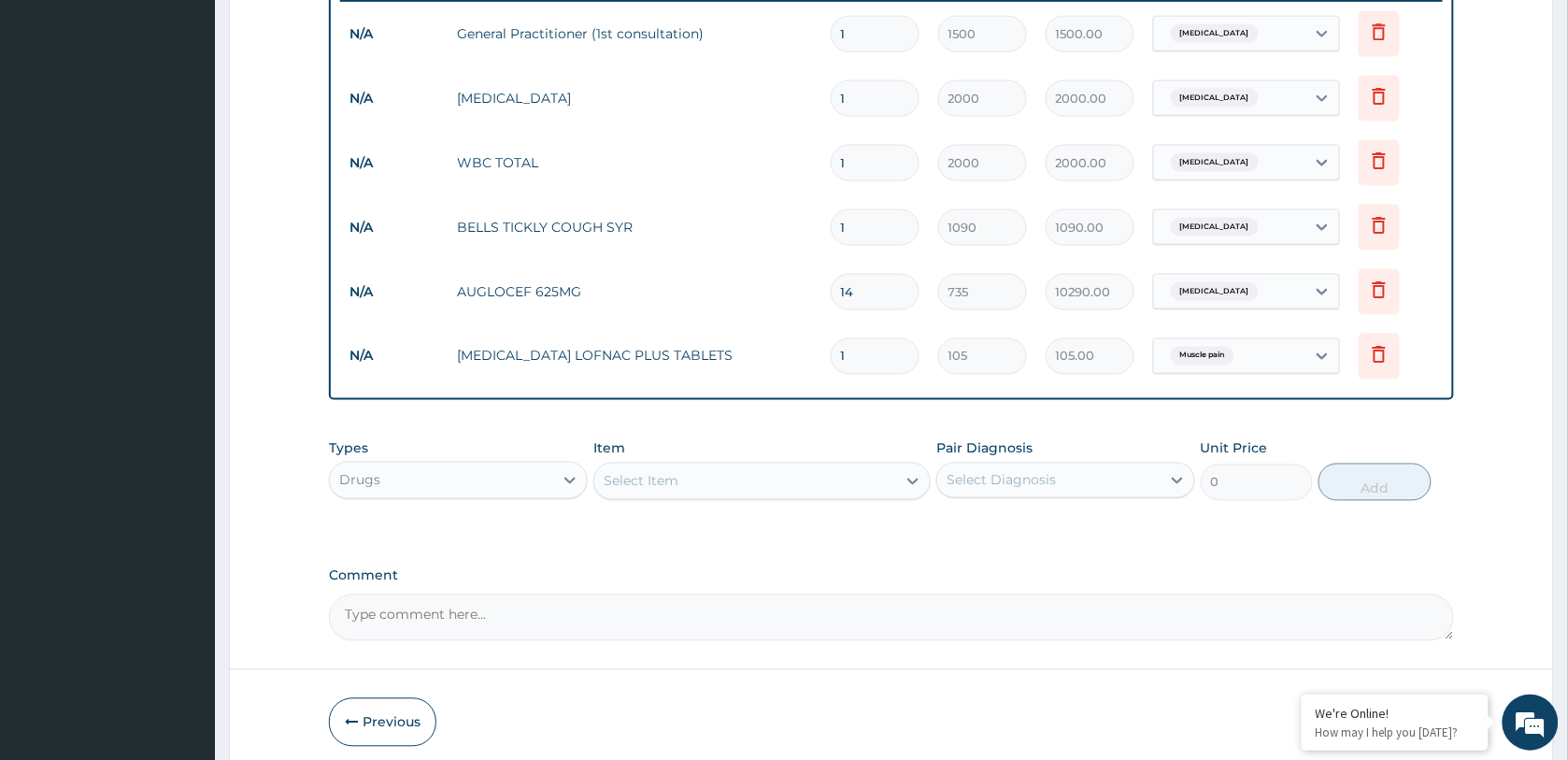
click at [888, 360] on input "1" at bounding box center [875, 356] width 89 height 36
type input "10"
type input "1050.00"
type input "10"
drag, startPoint x: 837, startPoint y: 409, endPoint x: 677, endPoint y: 222, distance: 246.1
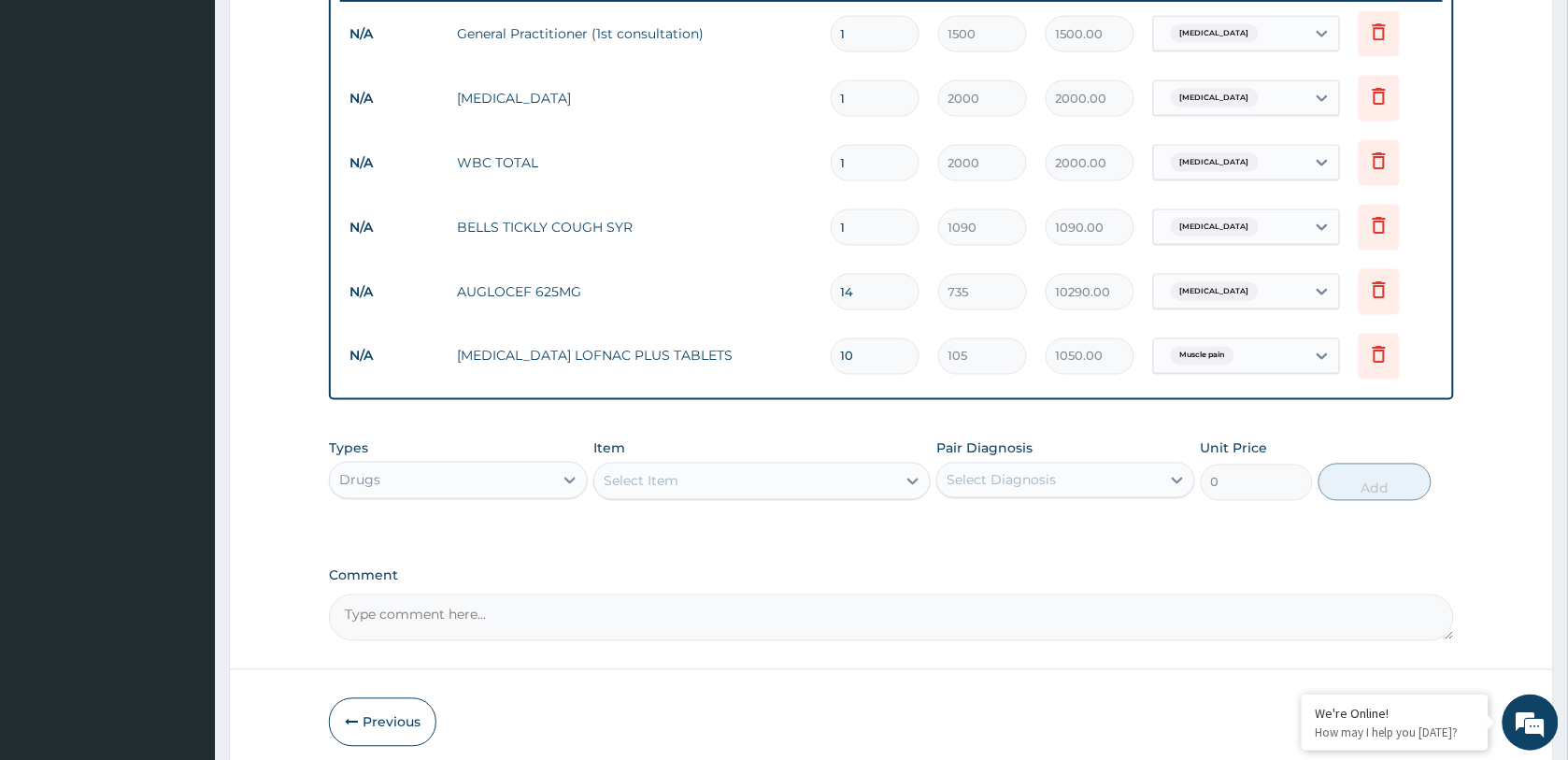
click at [835, 409] on div "PA Code / Prescription Code Enter Code(Secondary Care Only) Encounter Date [DAT…" at bounding box center [891, 37] width 1125 height 1206
click at [640, 472] on div "Select Item" at bounding box center [641, 481] width 74 height 19
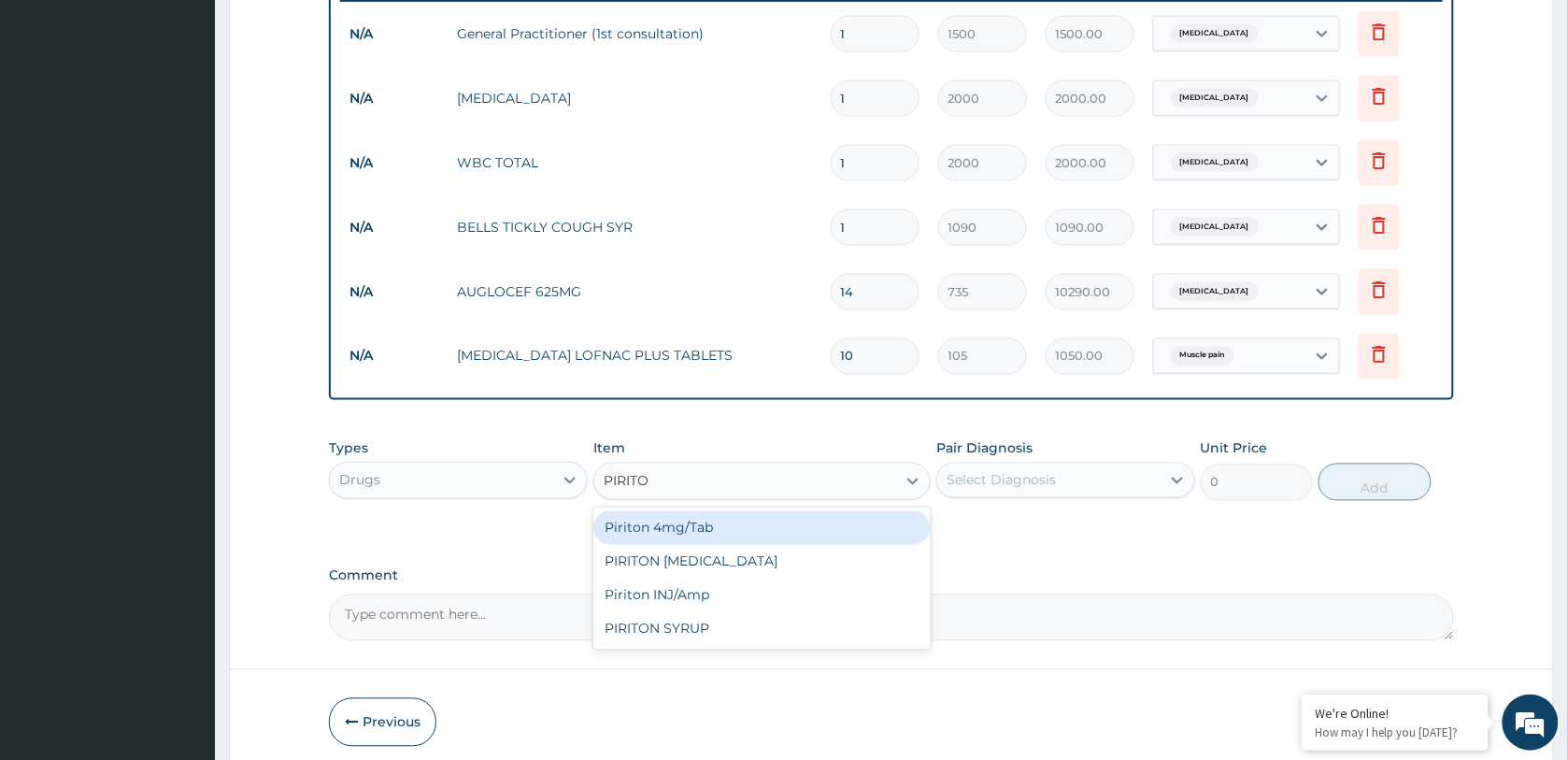
type input "PIRITON"
click at [724, 528] on div "Piriton 4mg/Tab" at bounding box center [761, 527] width 337 height 33
type input "40"
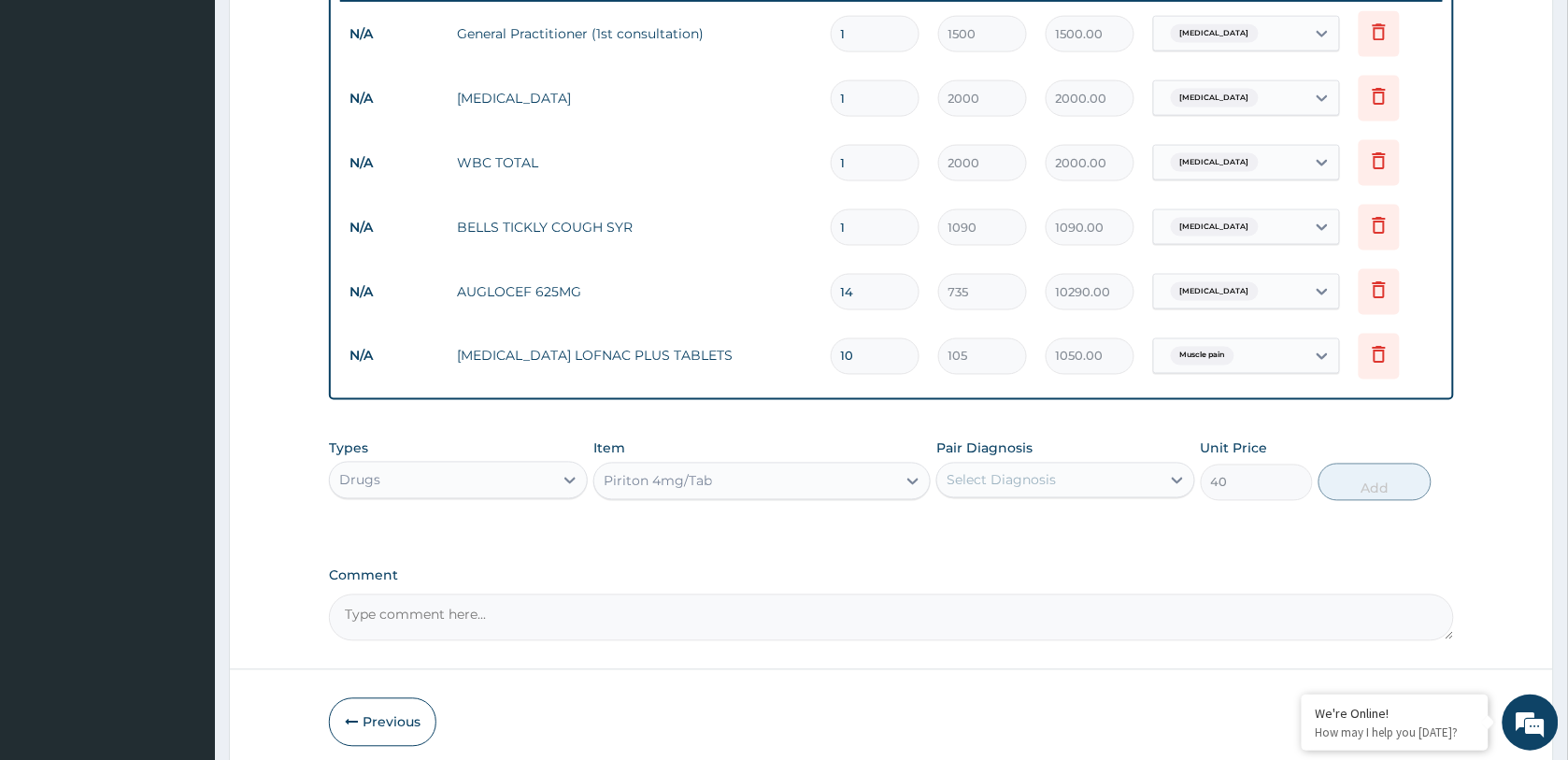
click at [1038, 471] on div "Select Diagnosis" at bounding box center [1001, 480] width 109 height 19
click at [1045, 538] on div "[MEDICAL_DATA]" at bounding box center [1066, 528] width 259 height 38
checkbox input "true"
click at [1371, 481] on button "Add" at bounding box center [1374, 481] width 112 height 37
type input "0"
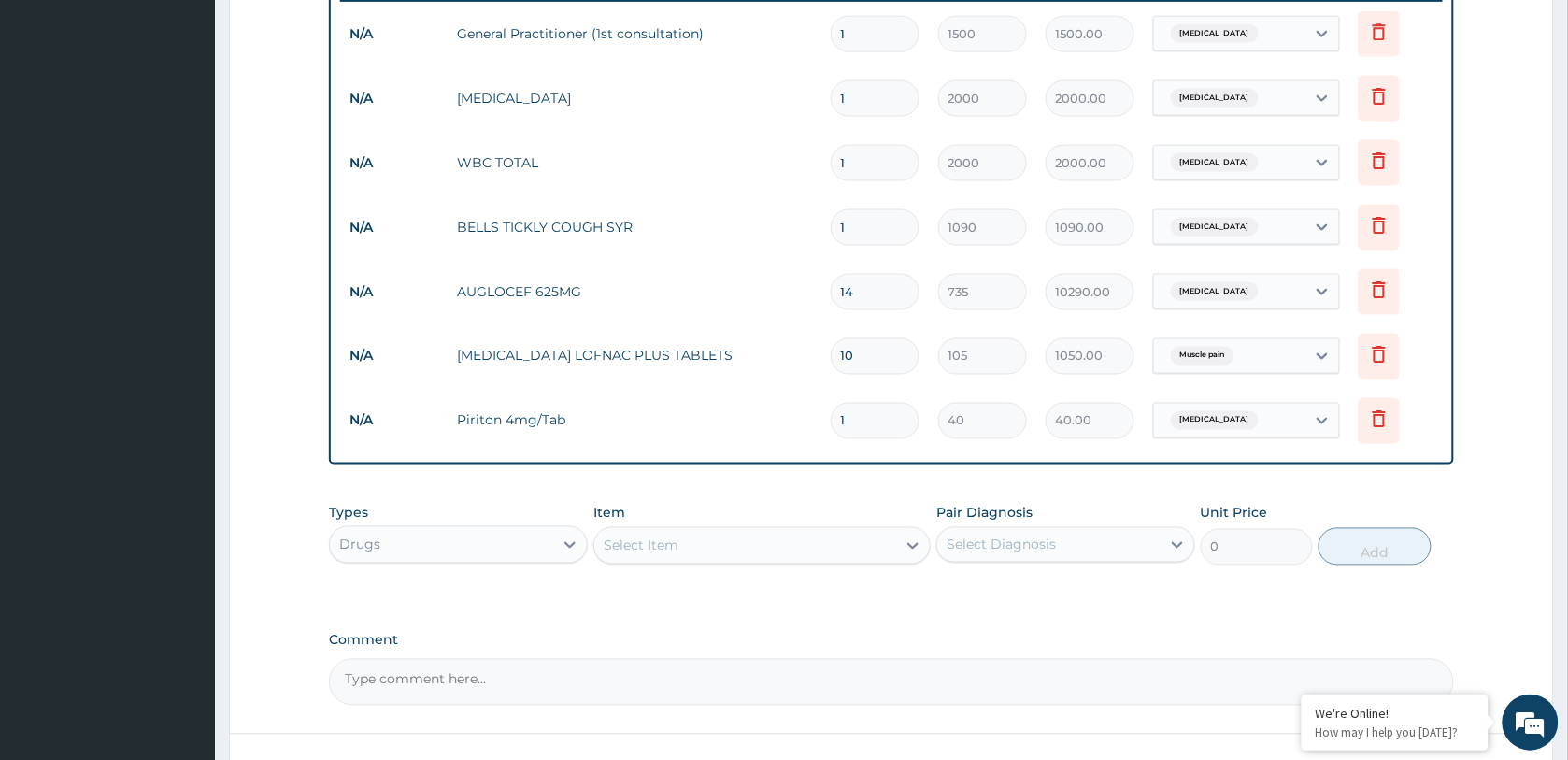
drag, startPoint x: 872, startPoint y: 413, endPoint x: 822, endPoint y: 415, distance: 50.0
click at [822, 415] on td "1" at bounding box center [875, 421] width 108 height 55
type input "5"
type input "200.00"
type input "5"
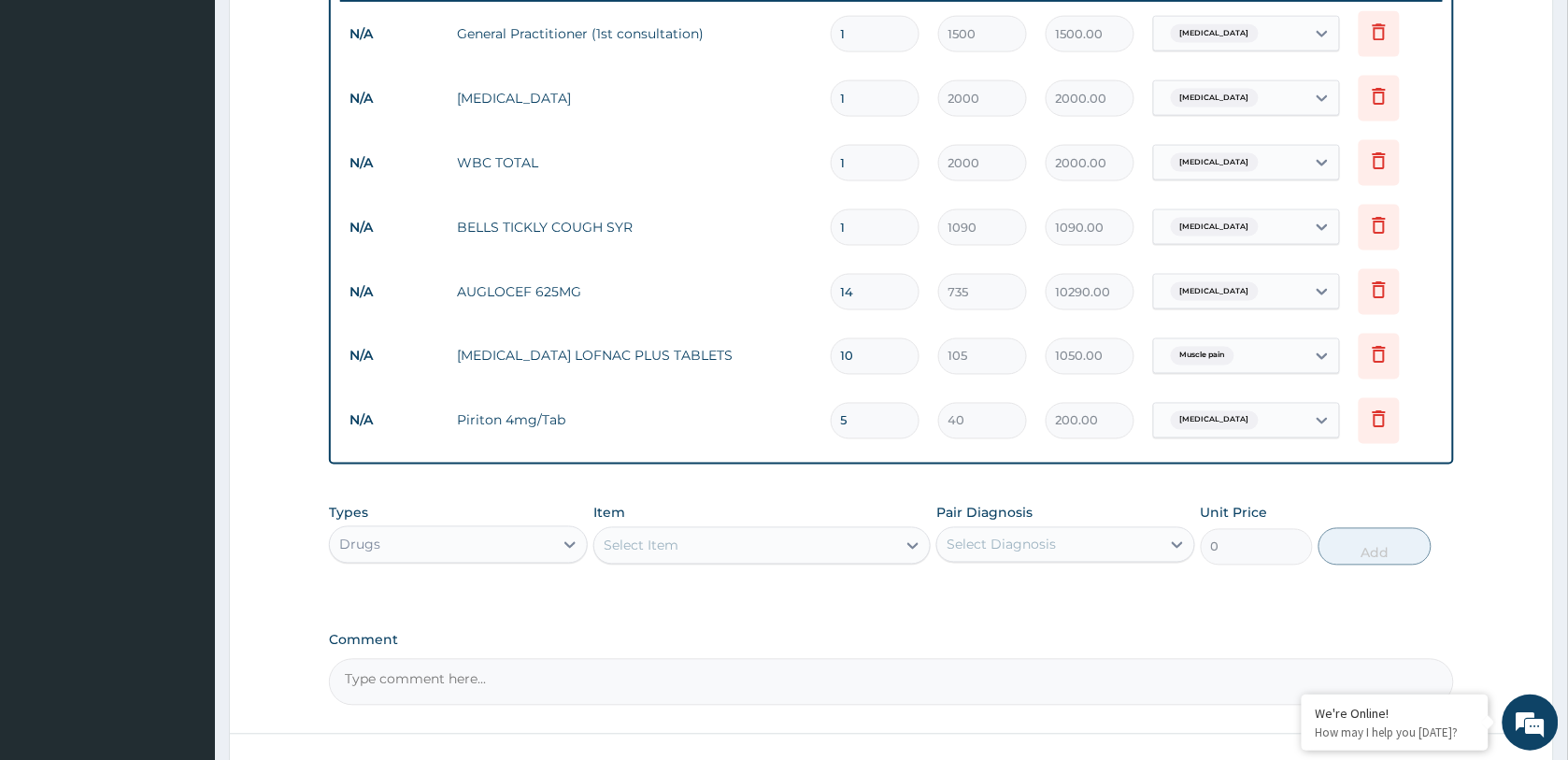
click at [825, 473] on div "PA Code / Prescription Code Enter Code(Secondary Care Only) Encounter Date [DAT…" at bounding box center [891, 70] width 1125 height 1271
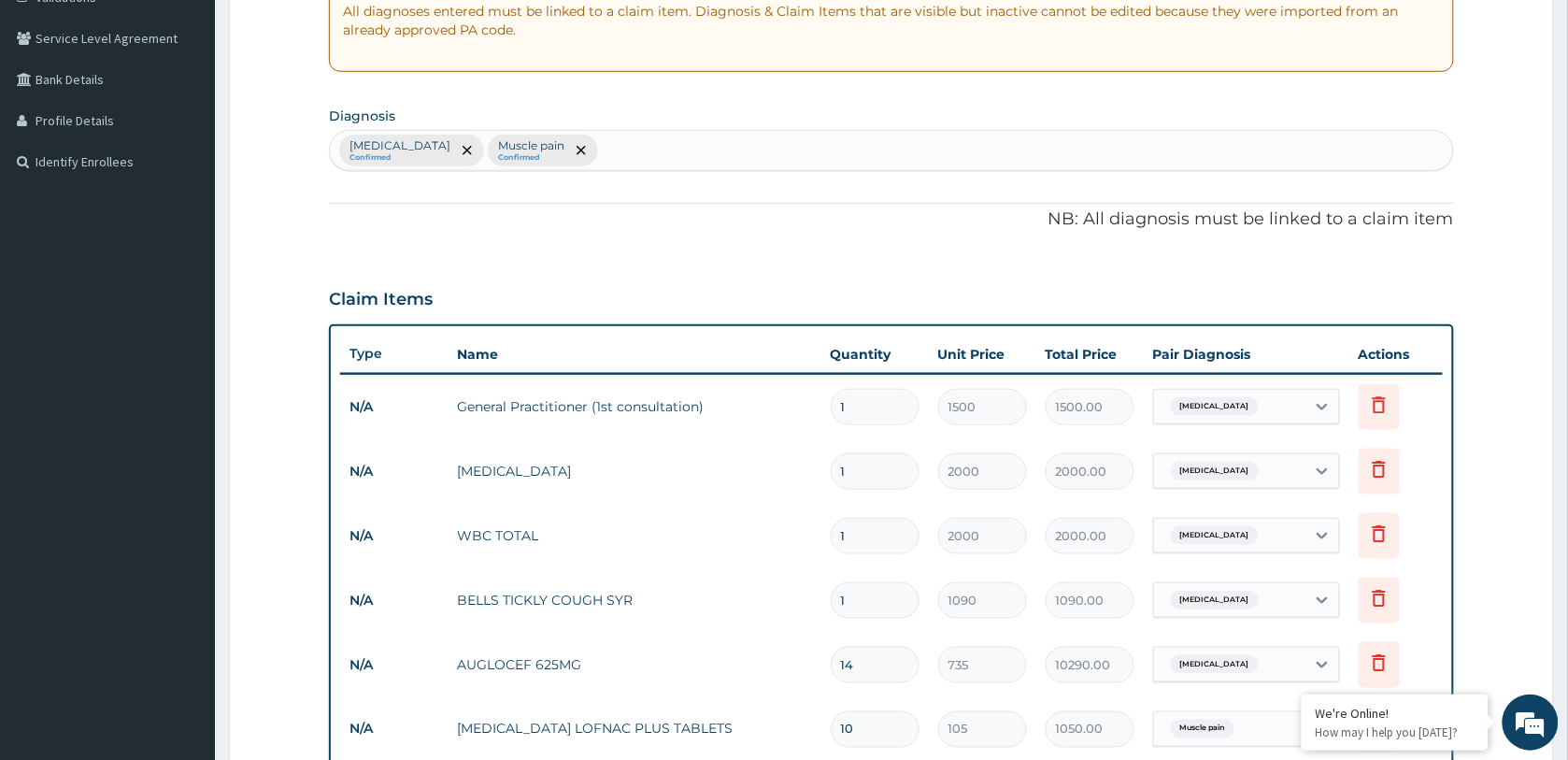
scroll to position [393, 0]
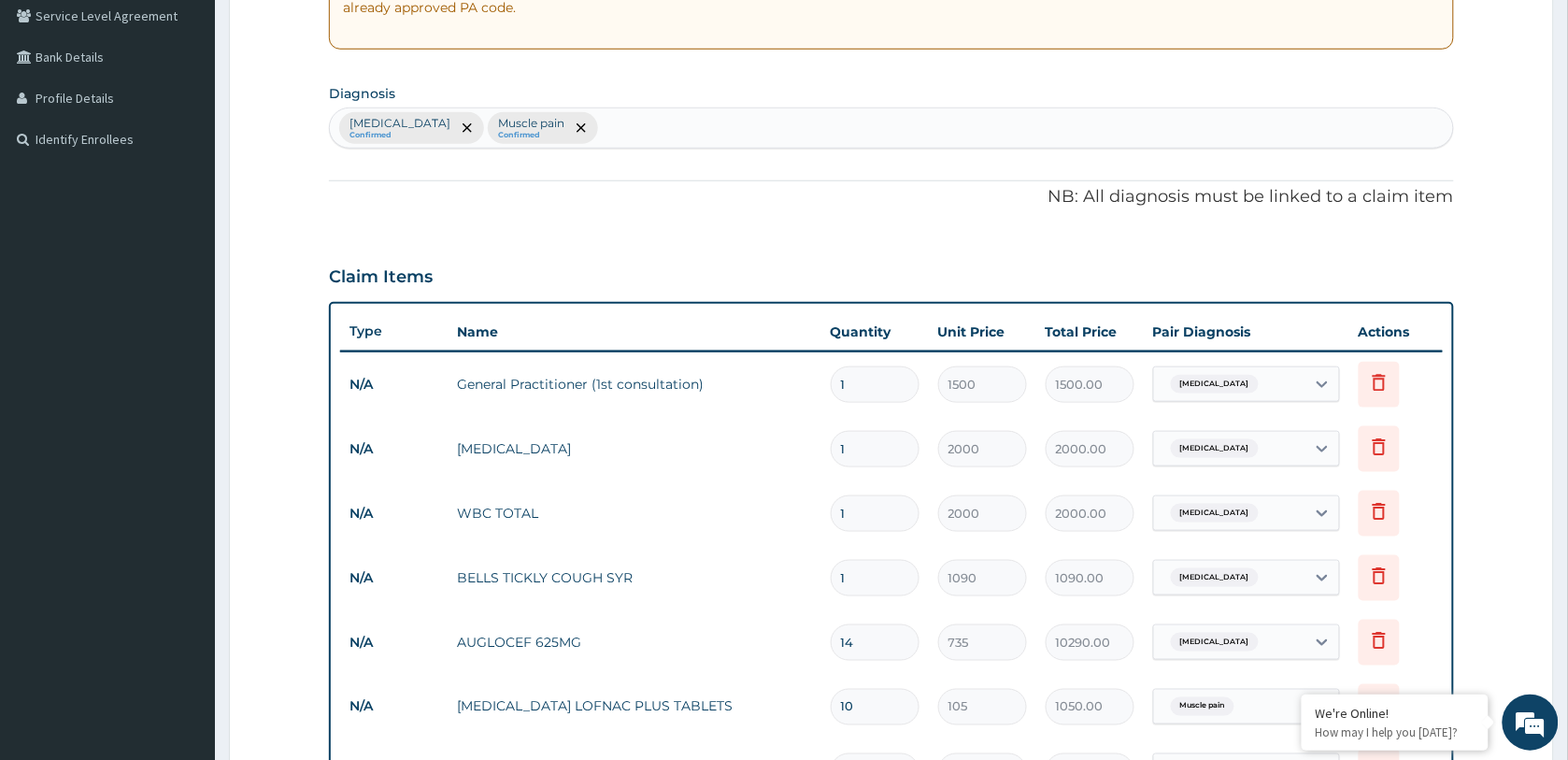
click at [1297, 380] on div "[MEDICAL_DATA]" at bounding box center [1230, 384] width 152 height 32
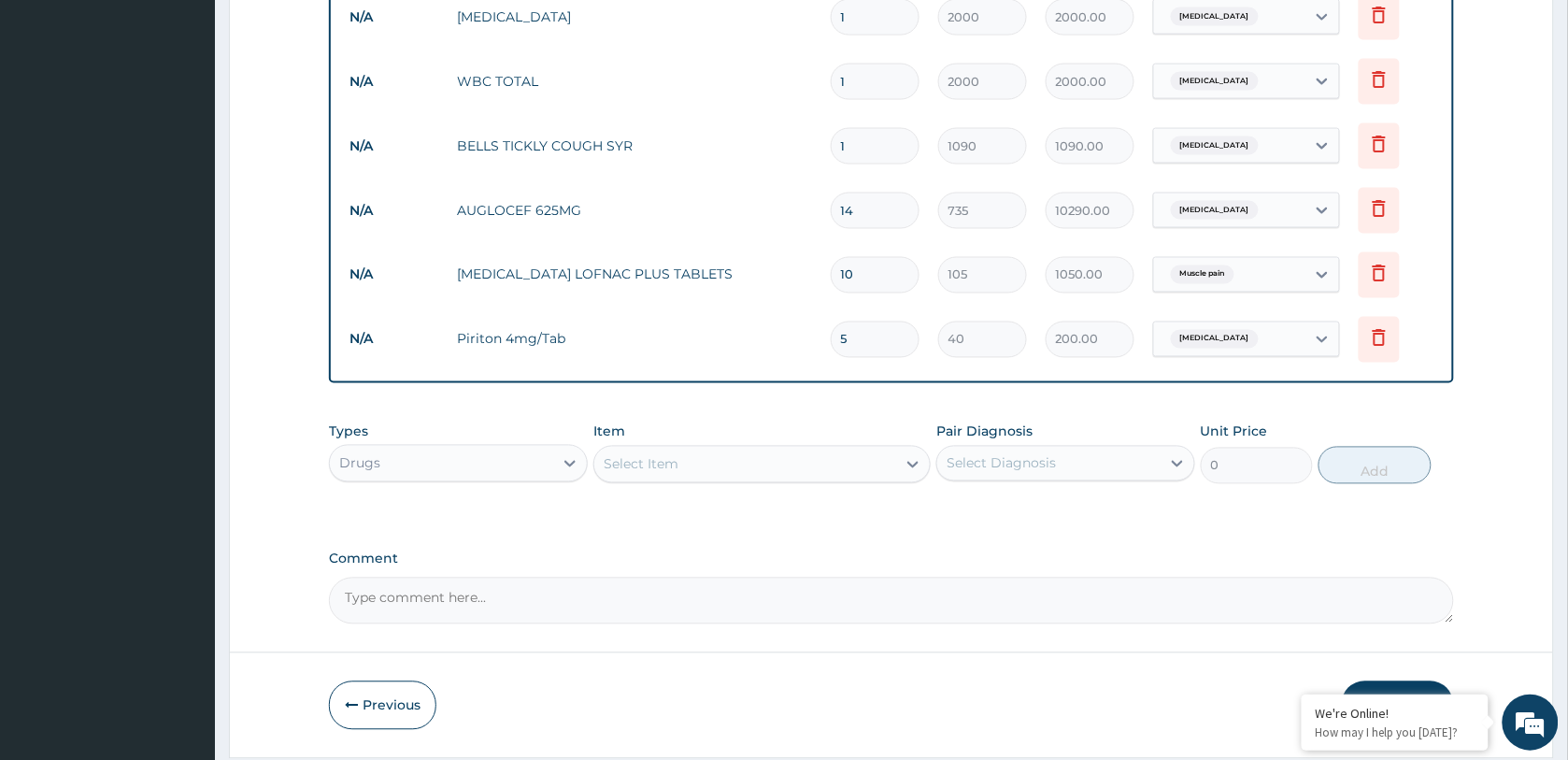
scroll to position [884, 0]
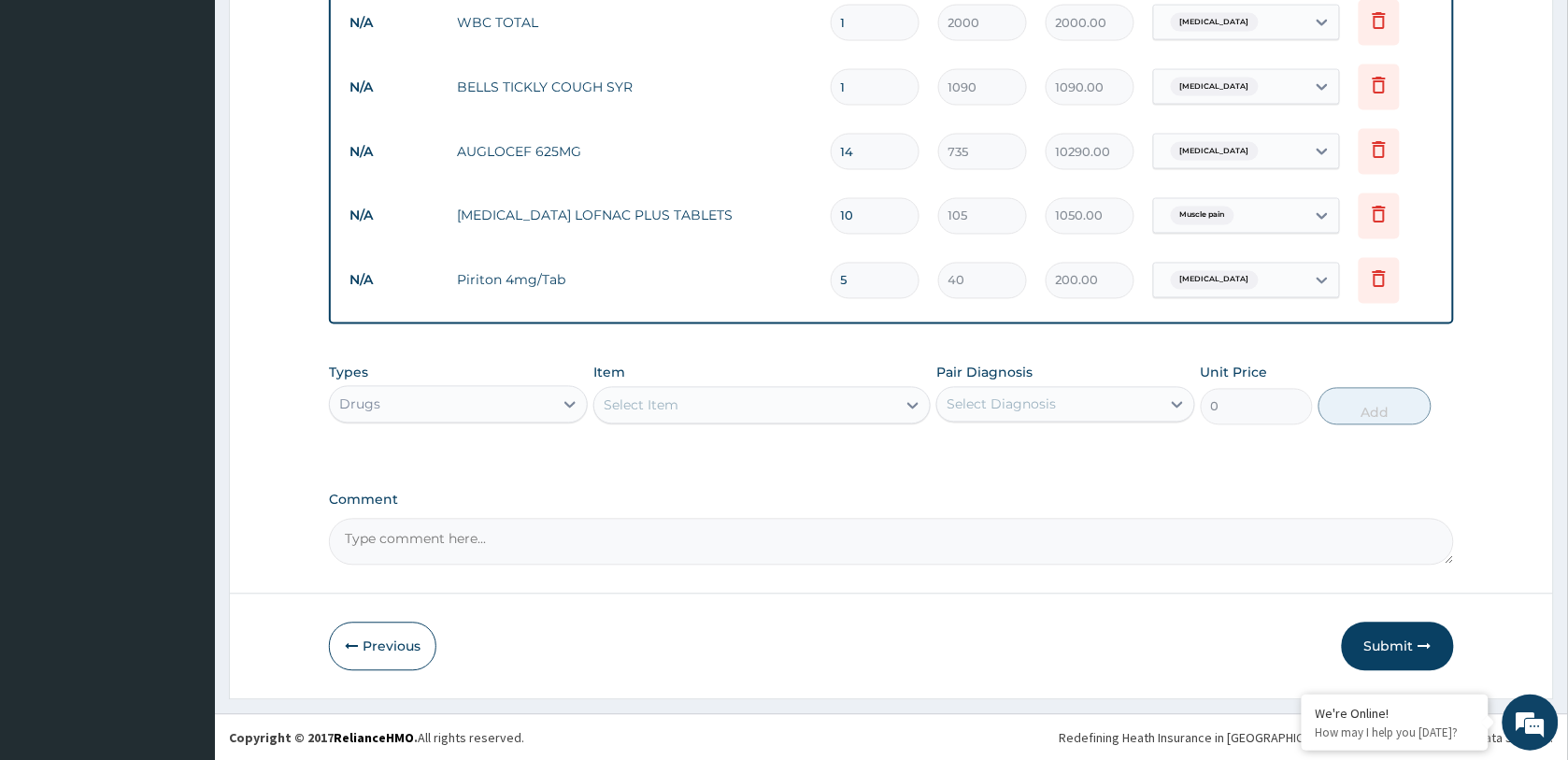
click at [479, 404] on div "Drugs" at bounding box center [441, 404] width 223 height 30
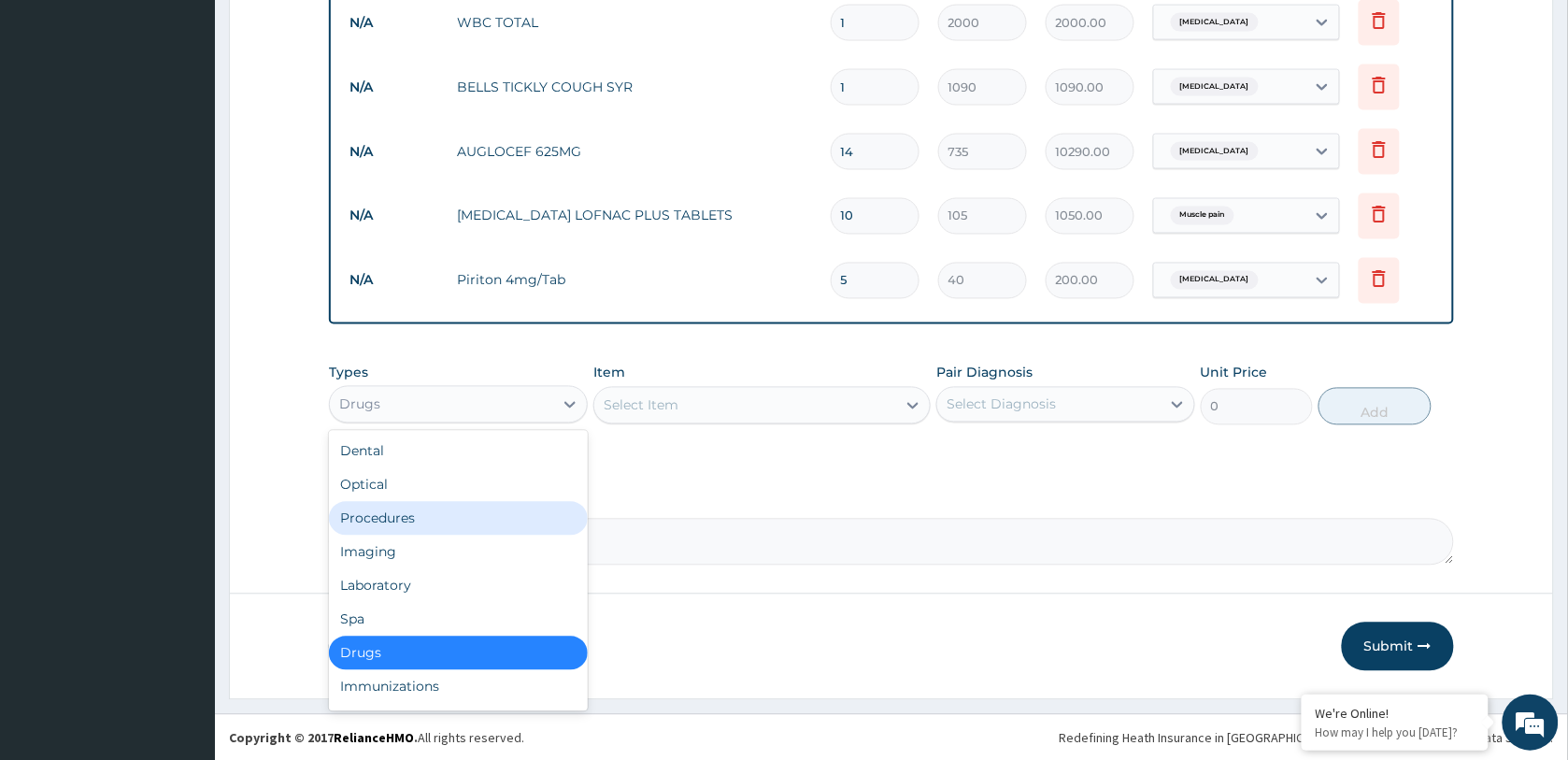
click at [437, 523] on div "Procedures" at bounding box center [457, 517] width 259 height 33
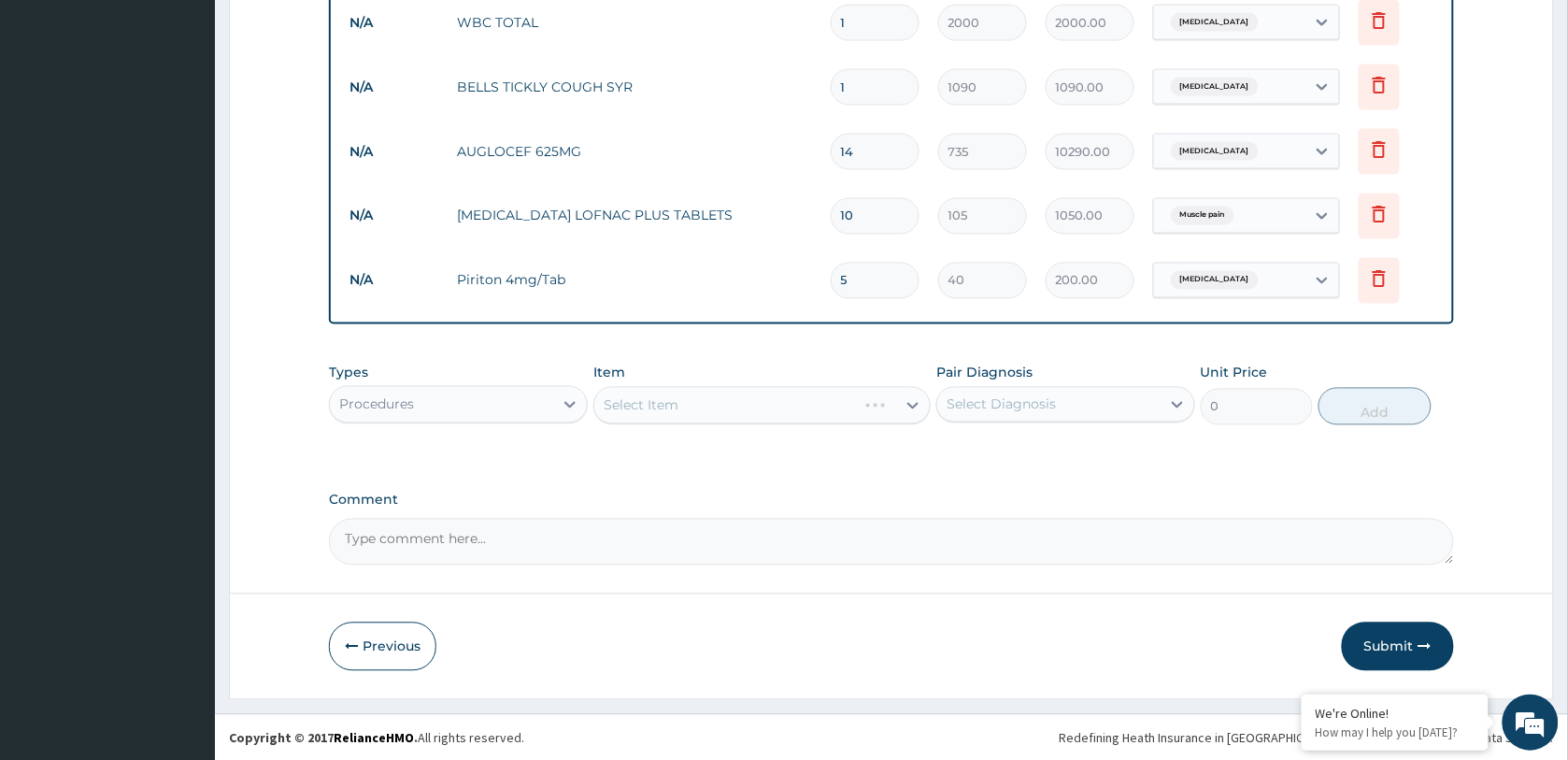
click at [735, 412] on div "Select Item" at bounding box center [761, 405] width 337 height 37
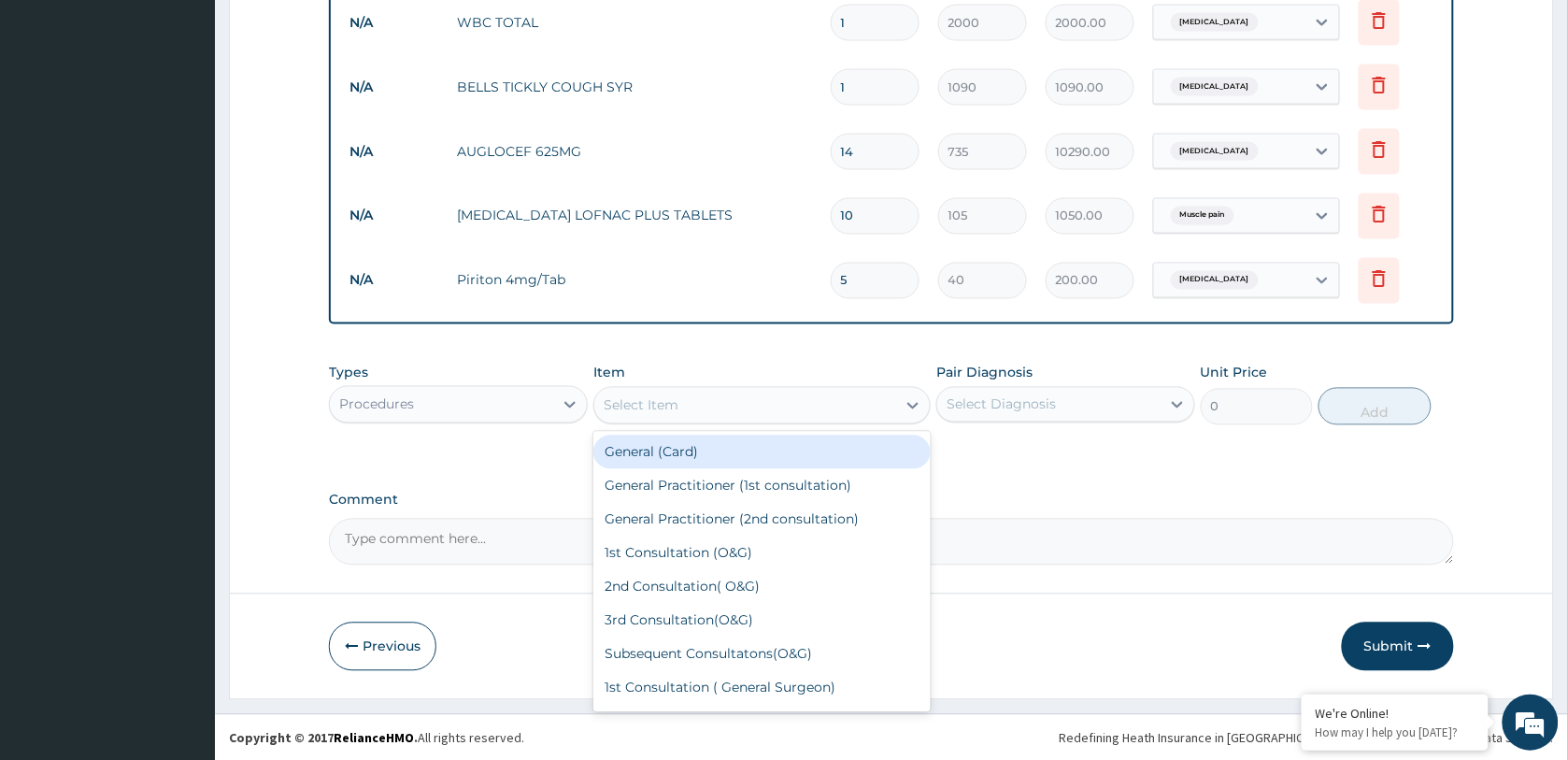
click at [735, 412] on div "Select Item" at bounding box center [745, 405] width 302 height 30
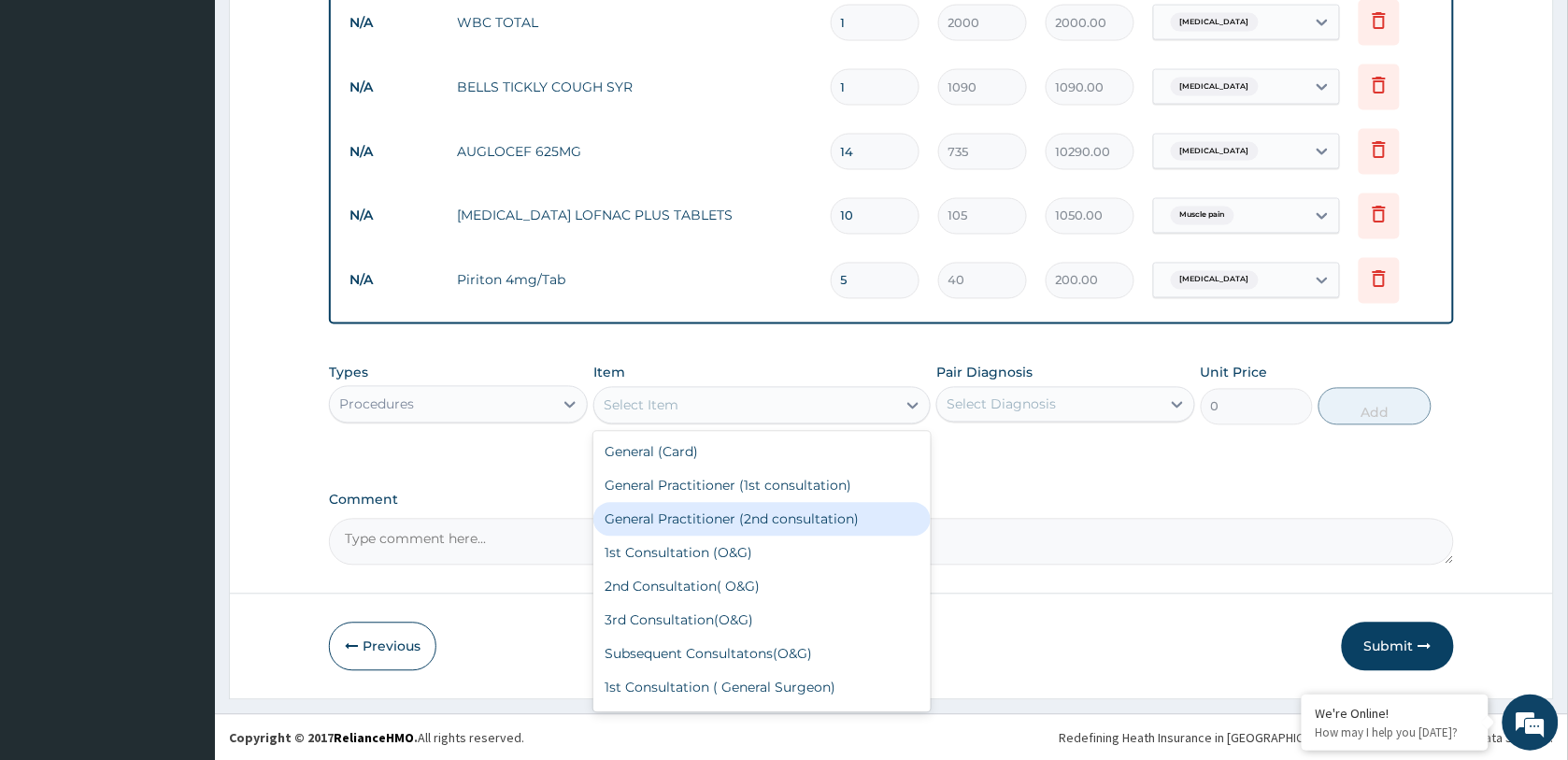
click at [711, 523] on div "General Practitioner (2nd consultation)" at bounding box center [761, 518] width 337 height 33
type input "1000"
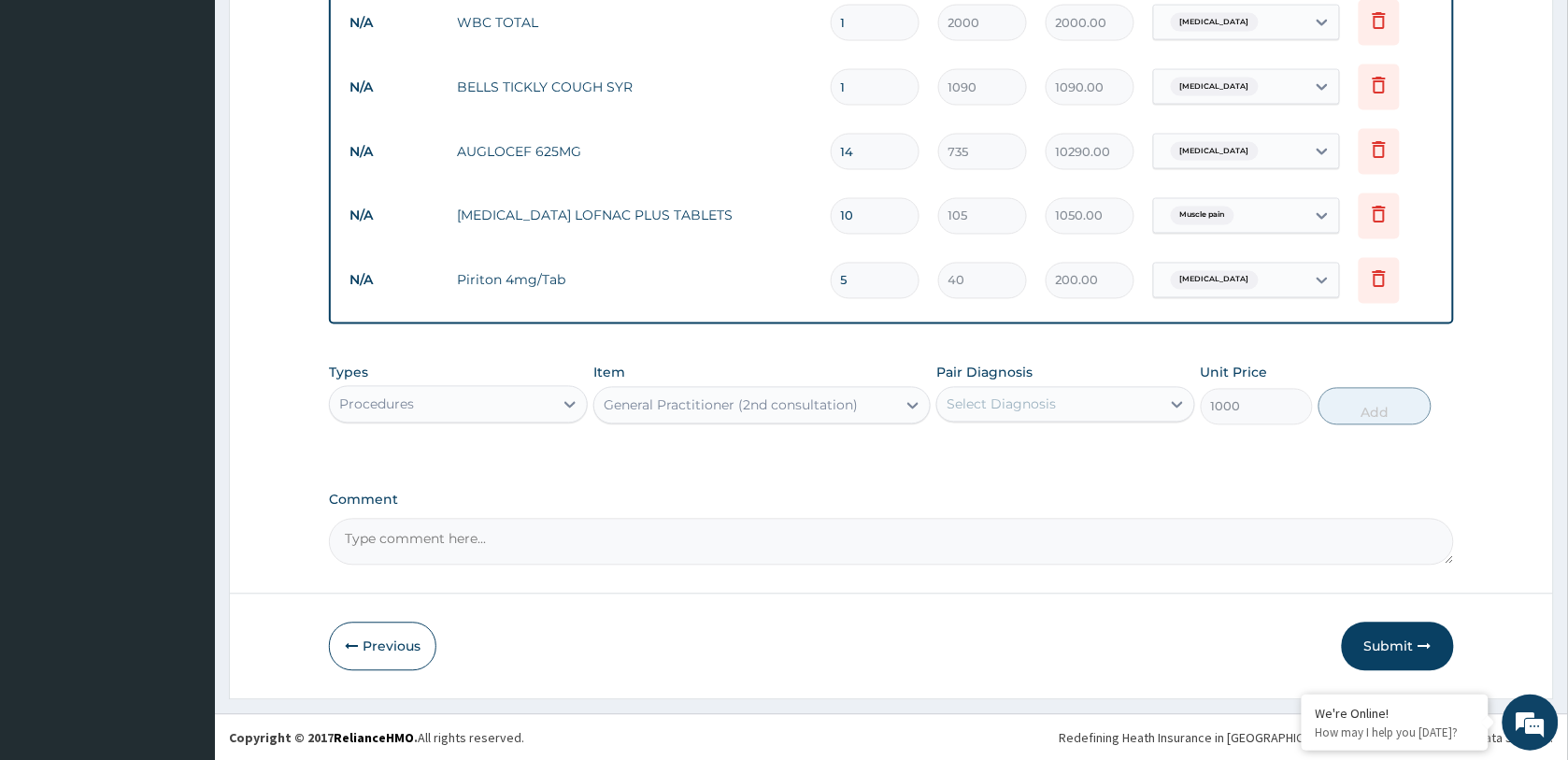
click at [1070, 412] on div "Select Diagnosis" at bounding box center [1049, 404] width 223 height 30
click at [1057, 487] on div "Muscle pain" at bounding box center [1066, 491] width 259 height 38
checkbox input "true"
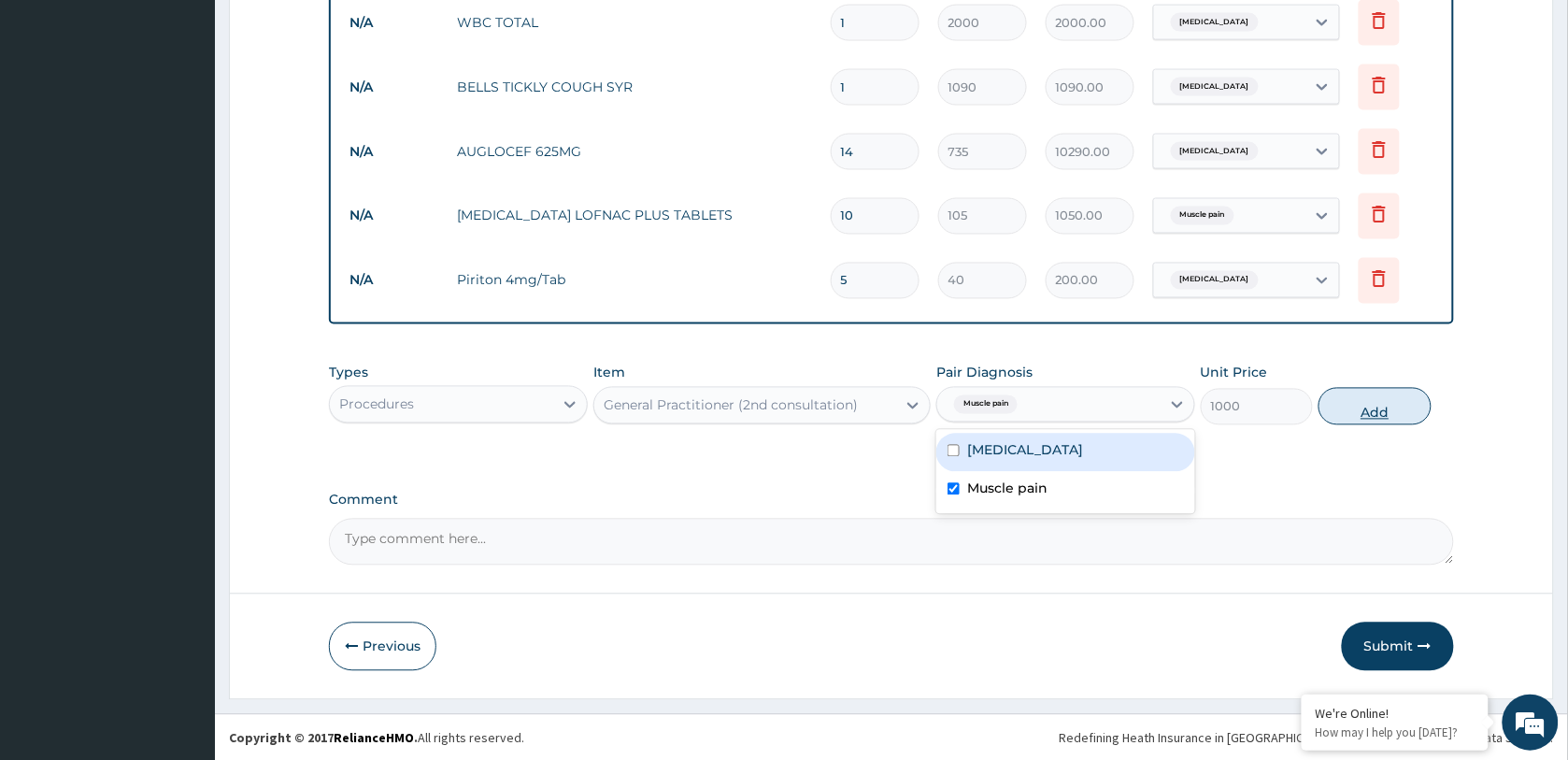
click at [1379, 417] on button "Add" at bounding box center [1374, 406] width 112 height 37
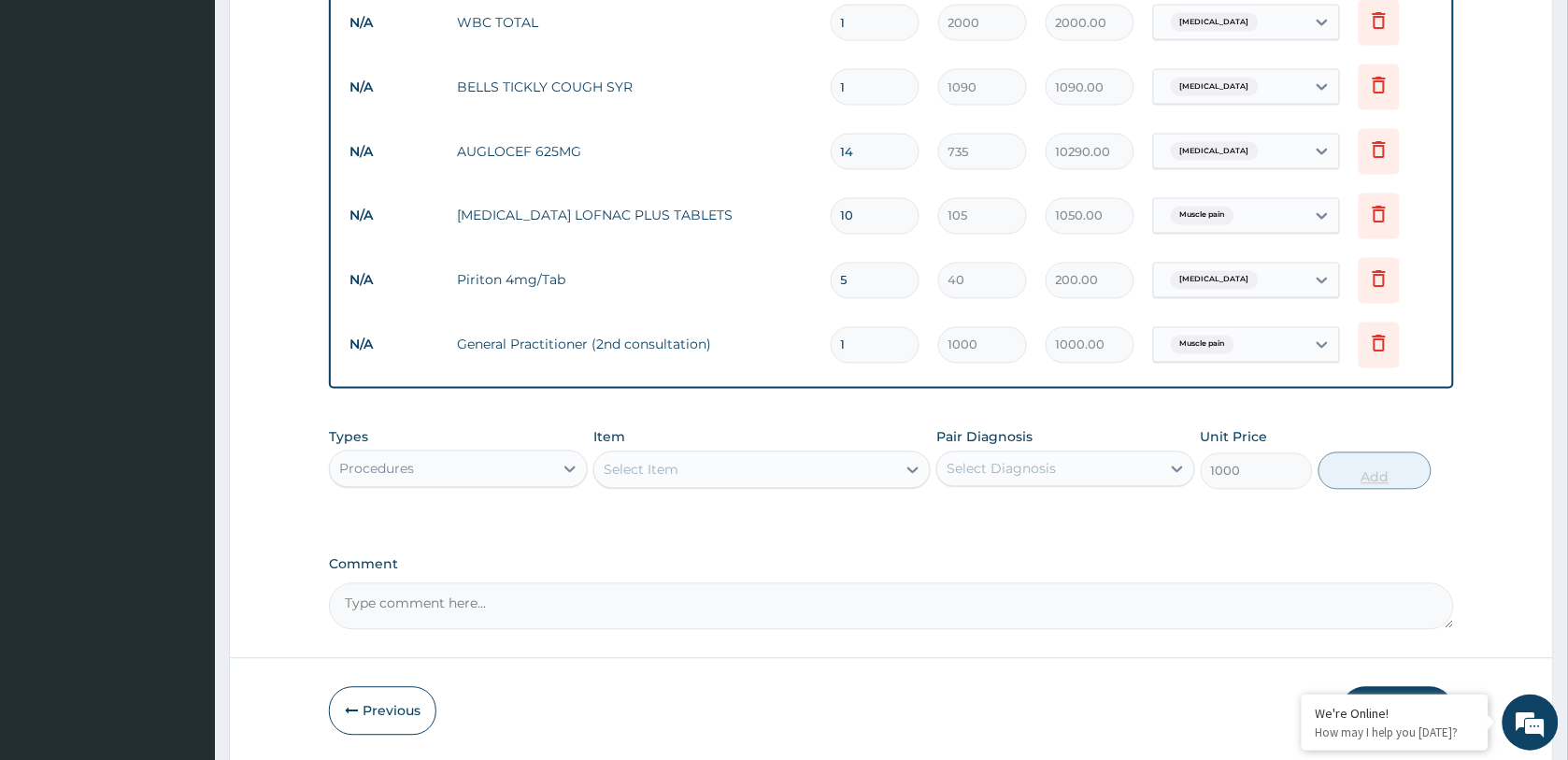
type input "0"
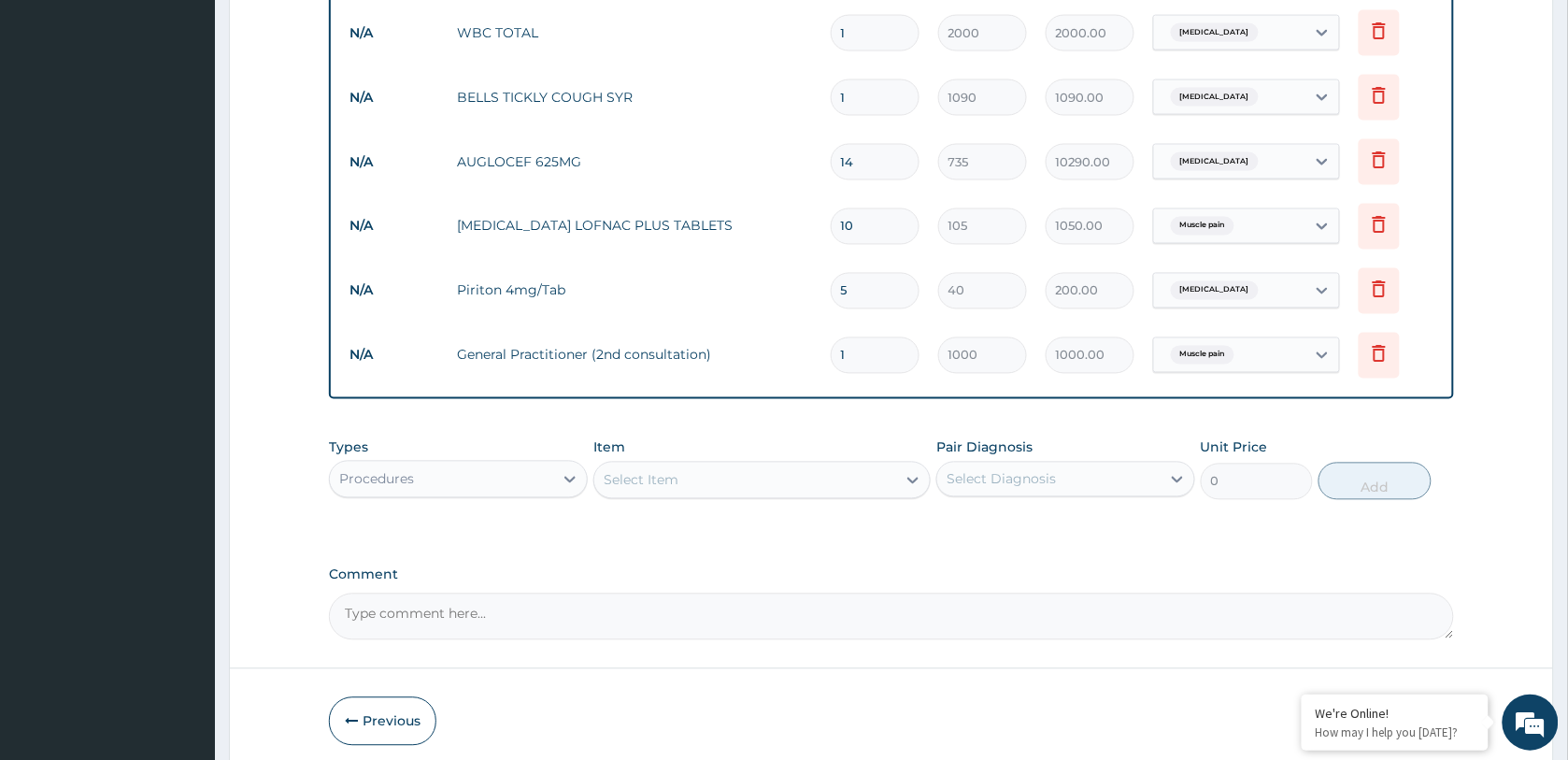
scroll to position [833, 0]
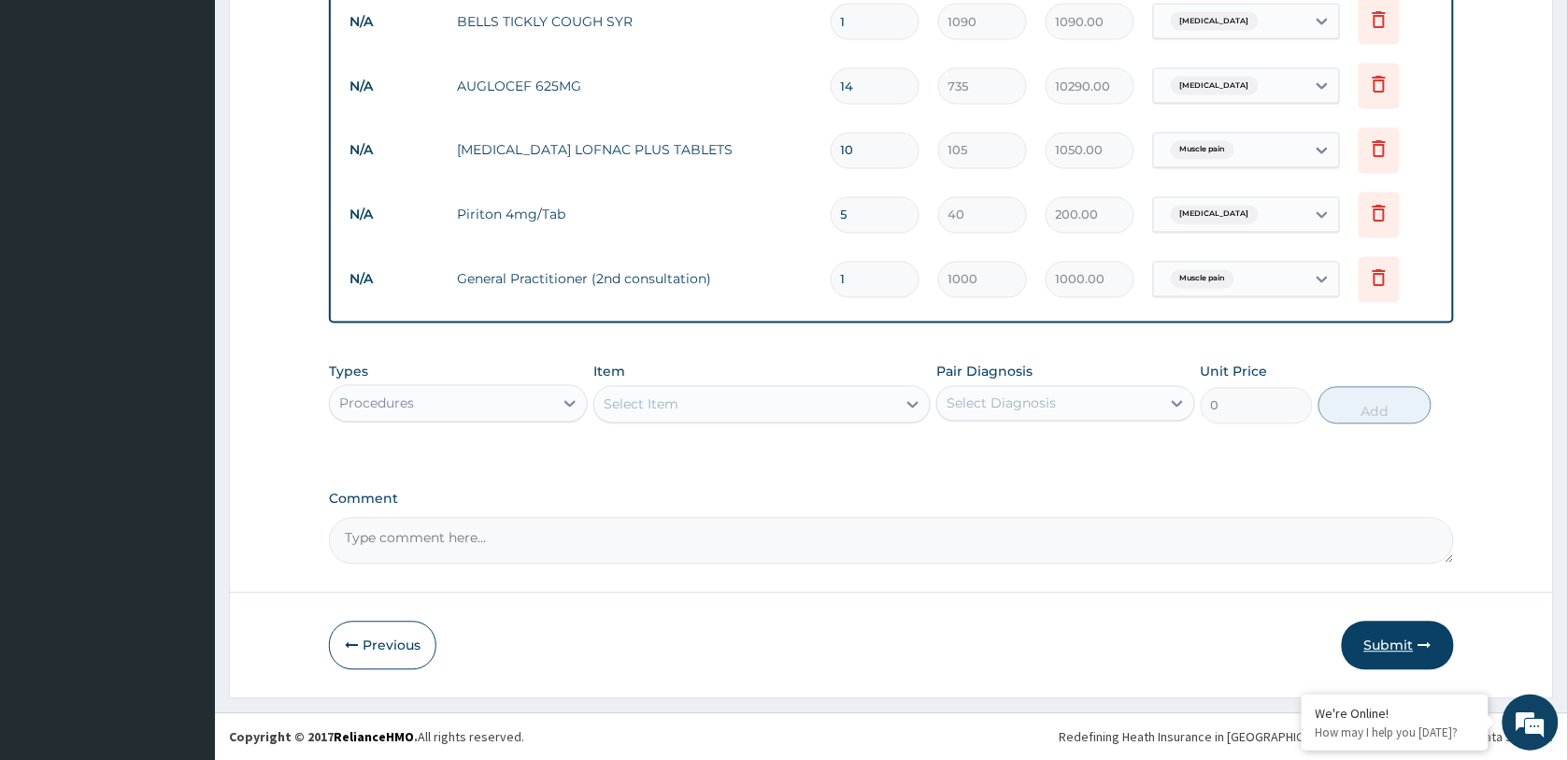
click at [1397, 636] on button "Submit" at bounding box center [1397, 645] width 112 height 49
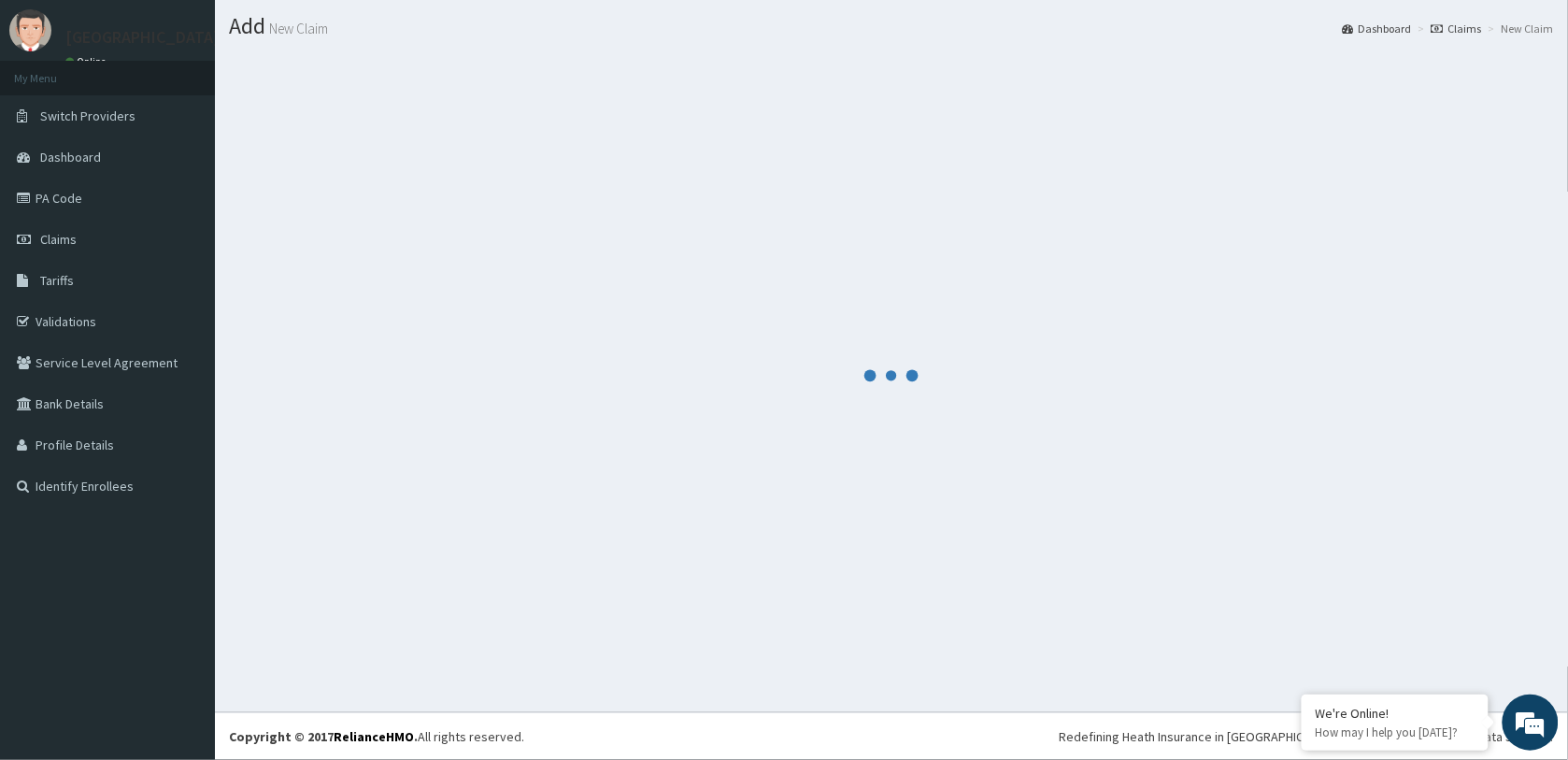
scroll to position [47, 0]
